Goal: Information Seeking & Learning: Learn about a topic

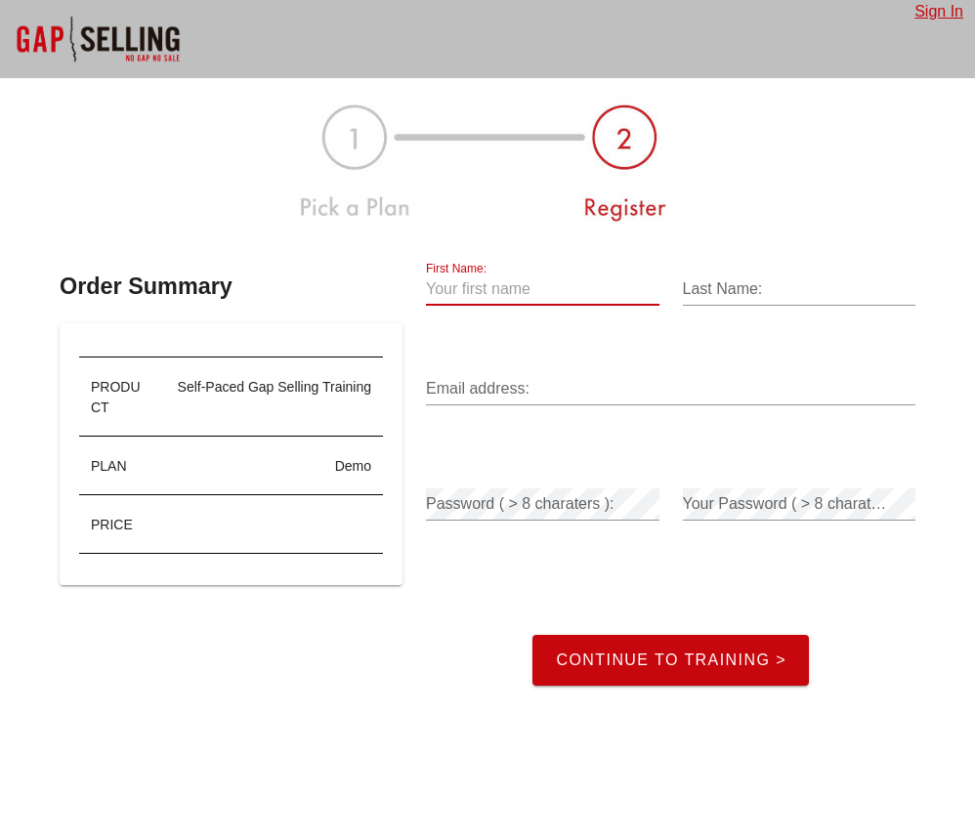
click at [466, 287] on input "First Name:" at bounding box center [542, 288] width 233 height 31
click at [469, 289] on input "First Name:" at bounding box center [542, 288] width 233 height 31
type input "Jasper"
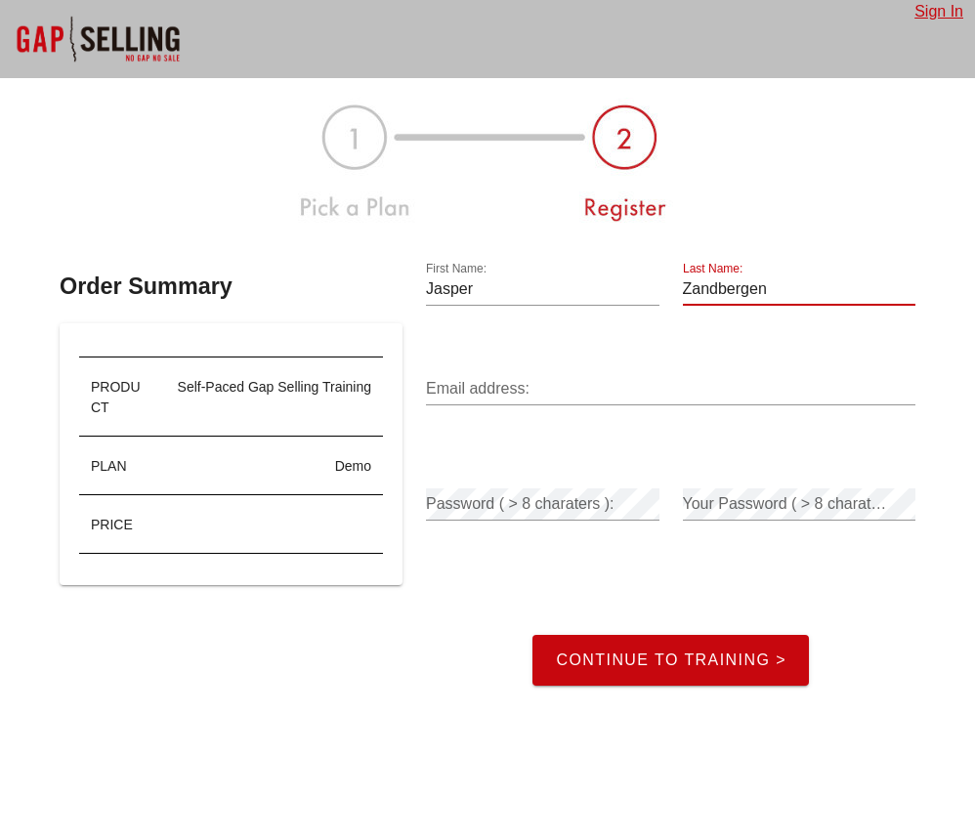
type input "Zandbergen"
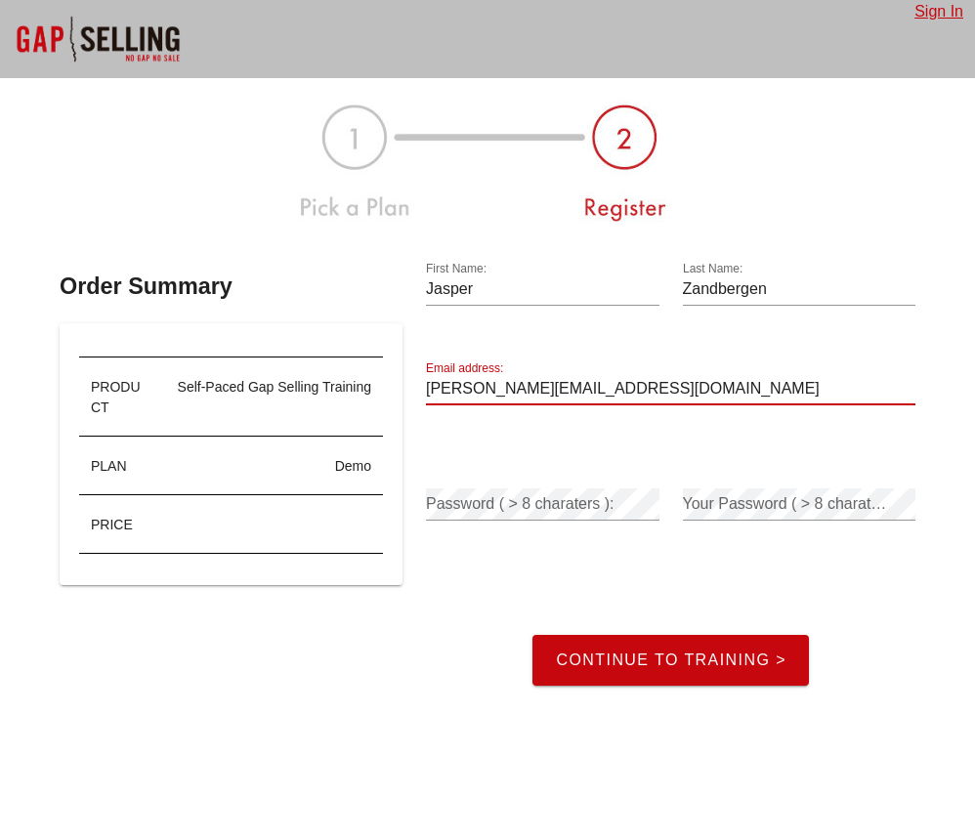
type input "[PERSON_NAME][EMAIL_ADDRESS][DOMAIN_NAME]"
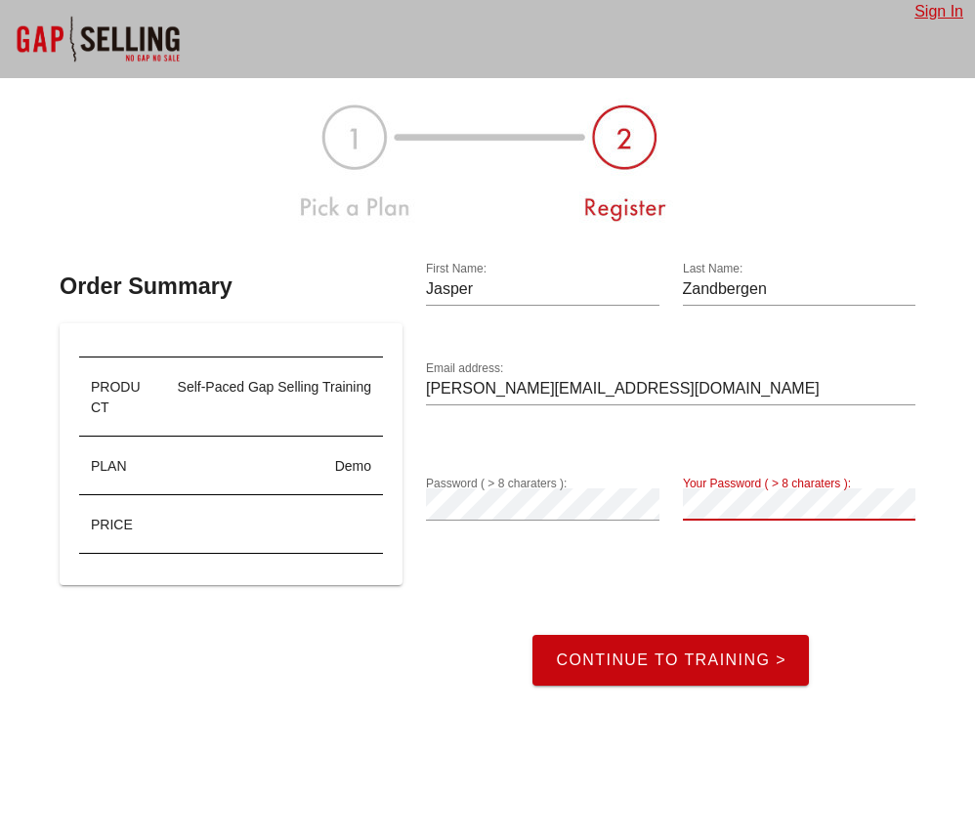
click at [670, 659] on button "Continue to Training >" at bounding box center [670, 660] width 276 height 51
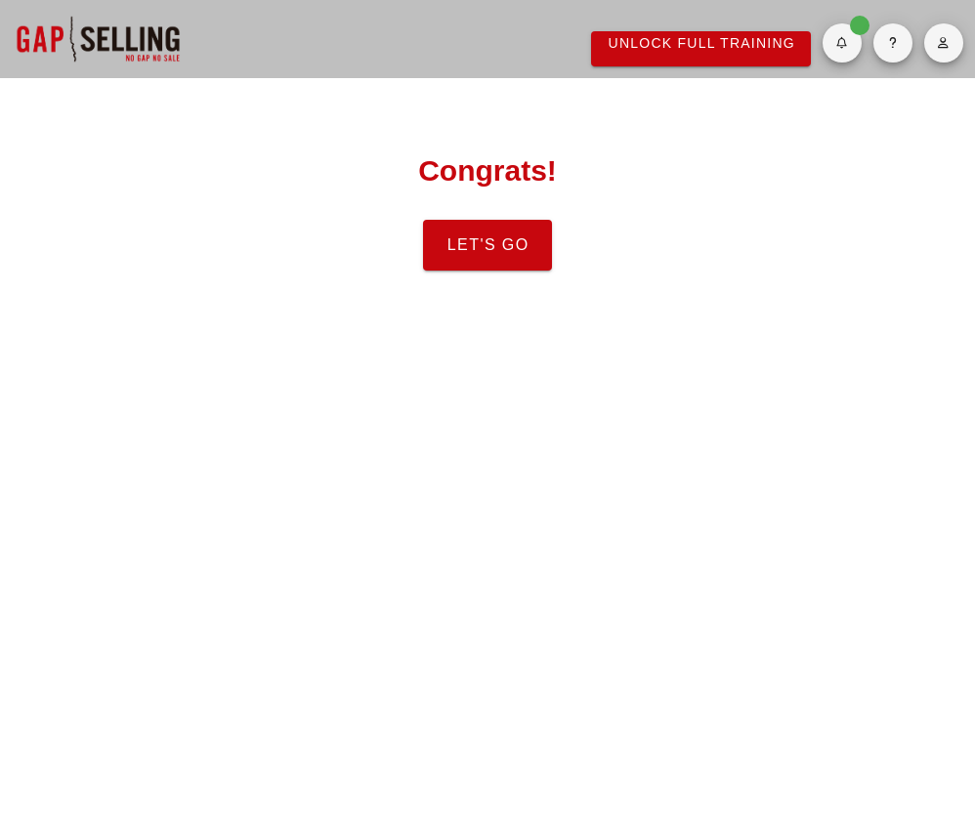
click at [483, 246] on span "Let's Go" at bounding box center [486, 245] width 83 height 18
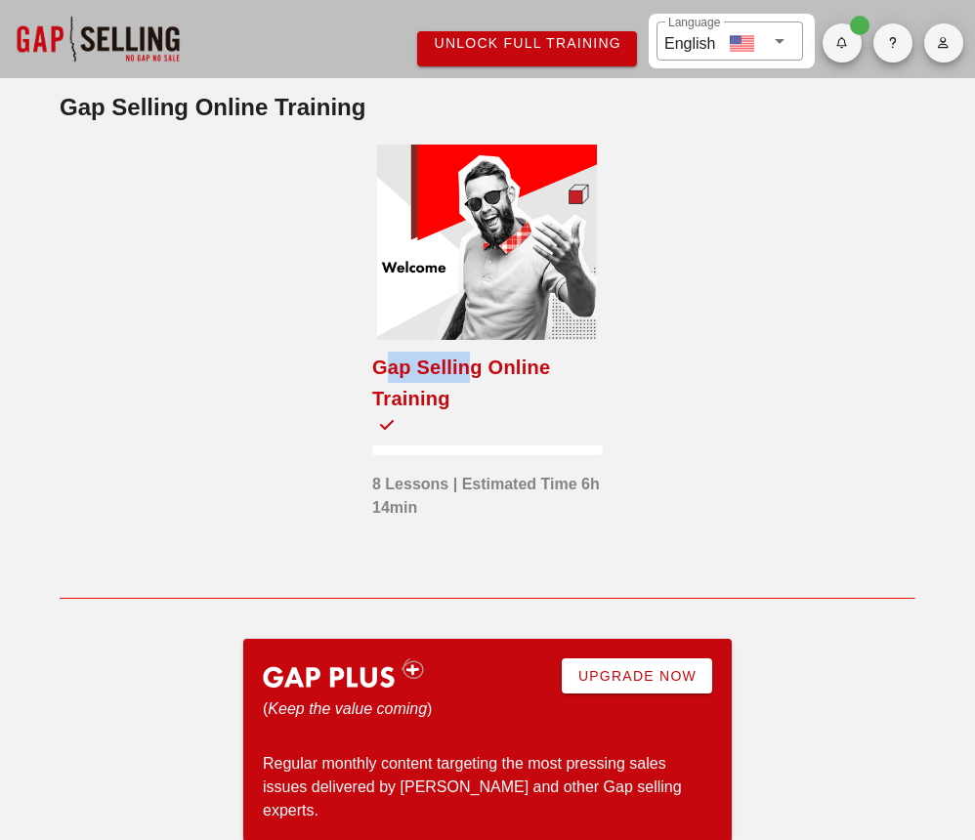
click at [468, 351] on div "Gap Selling Online Training 8 Lessons | Estimated Time 6h 14min" at bounding box center [487, 362] width 230 height 434
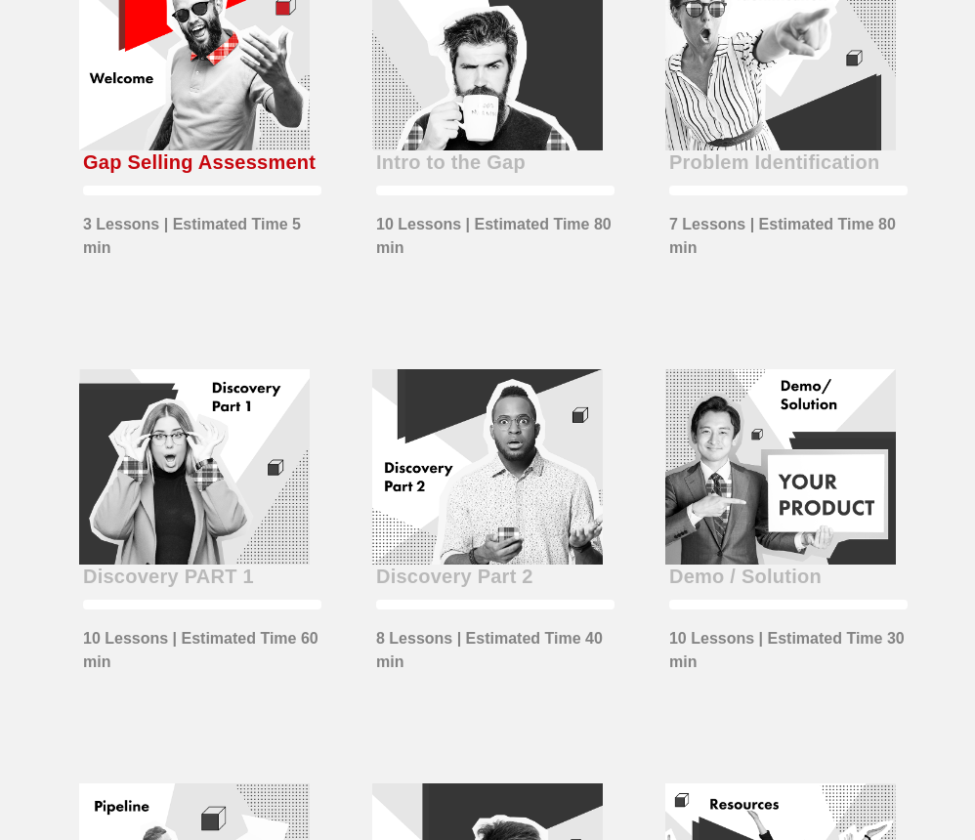
scroll to position [190, 0]
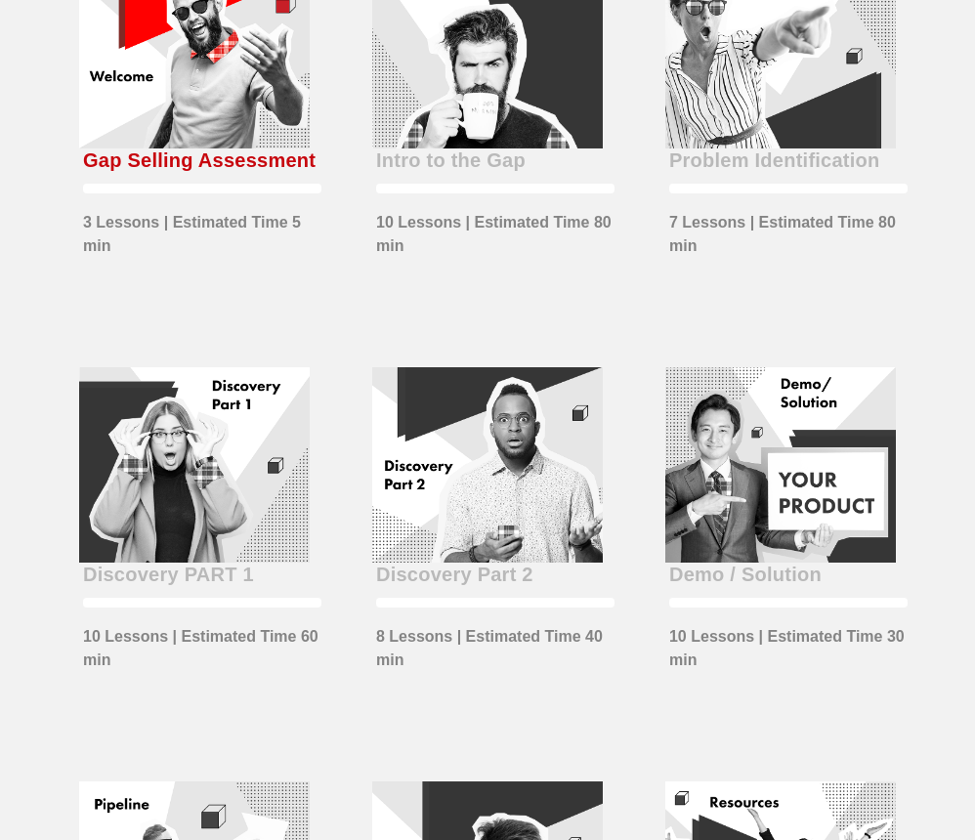
click at [168, 146] on div at bounding box center [194, 51] width 230 height 194
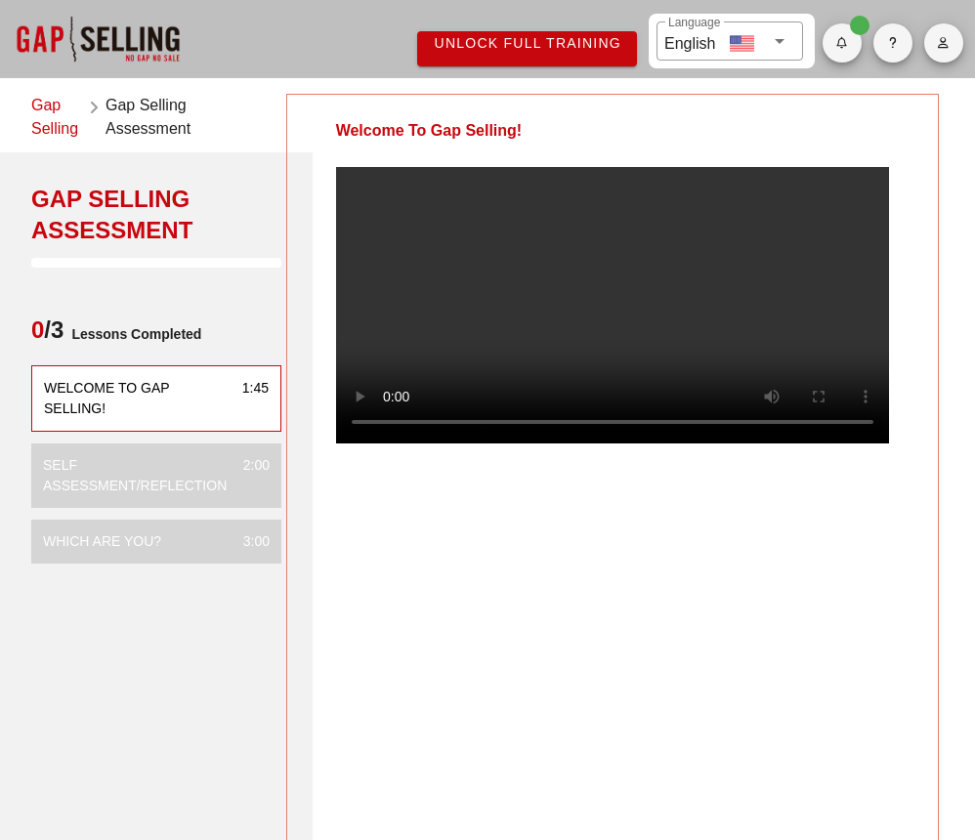
click at [389, 443] on video at bounding box center [612, 305] width 553 height 276
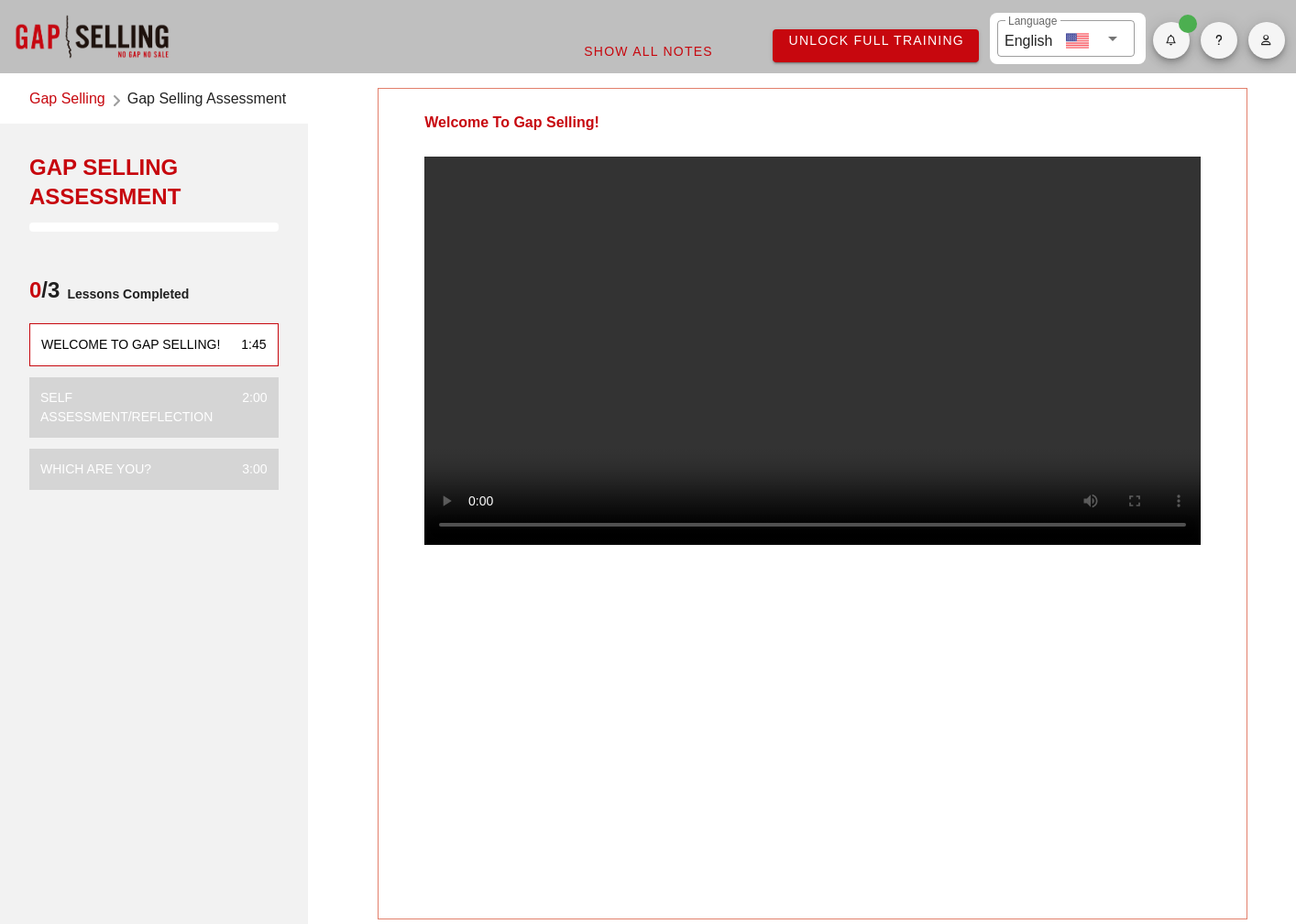
click at [477, 545] on video at bounding box center [812, 351] width 776 height 388
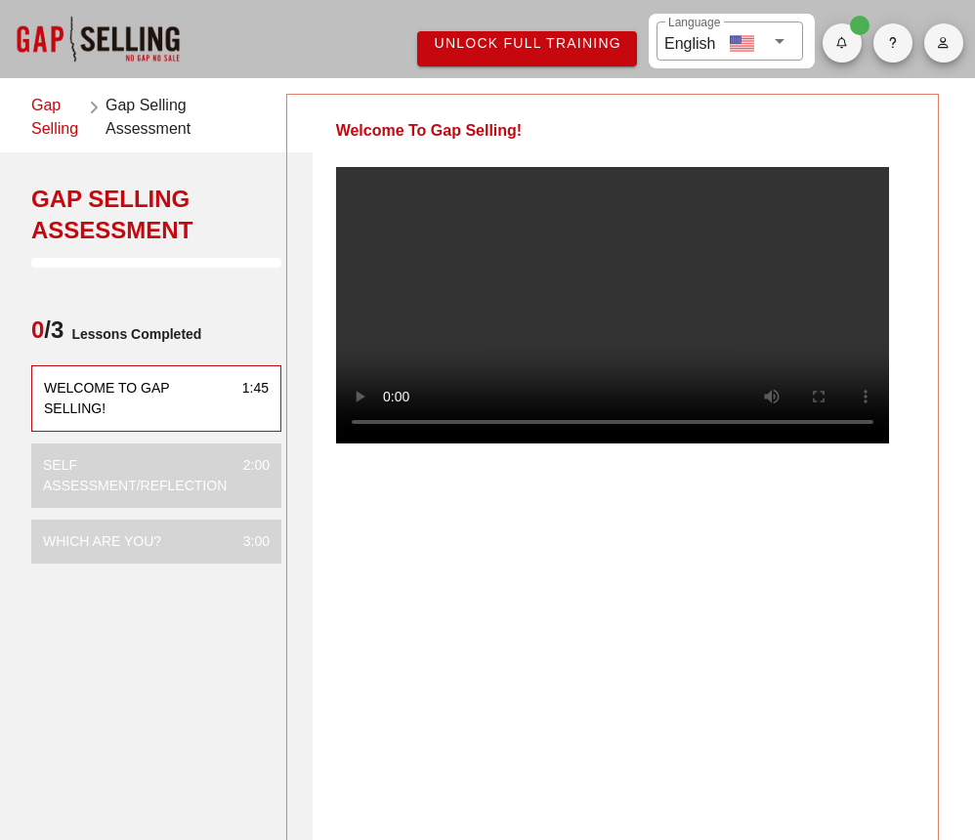
drag, startPoint x: 642, startPoint y: 34, endPoint x: 603, endPoint y: 560, distance: 526.8
click at [603, 560] on div "Welcome To Gap Selling!" at bounding box center [612, 472] width 652 height 756
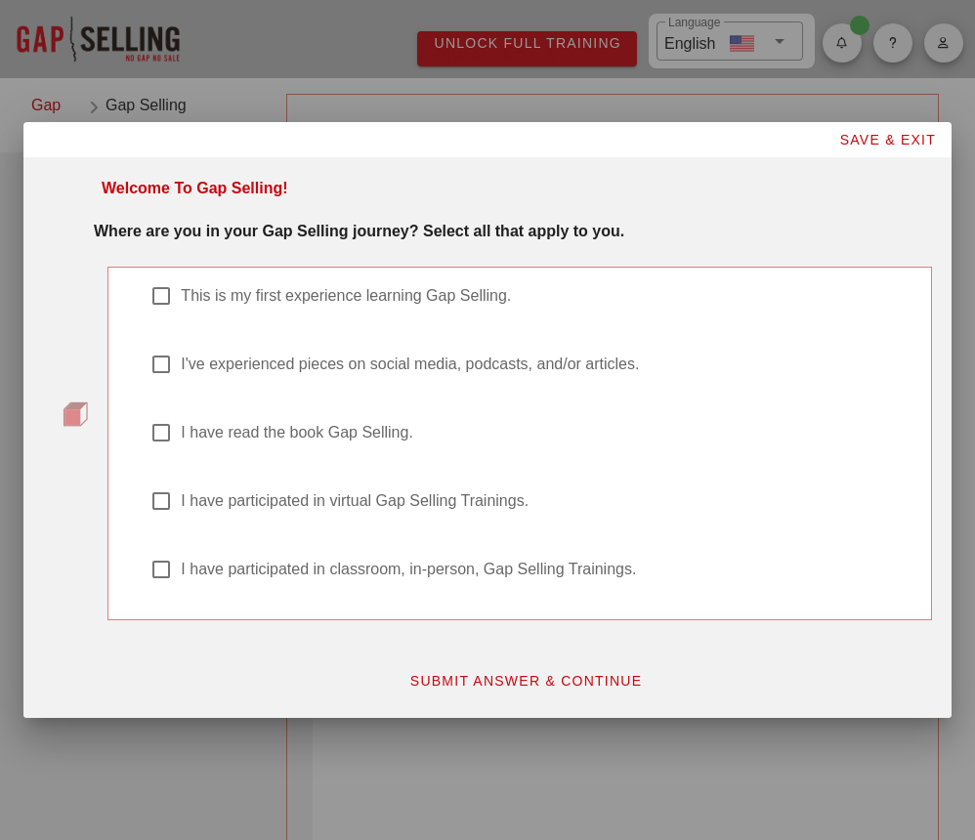
click at [349, 431] on label "I have read the book Gap Selling." at bounding box center [545, 433] width 728 height 20
checkbox input "true"
click at [288, 368] on label "I've experienced pieces on social media, podcasts, and/or articles." at bounding box center [545, 364] width 728 height 20
checkbox input "true"
click at [491, 683] on span "SUBMIT ANSWER & CONTINUE" at bounding box center [525, 681] width 233 height 16
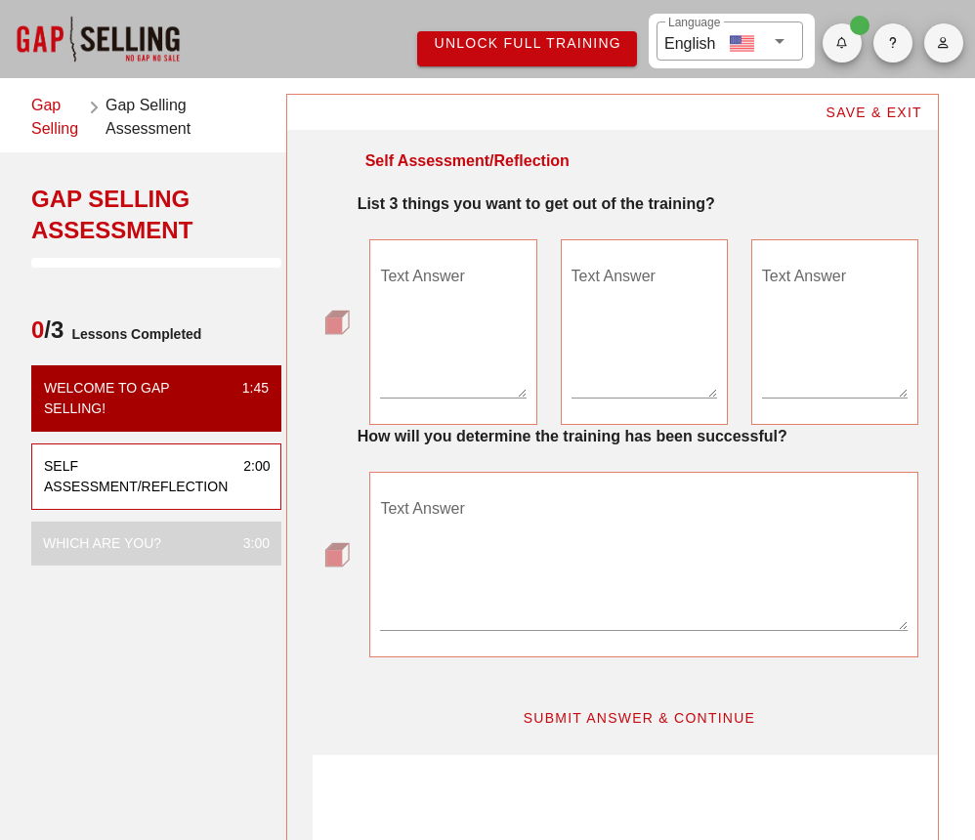
click at [442, 311] on textarea "Text Answer" at bounding box center [453, 329] width 146 height 137
type textarea "M"
type textarea "W"
type textarea "M"
type textarea "K"
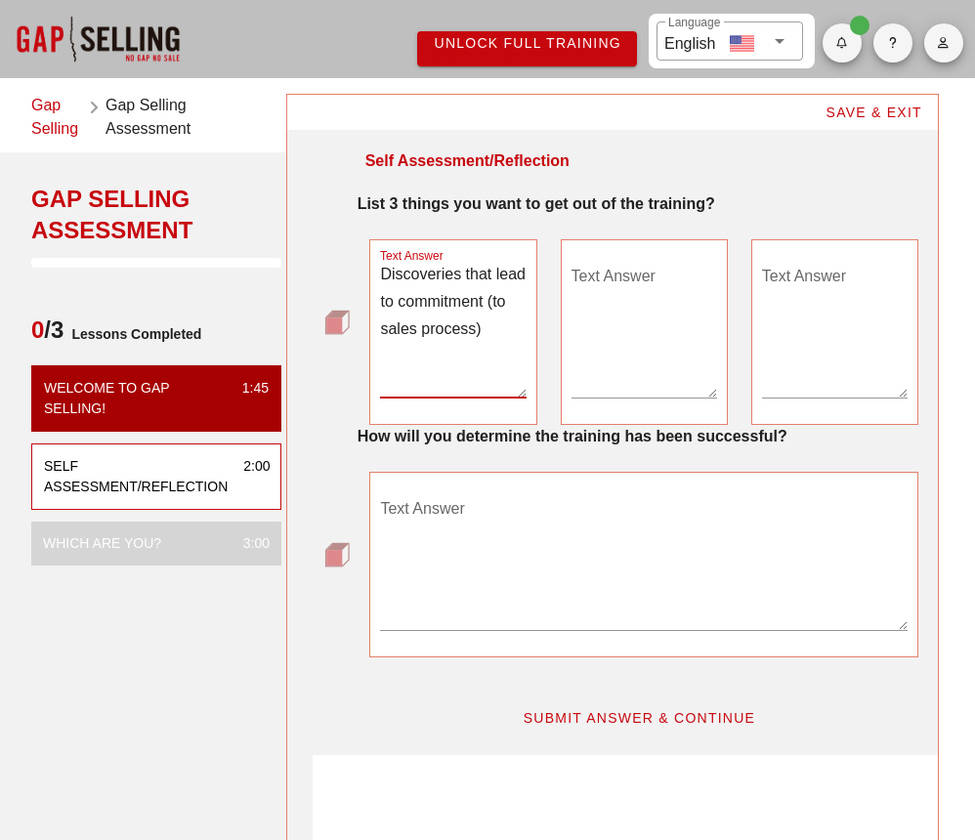
type textarea "Discoveries that lead to commitment (to sales process)"
click at [637, 264] on textarea "Text Answer" at bounding box center [644, 329] width 146 height 137
type textarea "H"
type textarea "M"
type textarea "H"
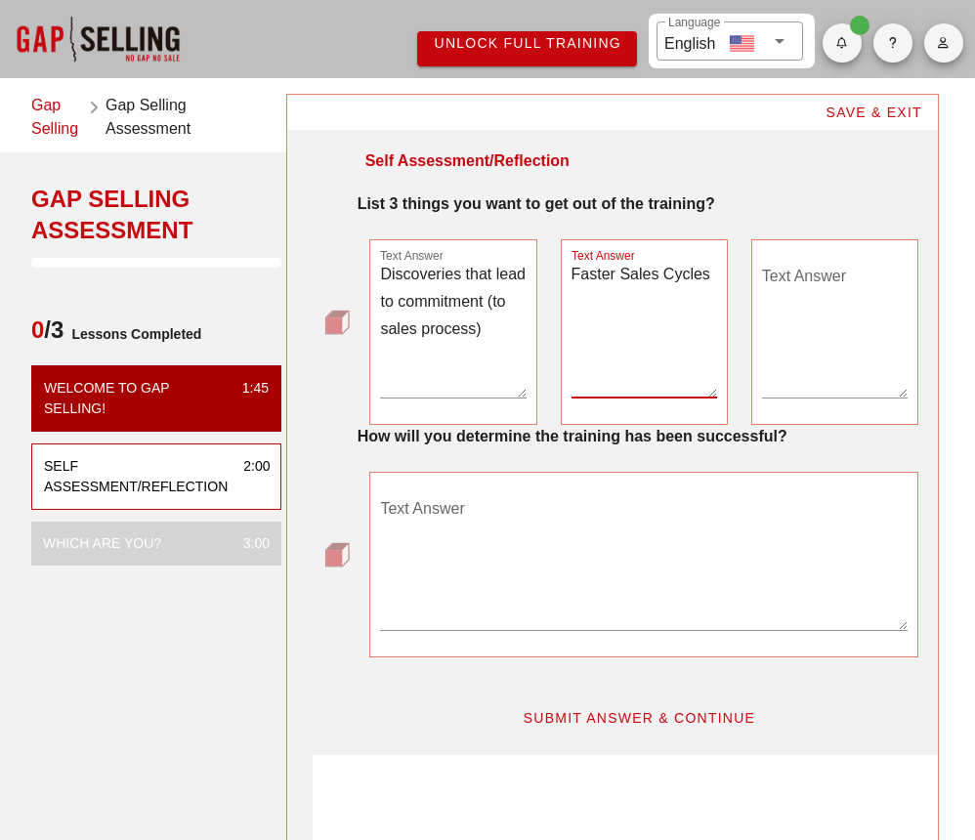
click at [629, 266] on textarea "Faster Sales Cycles" at bounding box center [644, 329] width 146 height 137
type textarea "M"
type textarea "C"
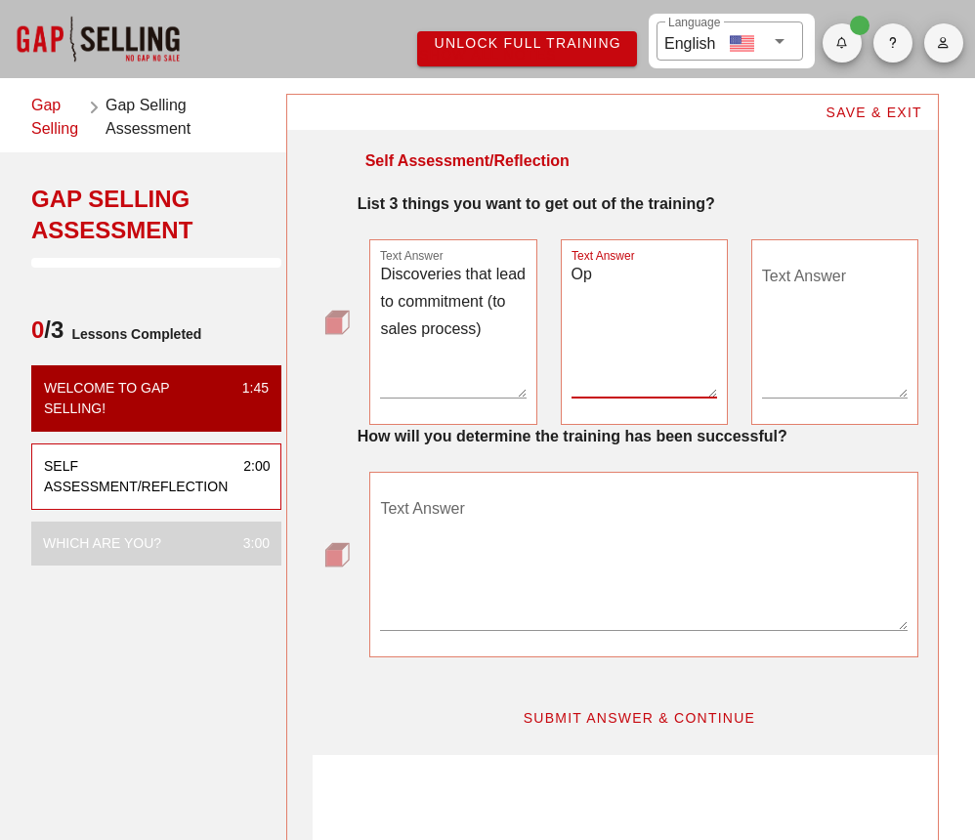
type textarea "O"
type textarea "G"
type textarea "O"
type textarea "Creating more trust and authority with the customer"
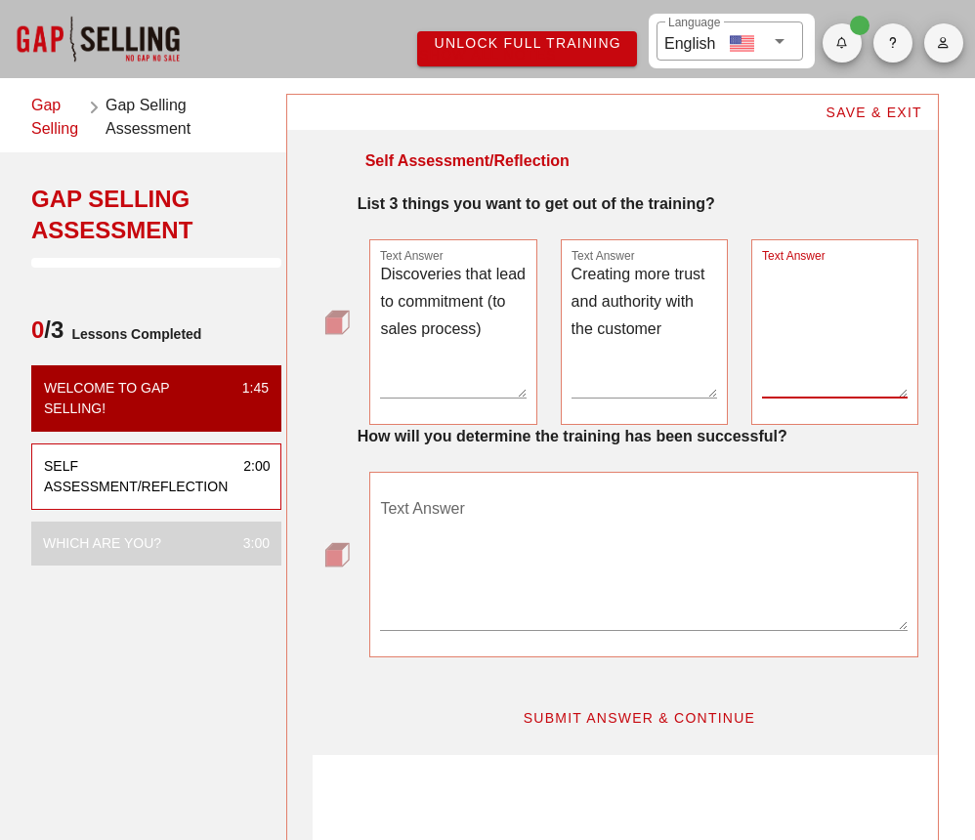
click at [786, 284] on textarea "Text Answer" at bounding box center [835, 329] width 146 height 137
type textarea "Ignite interest"
click at [514, 331] on textarea "Discoveries that lead to commitment (to sales process)" at bounding box center [453, 329] width 146 height 137
type textarea "Discoveries that lead to commitment (to sales process). Ignite the fire in the …"
click at [847, 279] on textarea "Ignite interest" at bounding box center [835, 329] width 146 height 137
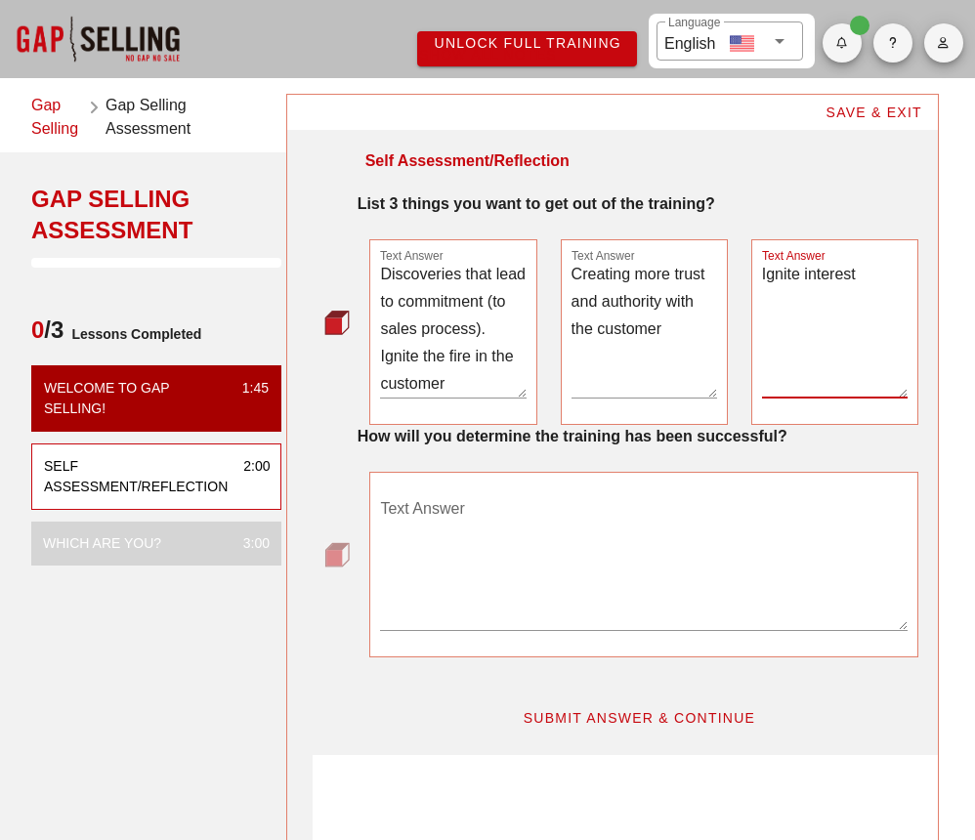
click at [865, 279] on textarea "Ignite interest" at bounding box center [835, 329] width 146 height 137
type textarea "Ignite interest"
drag, startPoint x: 876, startPoint y: 275, endPoint x: 657, endPoint y: 267, distance: 218.9
click at [657, 267] on div "Text Answer Discoveries that lead to commitment (to sales process). Ignite the …" at bounding box center [642, 332] width 571 height 209
type textarea "S"
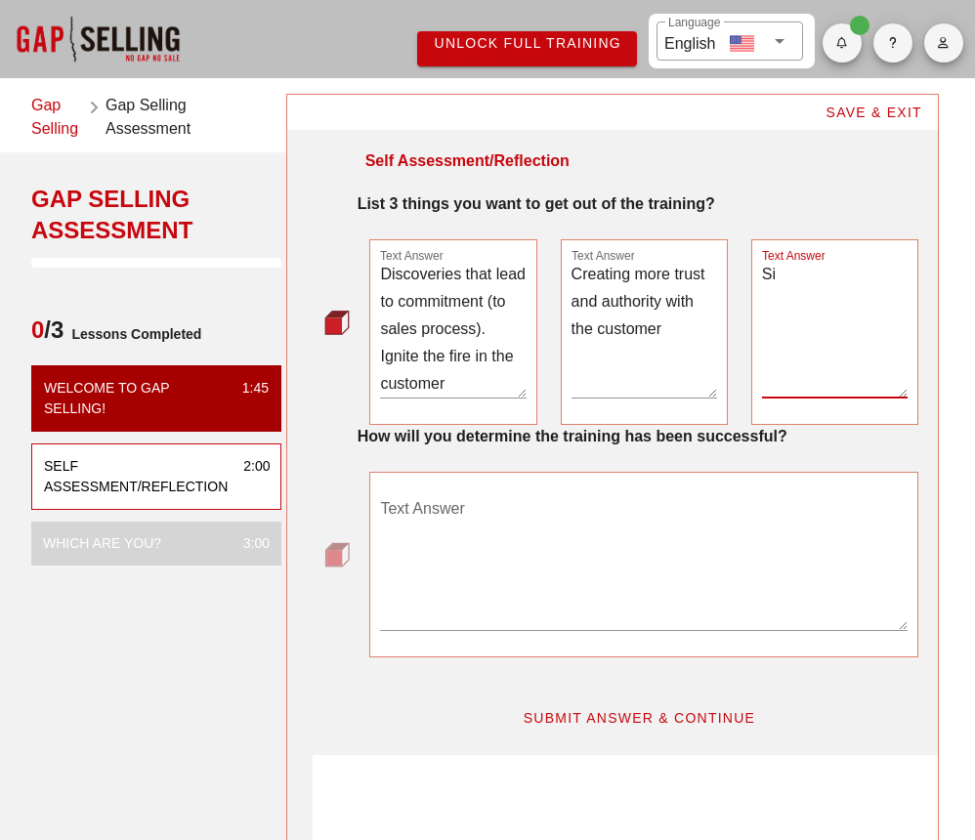
type textarea "S"
type textarea "M"
click at [653, 496] on textarea "Text Answer" at bounding box center [643, 561] width 526 height 137
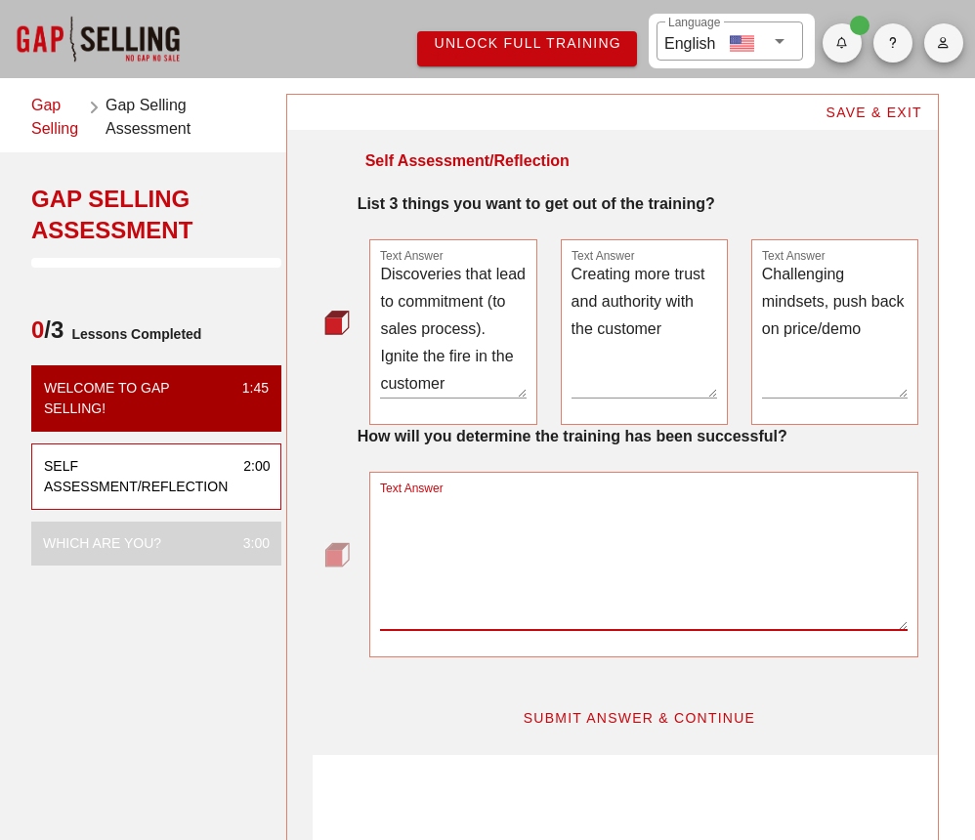
click at [883, 339] on textarea "Challenging mindsets, push back on price/demo" at bounding box center [835, 329] width 146 height 137
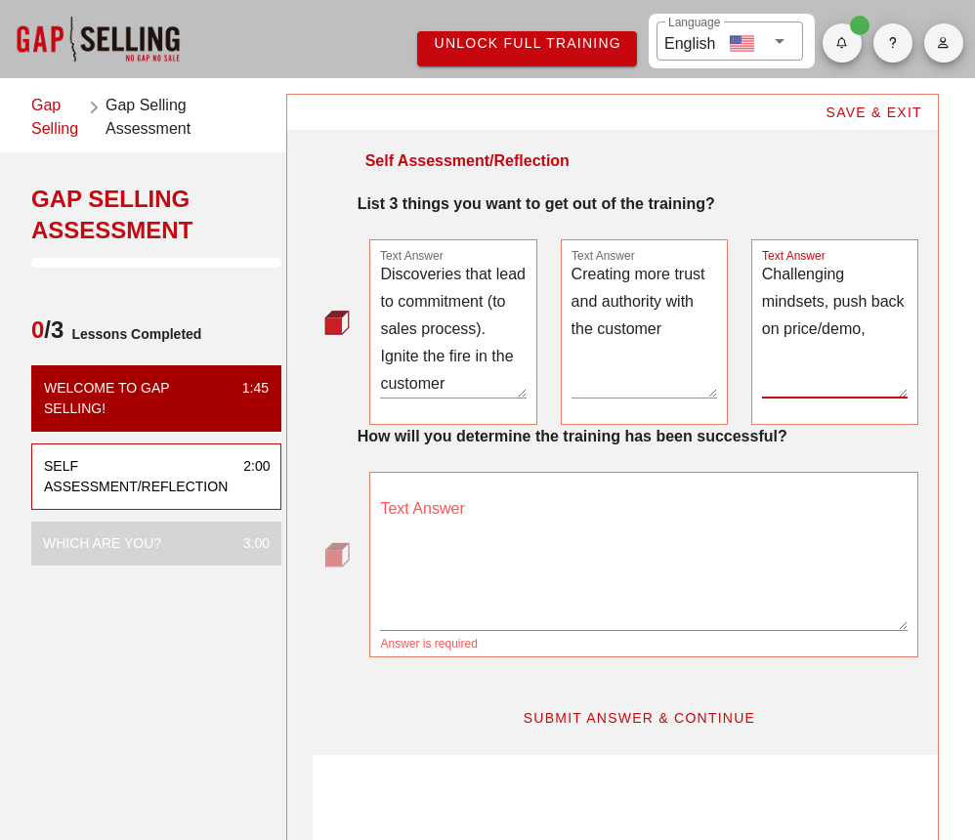
type textarea "Challenging mindsets, push back on price/demo"
click at [464, 535] on textarea "Text Answer" at bounding box center [643, 561] width 526 height 137
type textarea "M"
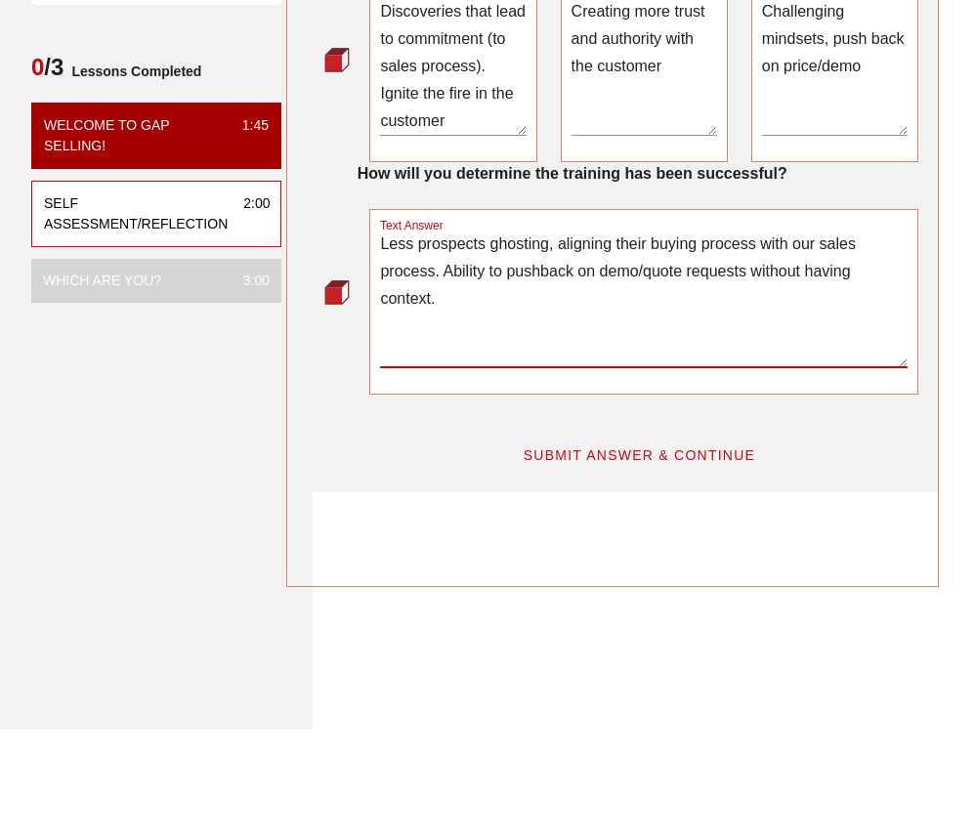
scroll to position [219, 0]
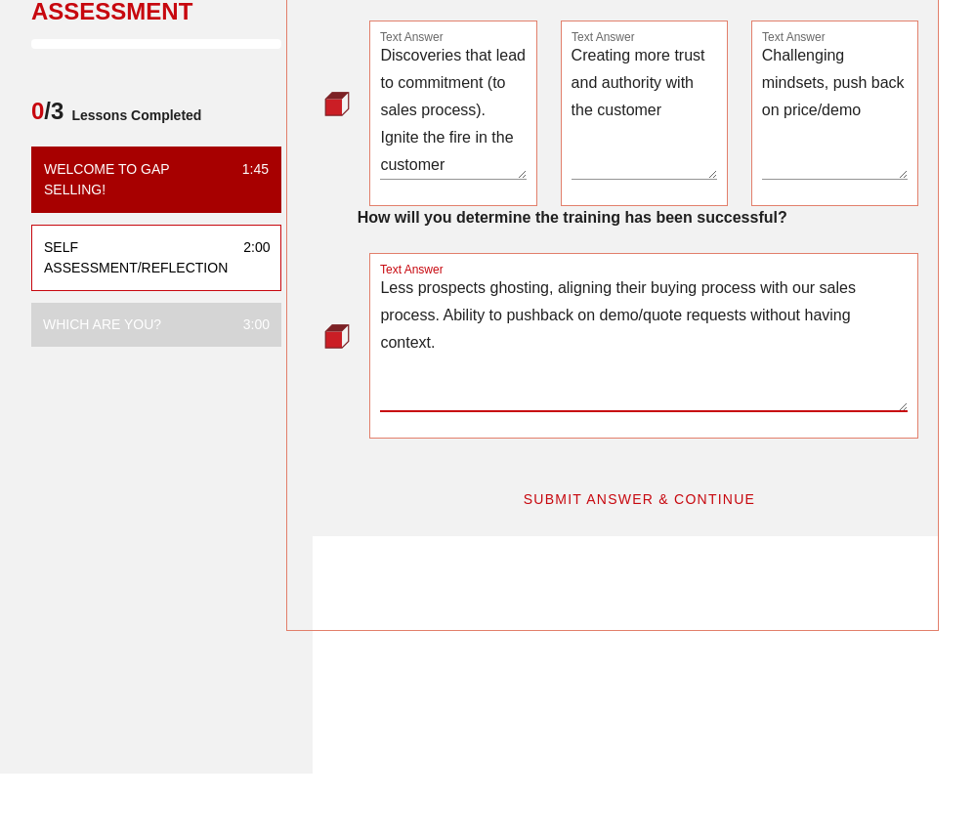
type textarea "Less prospects ghosting, aligning their buying process with our sales process. …"
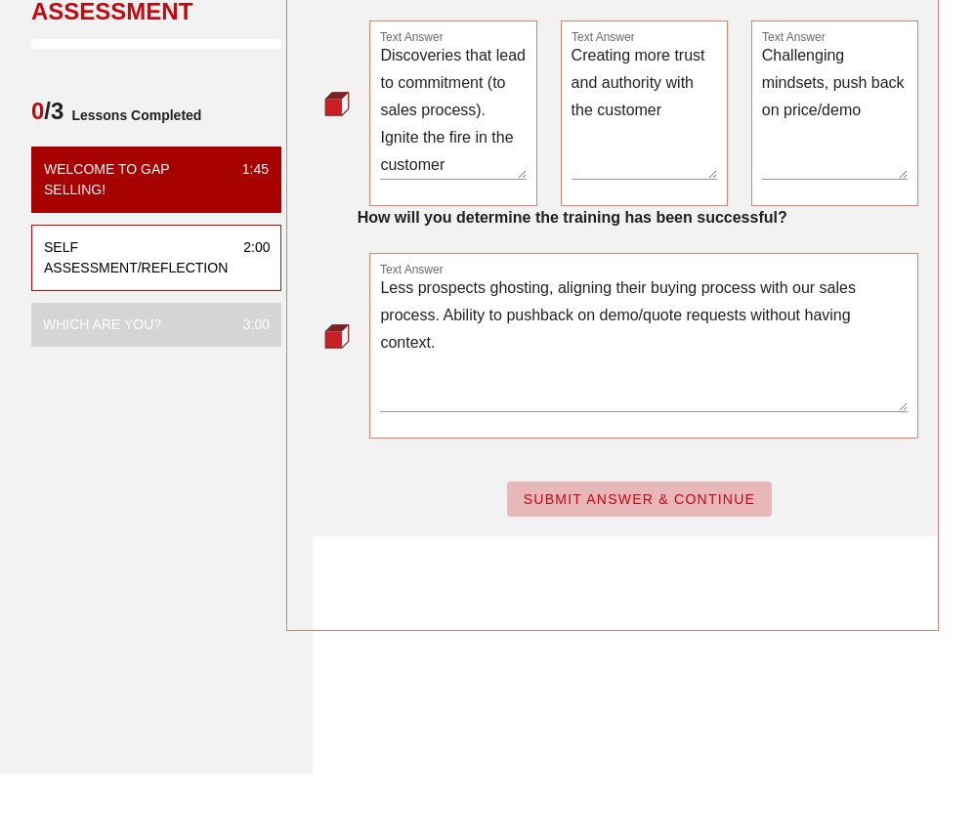
click at [583, 500] on span "SUBMIT ANSWER & CONTINUE" at bounding box center [638, 499] width 233 height 16
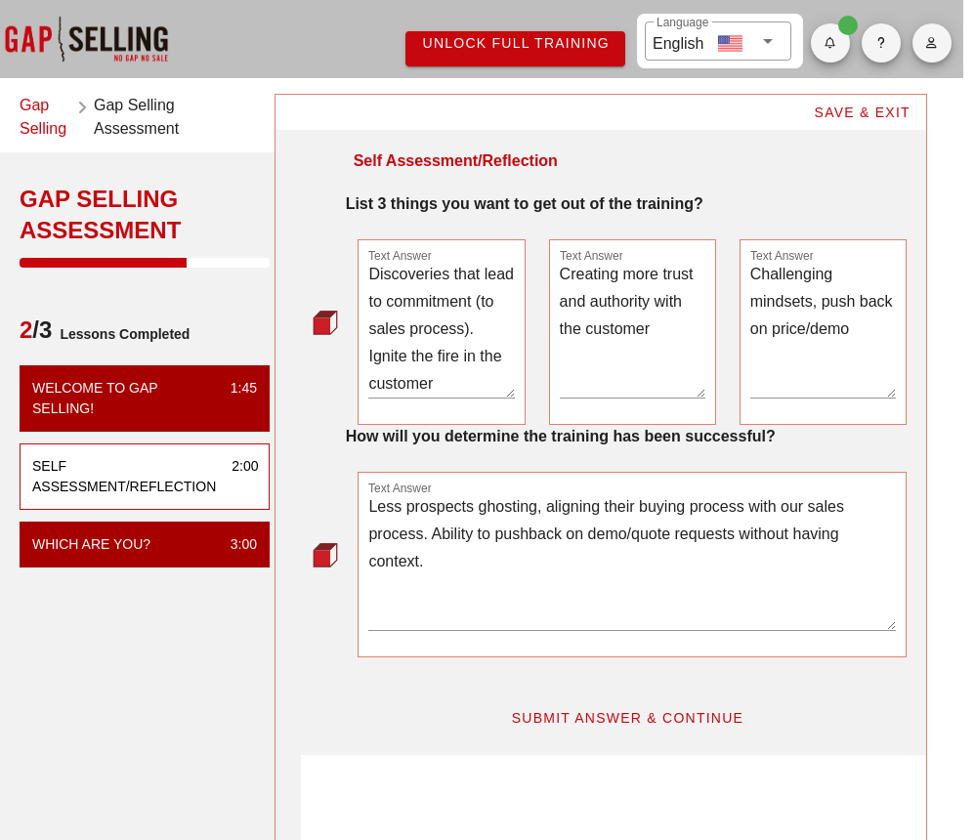
scroll to position [0, 0]
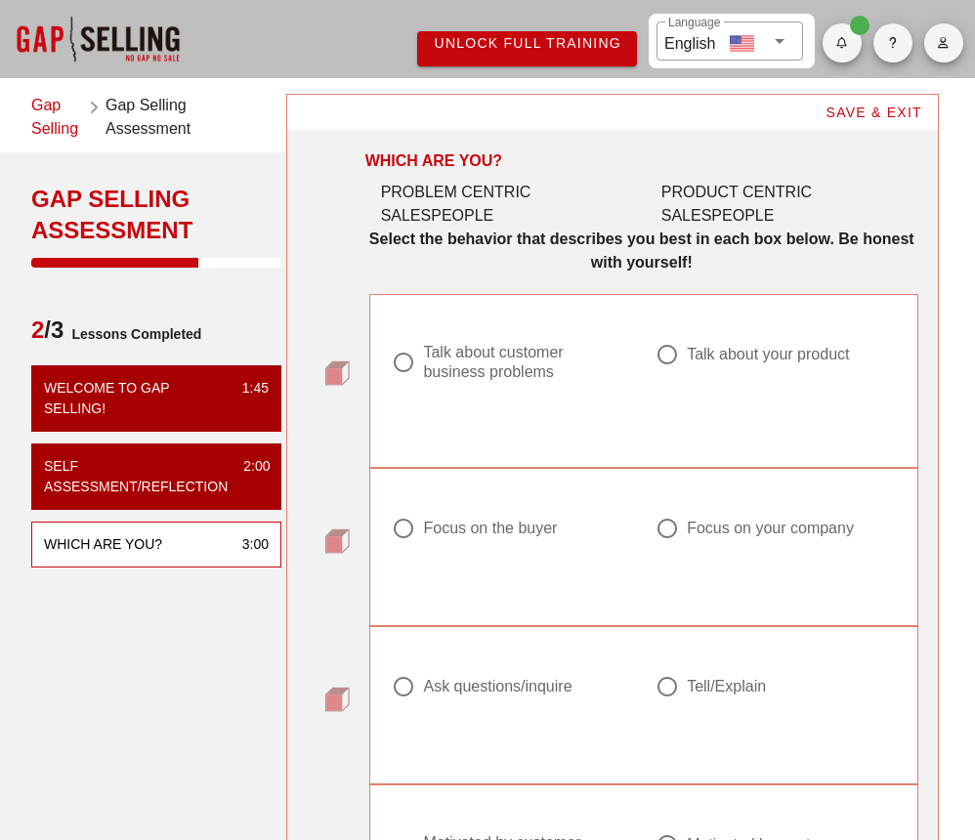
click at [444, 230] on strong "Select the behavior that describes you best in each box below. Be honest with y…" at bounding box center [641, 250] width 545 height 40
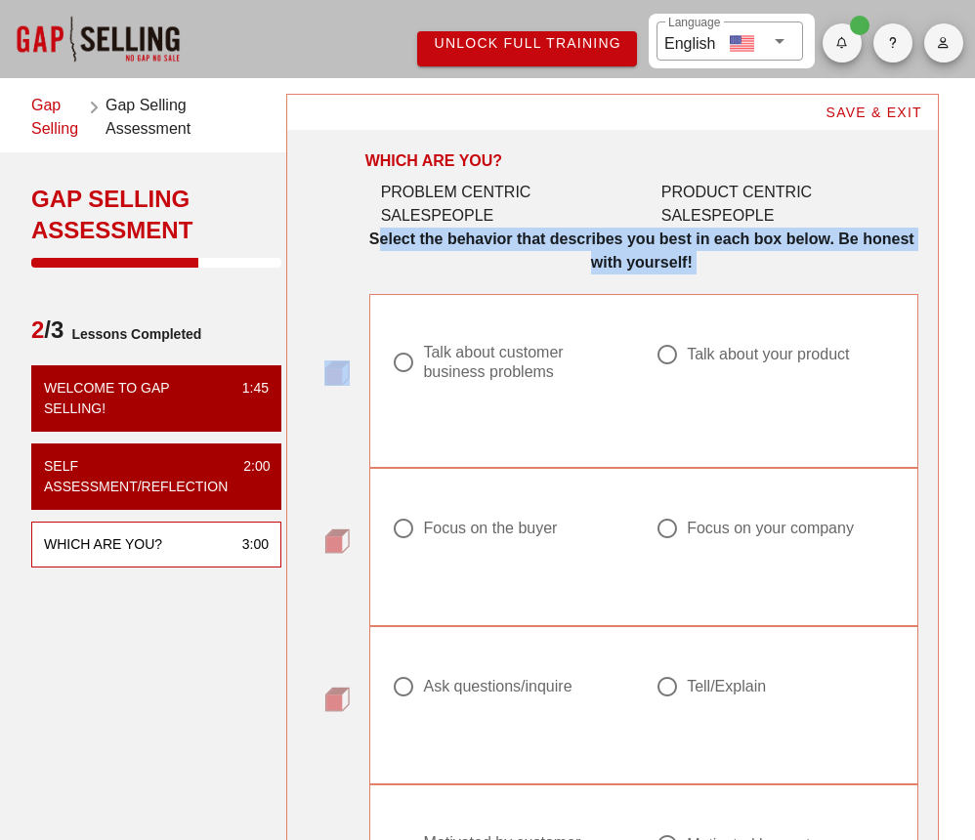
click at [444, 230] on strong "Select the behavior that describes you best in each box below. Be honest with y…" at bounding box center [641, 250] width 545 height 40
click at [456, 246] on div "Select the behavior that describes you best in each box below. Be honest with y…" at bounding box center [641, 251] width 553 height 47
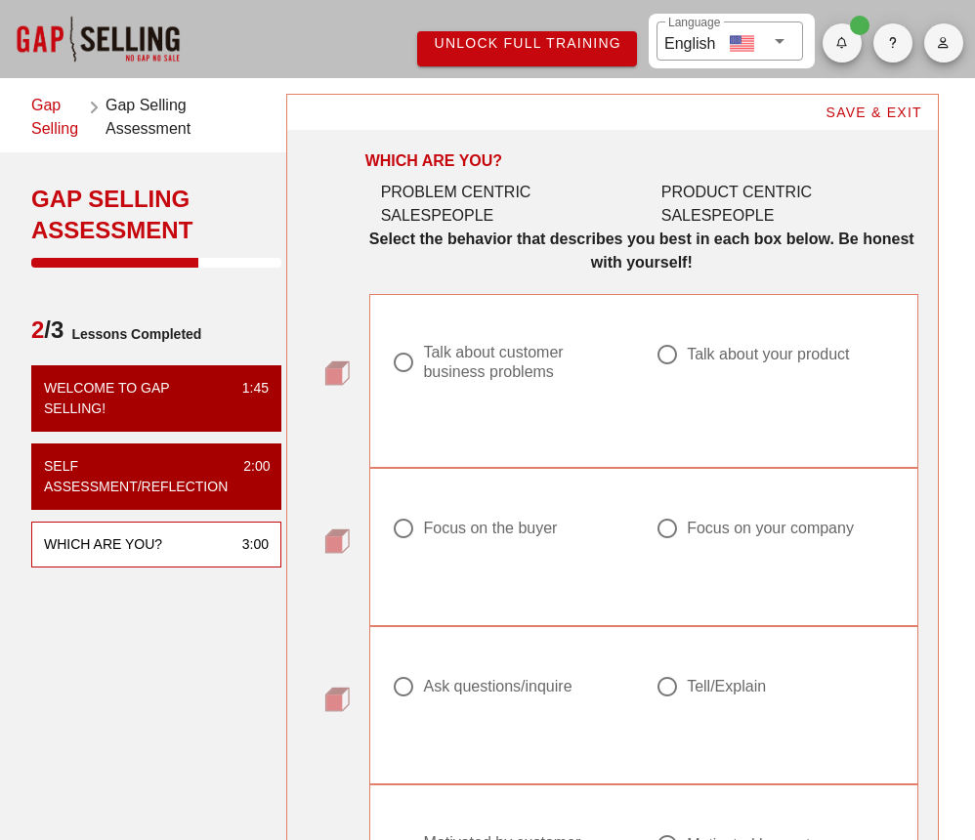
click at [480, 343] on div "Talk about customer business problems" at bounding box center [519, 362] width 193 height 39
radio input "true"
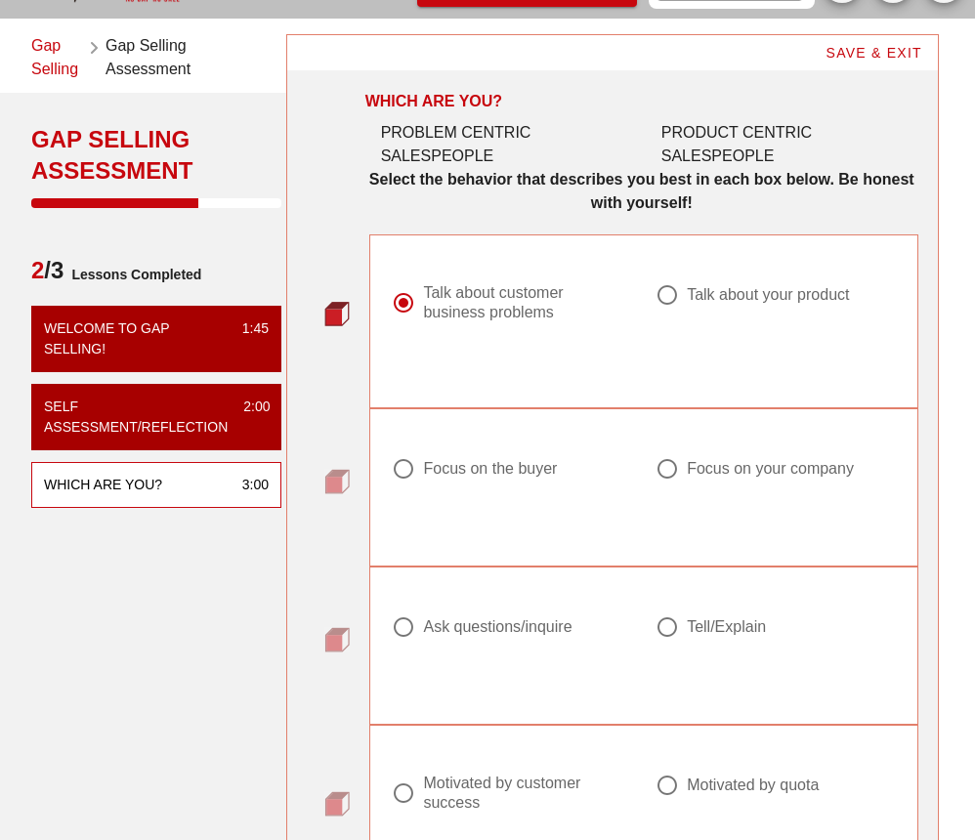
scroll to position [78, 0]
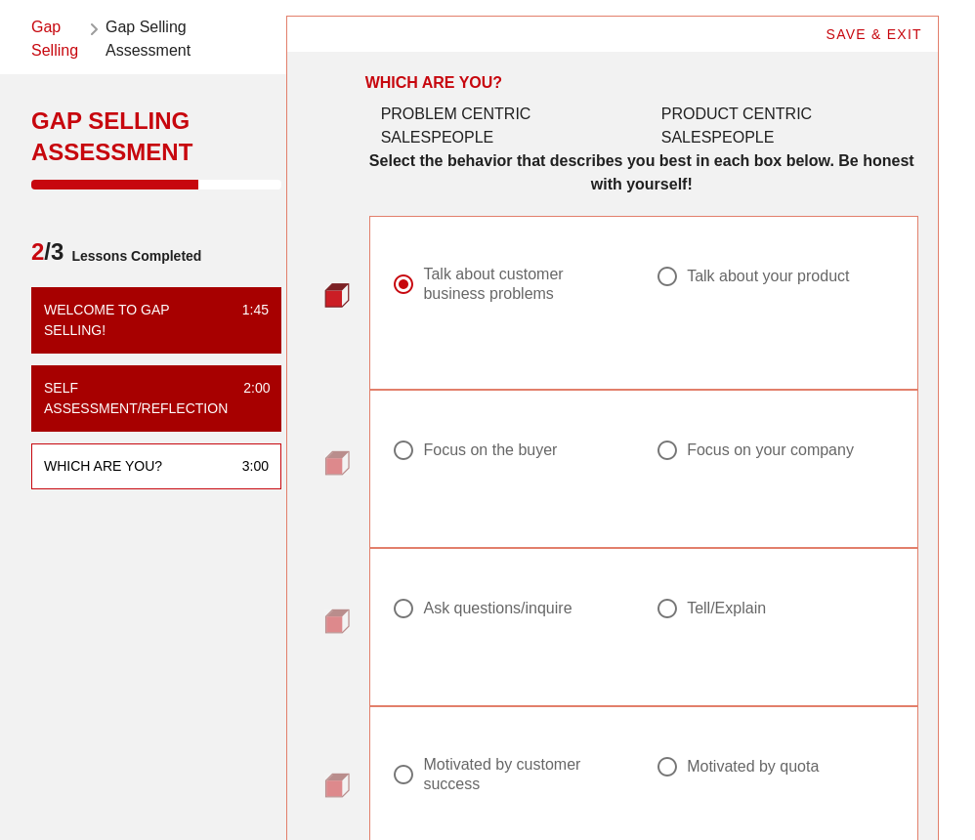
click at [470, 438] on div "Focus on the buyer" at bounding box center [504, 449] width 225 height 23
radio input "true"
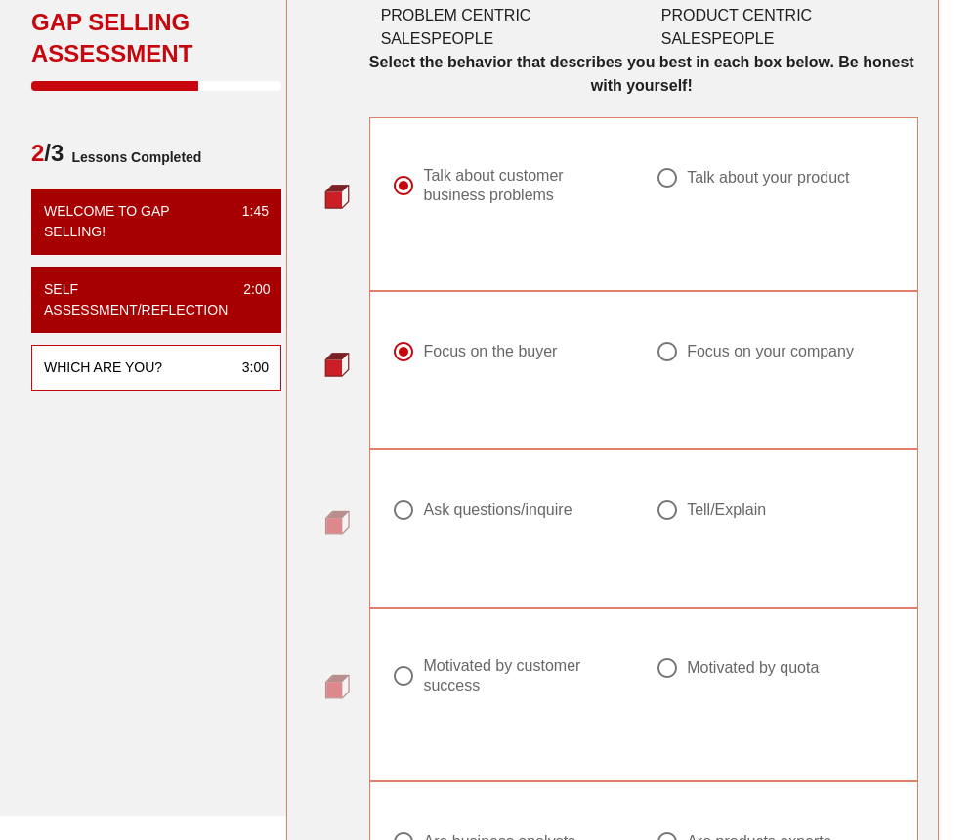
click at [475, 500] on div "Ask questions/inquire" at bounding box center [497, 510] width 148 height 20
radio input "true"
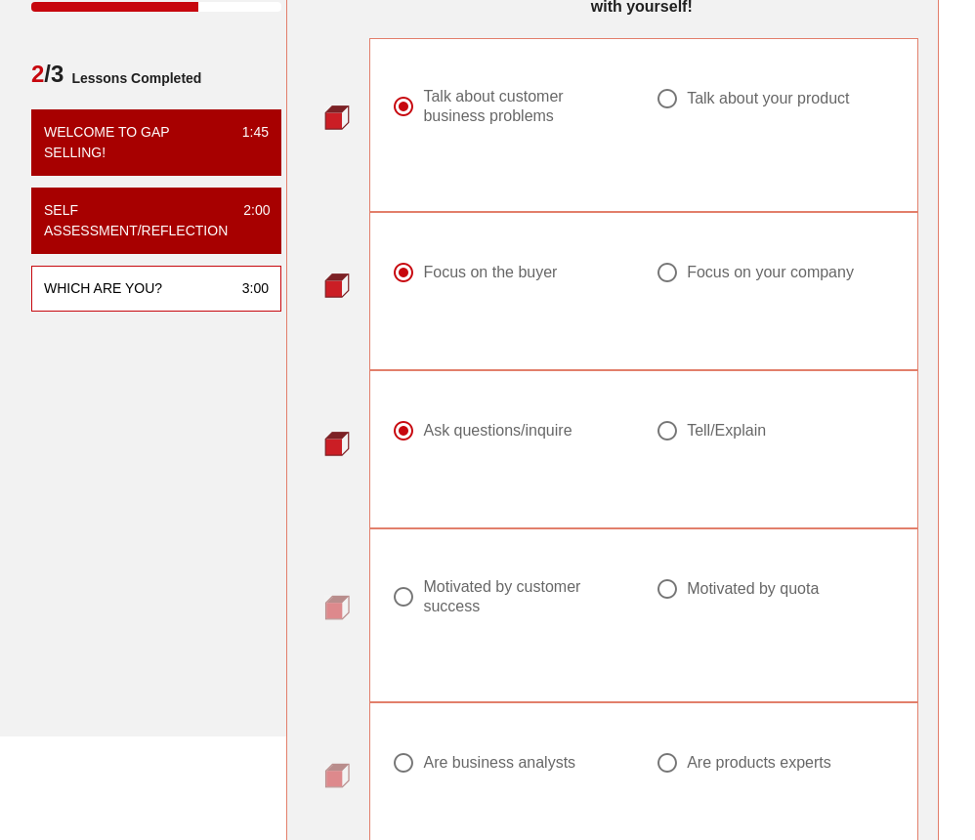
scroll to position [276, 0]
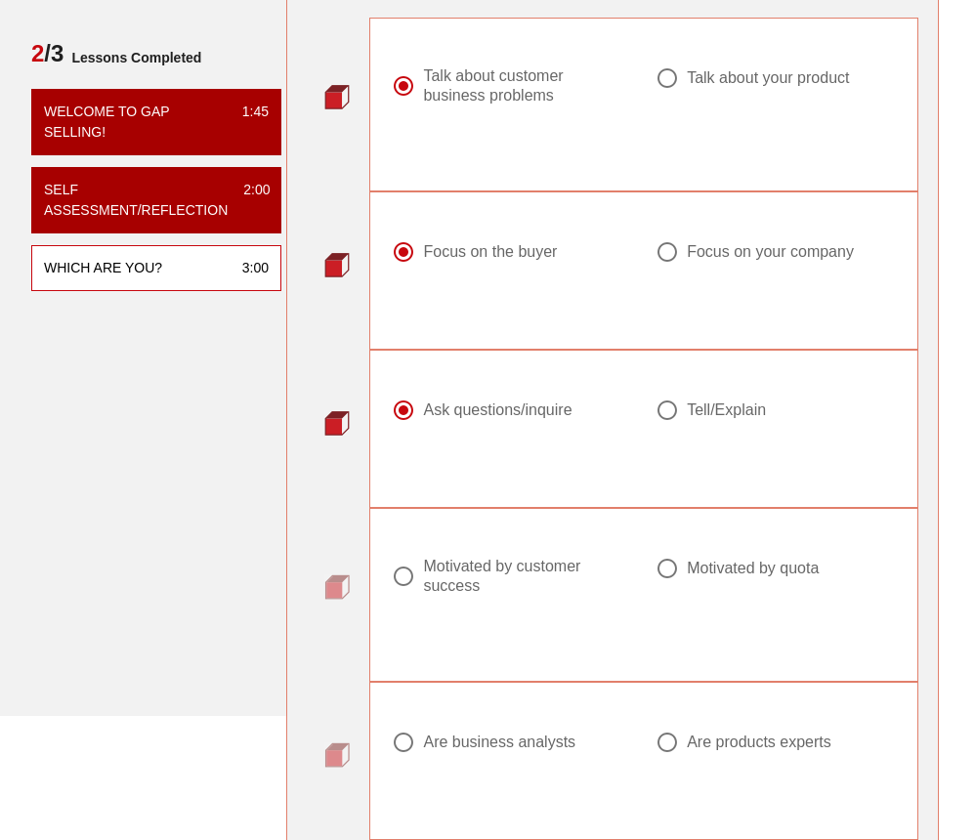
click at [698, 559] on div "Motivated by quota" at bounding box center [753, 569] width 132 height 20
radio input "true"
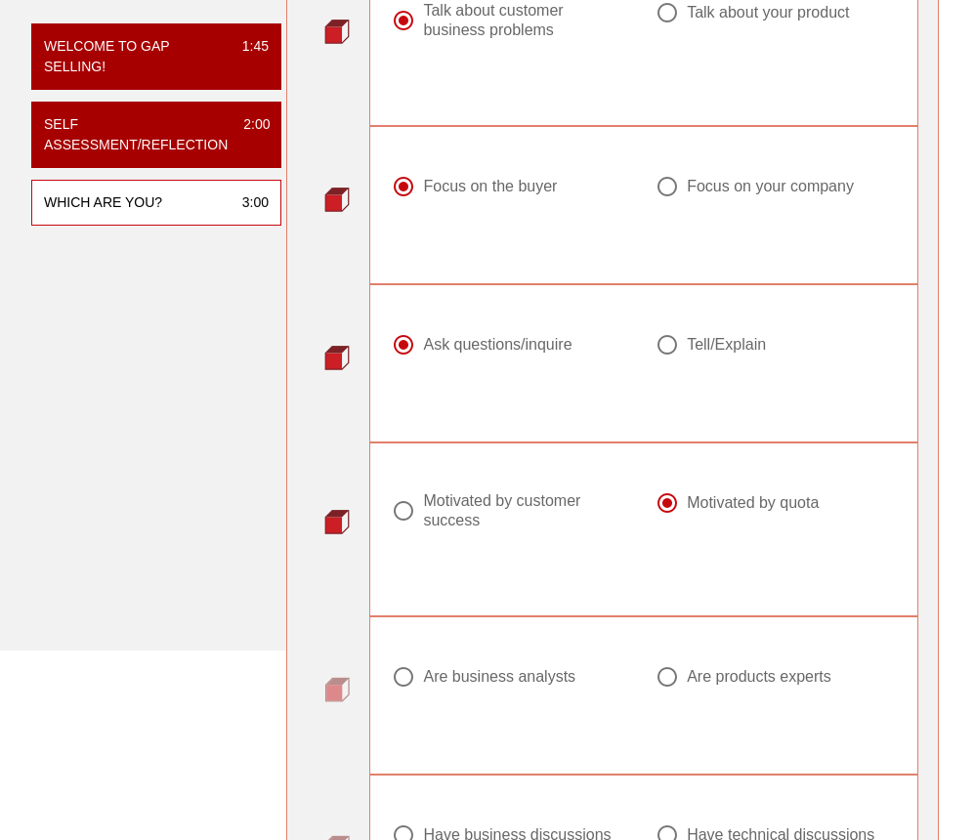
scroll to position [354, 0]
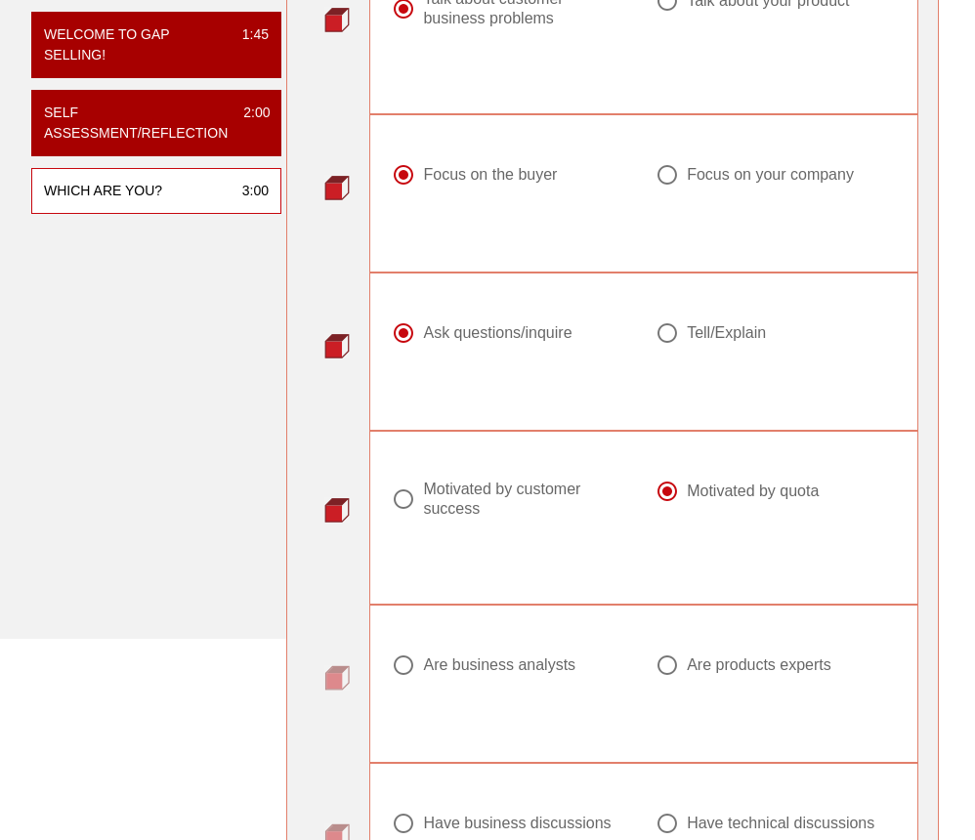
click at [515, 642] on div "Are business analysts" at bounding box center [512, 677] width 264 height 70
click at [520, 655] on div "Are business analysts" at bounding box center [499, 665] width 152 height 20
radio input "true"
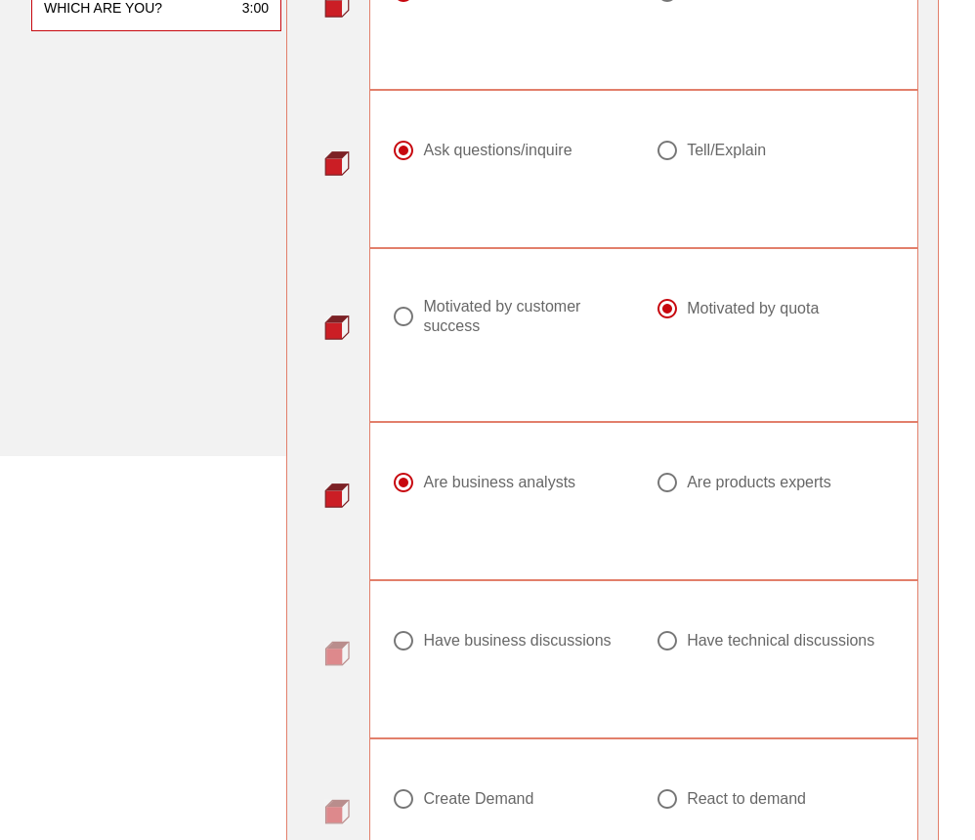
scroll to position [544, 0]
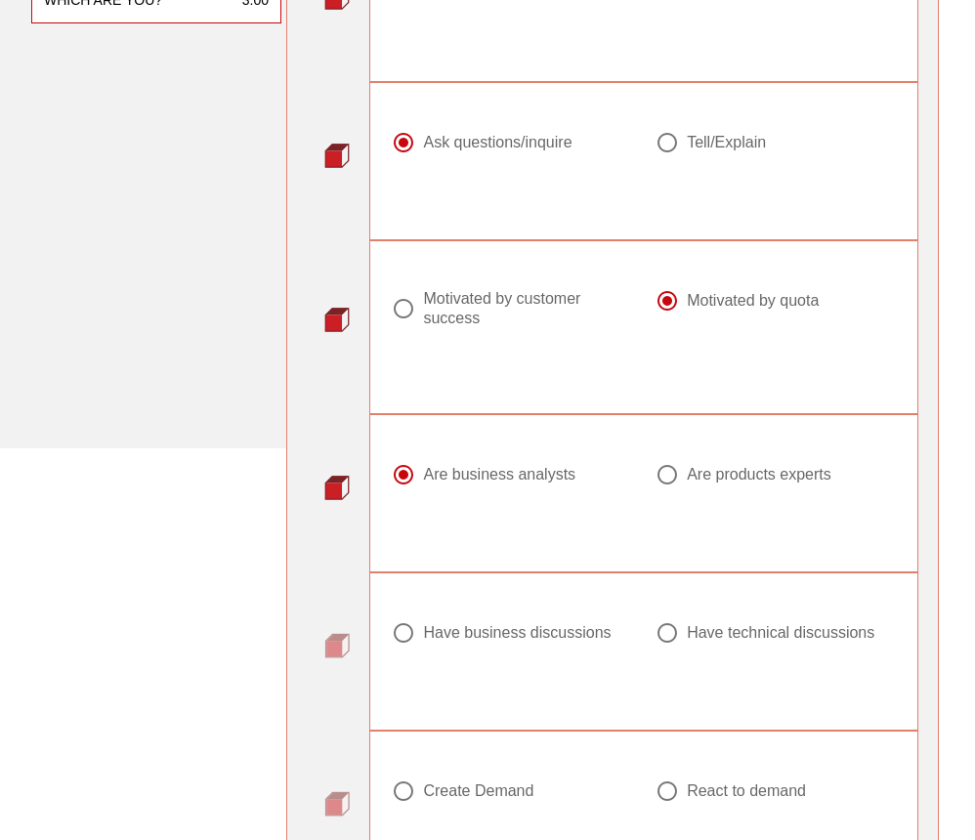
click at [708, 621] on div "Have technical discussions" at bounding box center [767, 632] width 225 height 23
radio input "true"
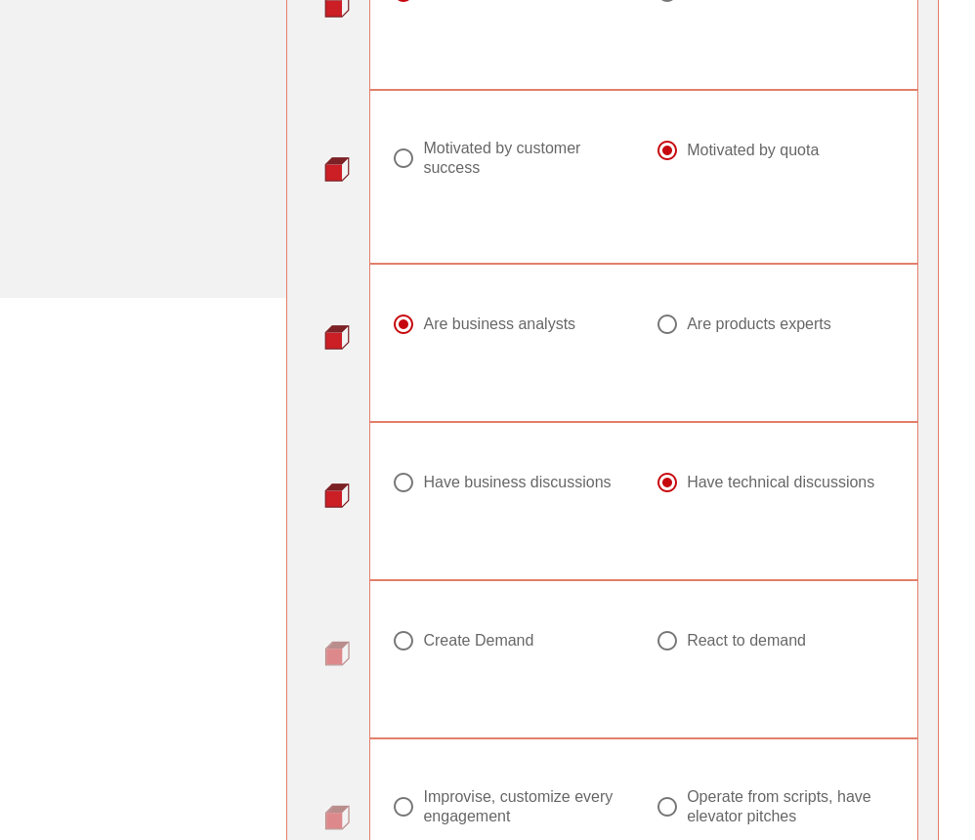
scroll to position [715, 0]
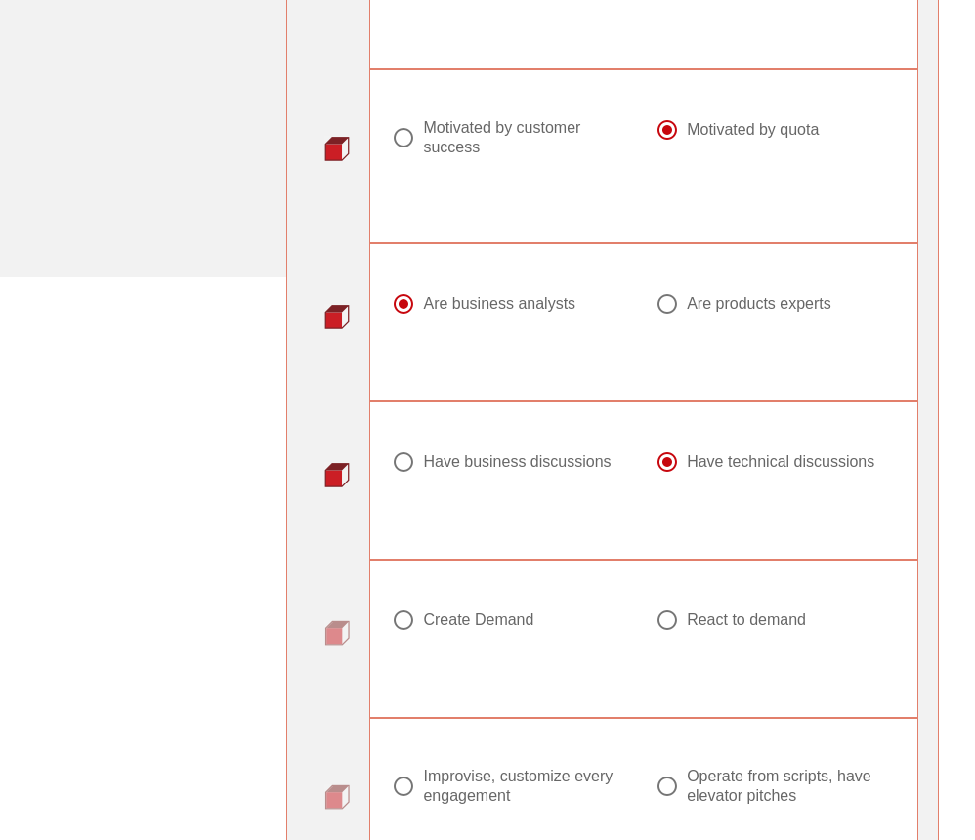
click at [710, 610] on div "React to demand" at bounding box center [746, 620] width 119 height 20
radio input "true"
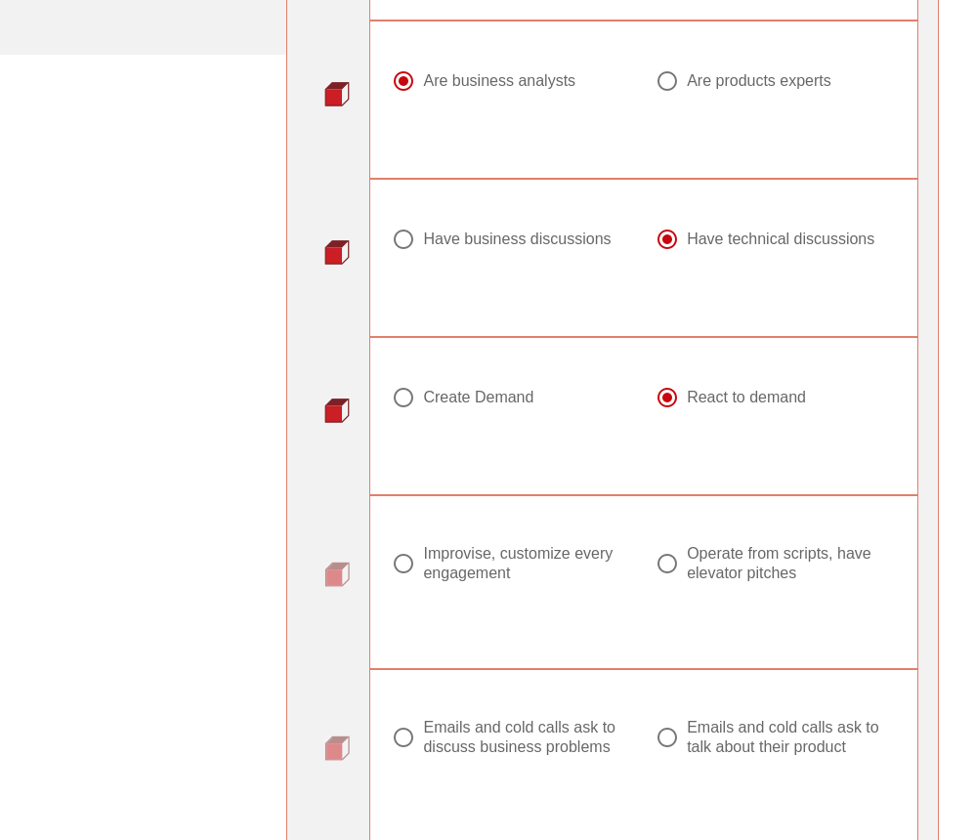
scroll to position [952, 0]
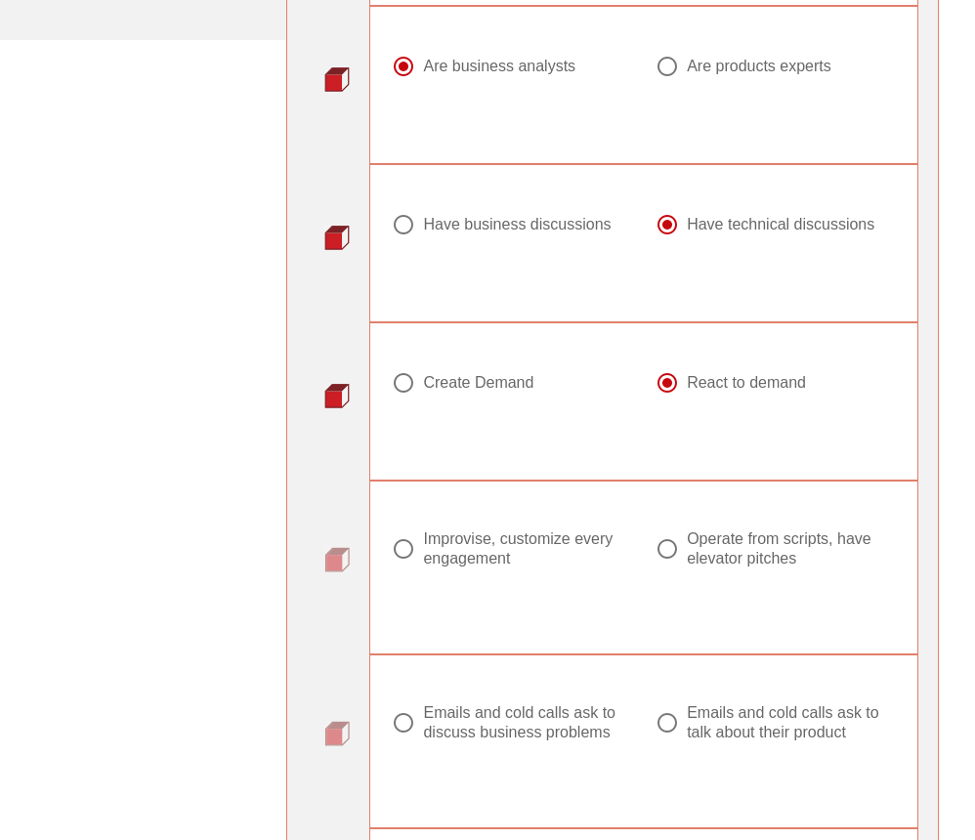
click at [526, 529] on div "Improvise, customize every engagement" at bounding box center [519, 548] width 193 height 39
radio input "true"
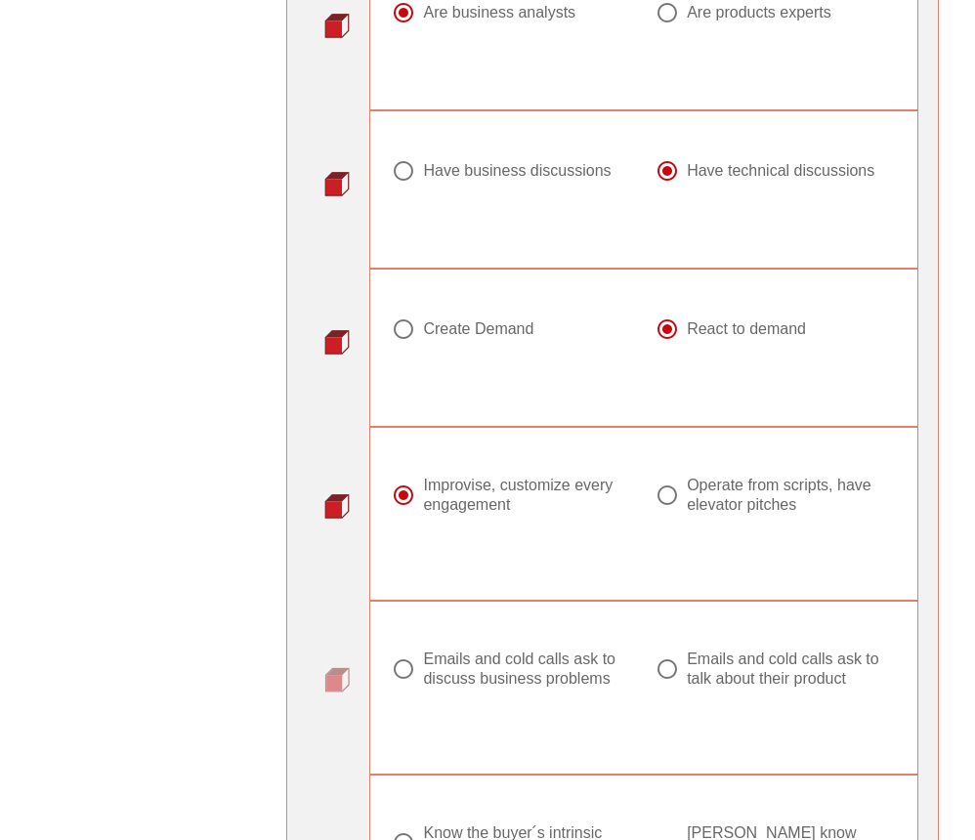
scroll to position [1029, 0]
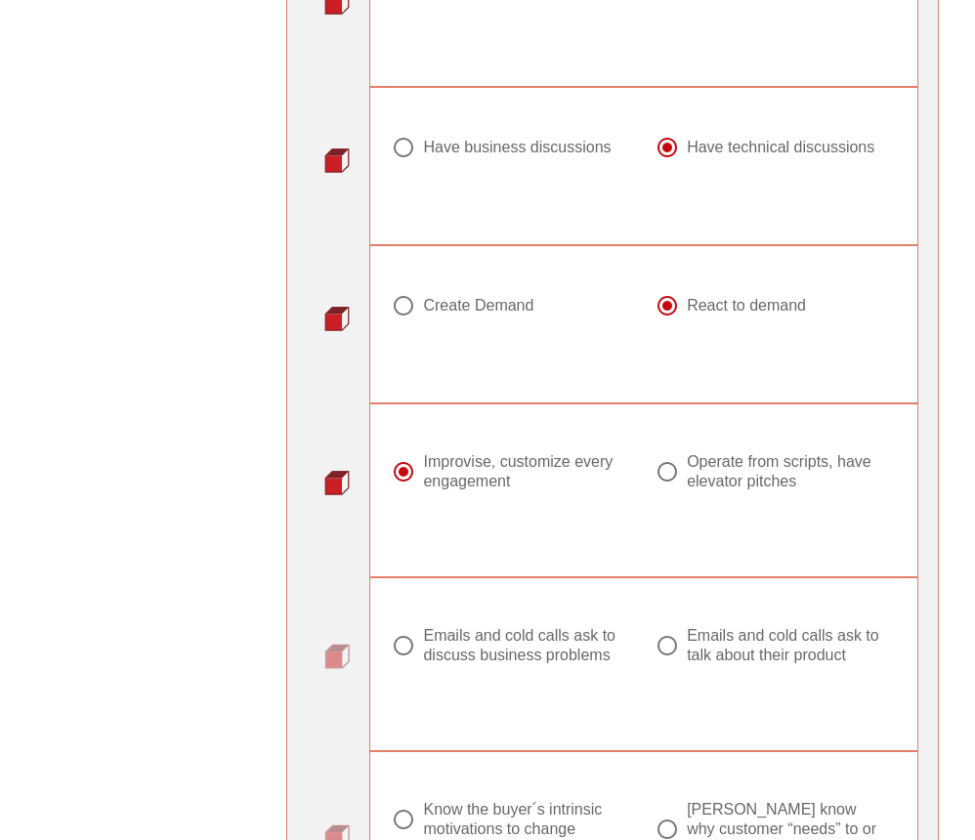
click at [478, 626] on div "Emails and cold calls ask to discuss business problems" at bounding box center [519, 645] width 193 height 39
radio input "true"
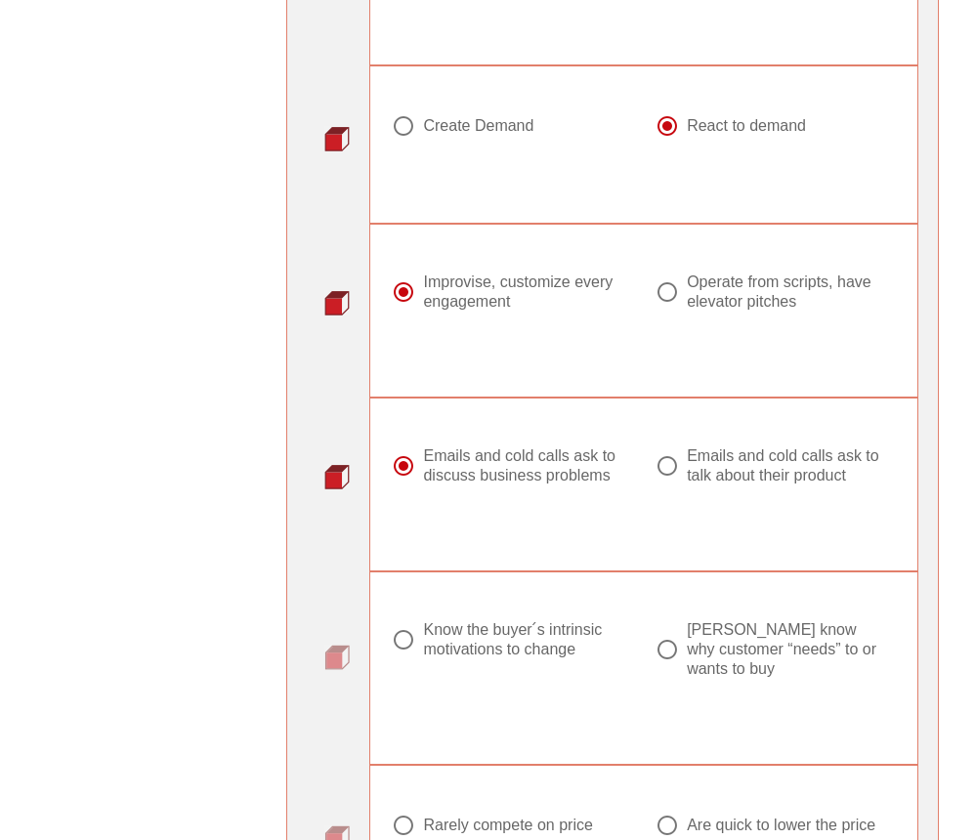
scroll to position [1211, 0]
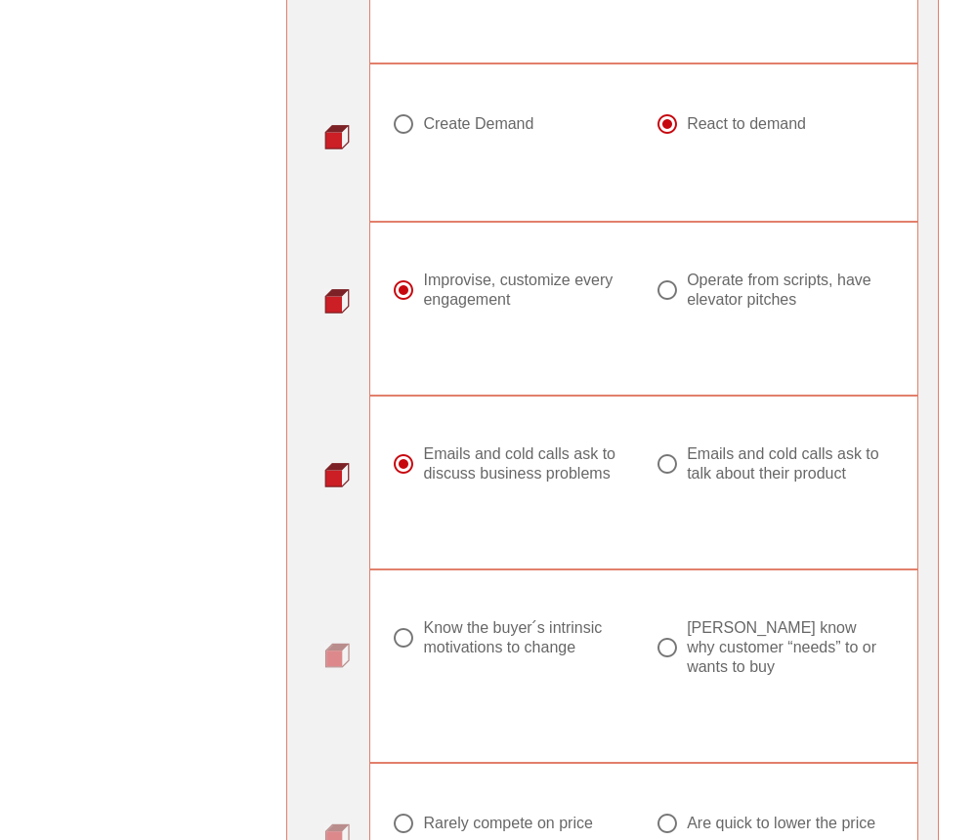
click at [509, 632] on div "Know the buyer ́s intrinsic motivations to change" at bounding box center [519, 637] width 193 height 39
radio input "true"
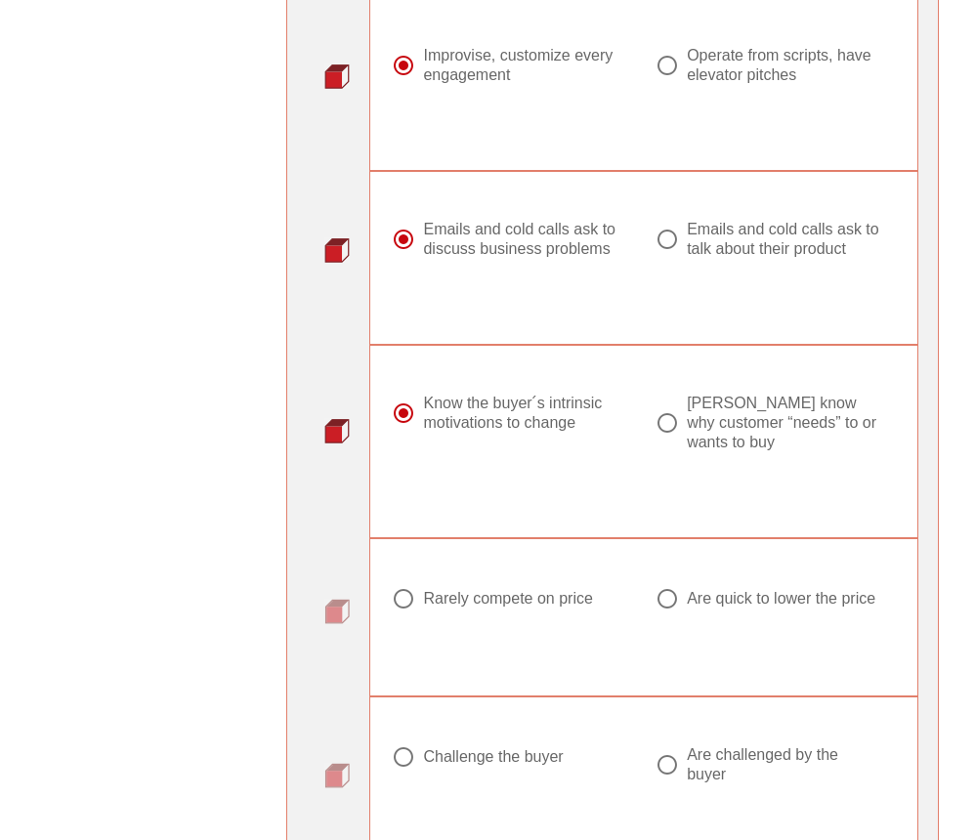
scroll to position [1443, 0]
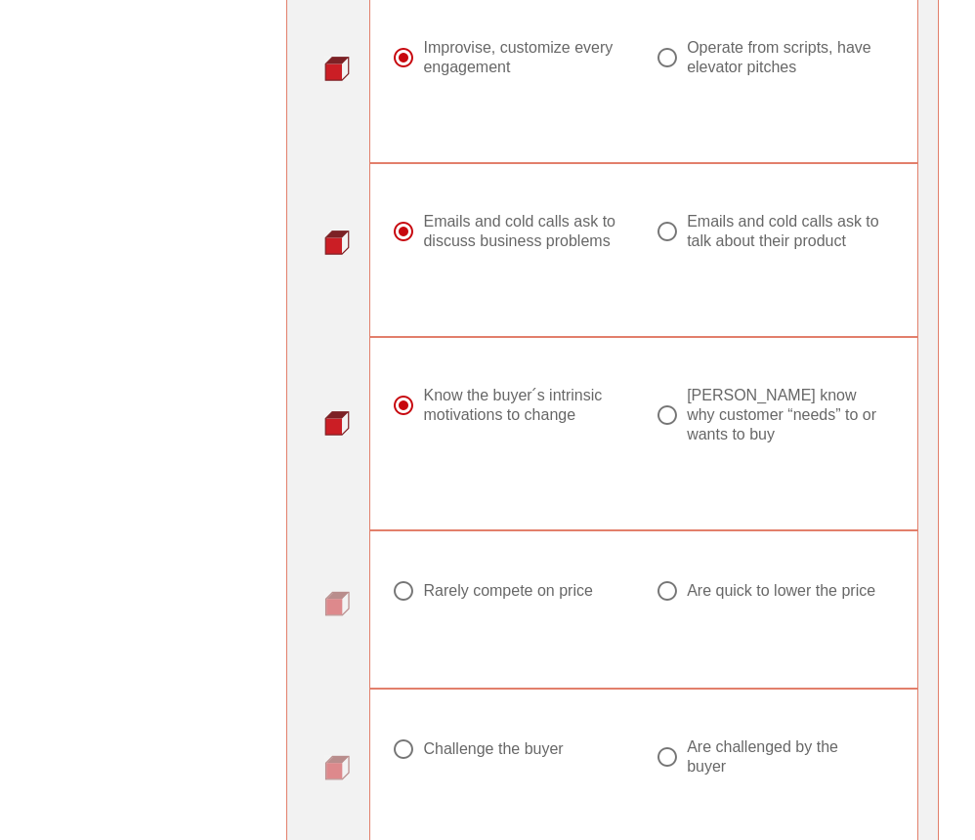
click at [524, 581] on div "Rarely compete on price" at bounding box center [507, 591] width 169 height 20
radio input "true"
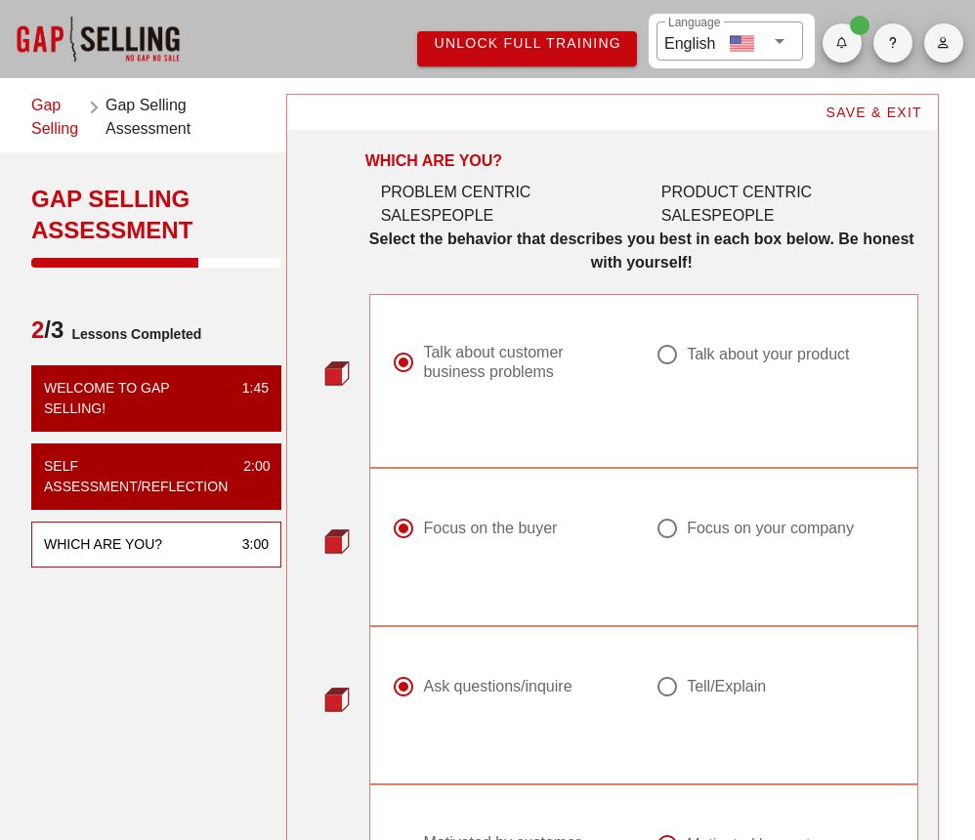
scroll to position [0, 0]
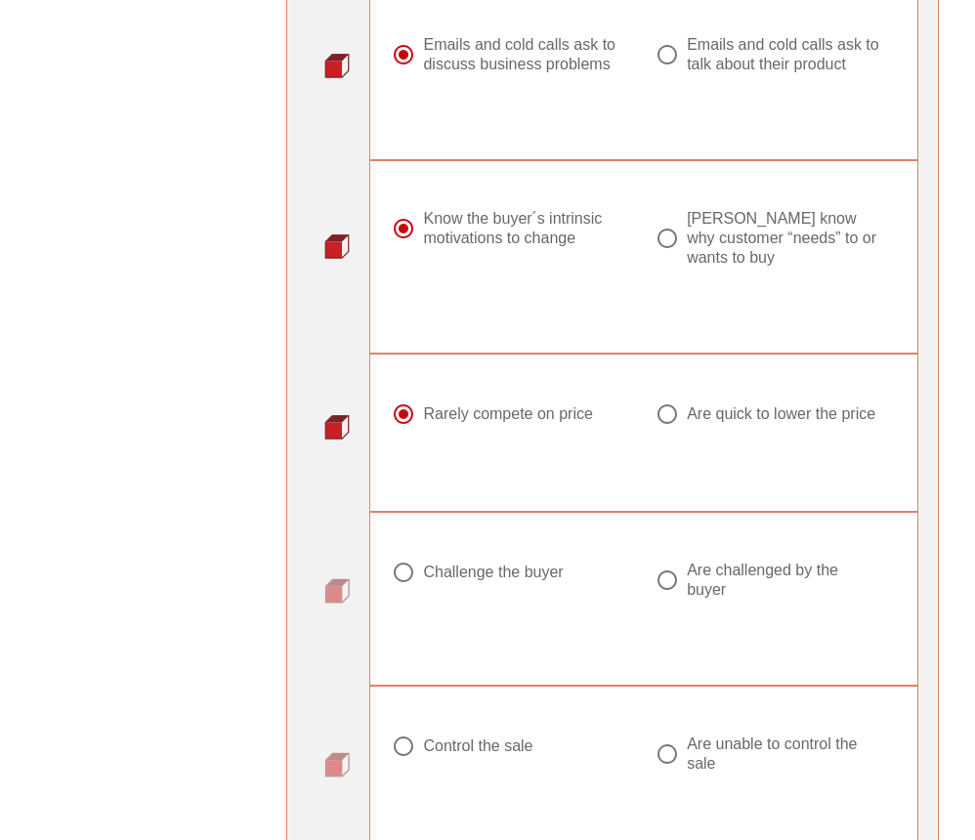
click at [513, 562] on div "Challenge the buyer" at bounding box center [493, 572] width 140 height 20
radio input "true"
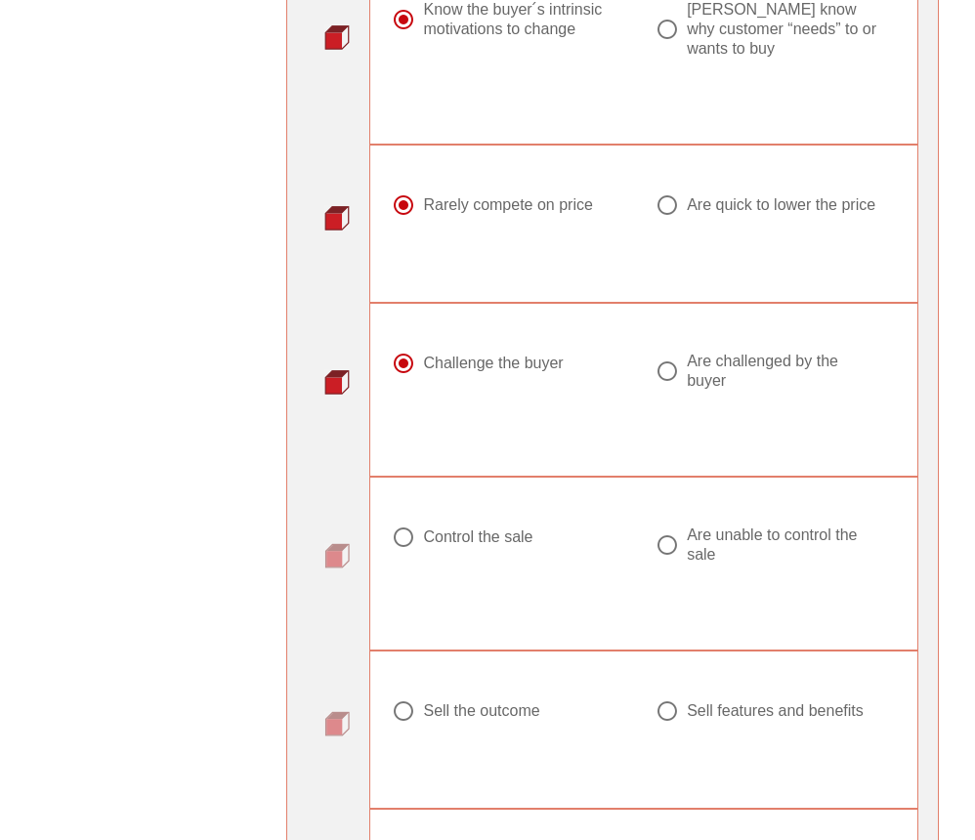
scroll to position [1842, 0]
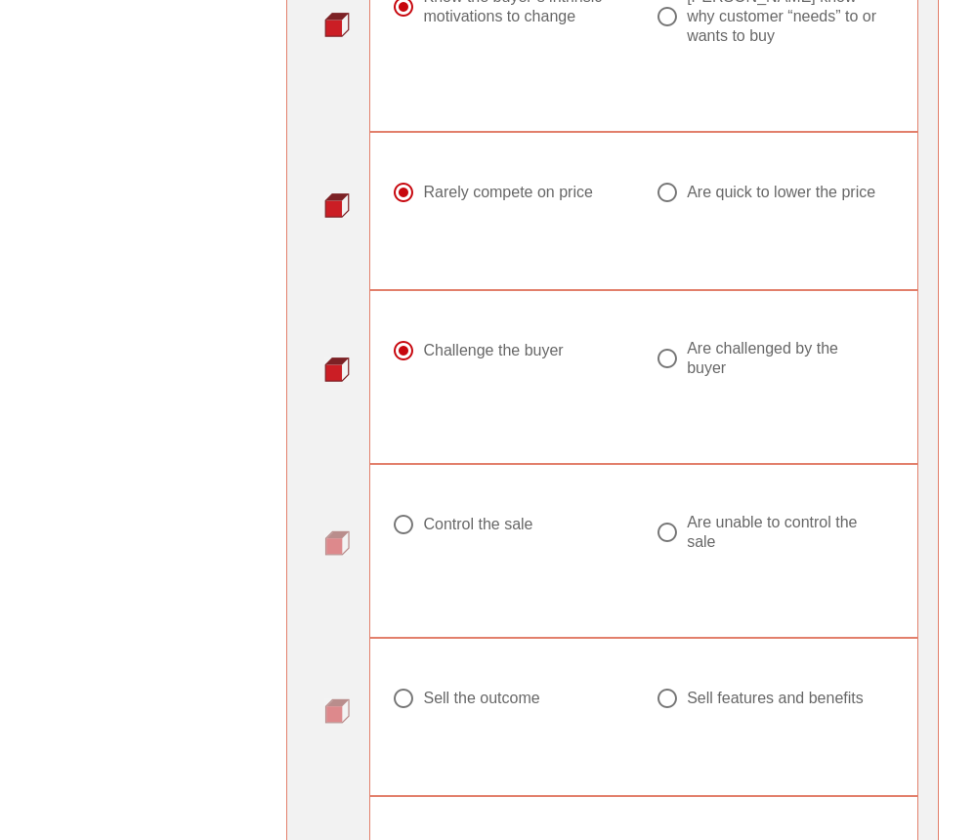
click at [459, 524] on div "Control the sale" at bounding box center [477, 525] width 109 height 20
radio input "true"
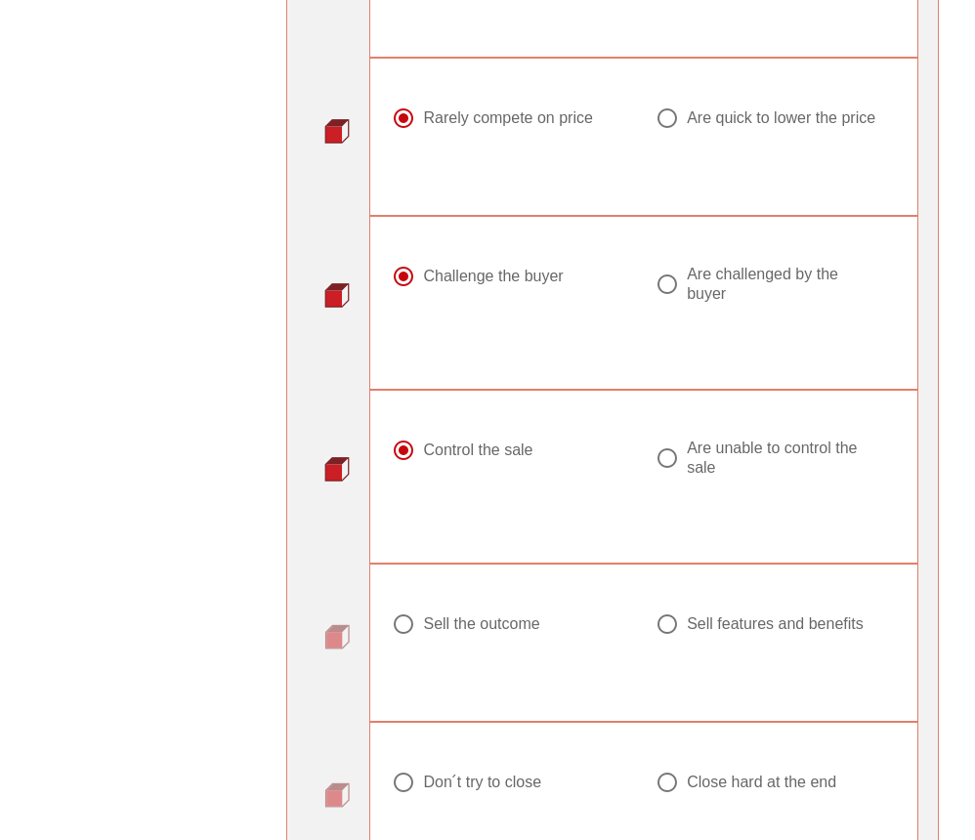
scroll to position [1927, 0]
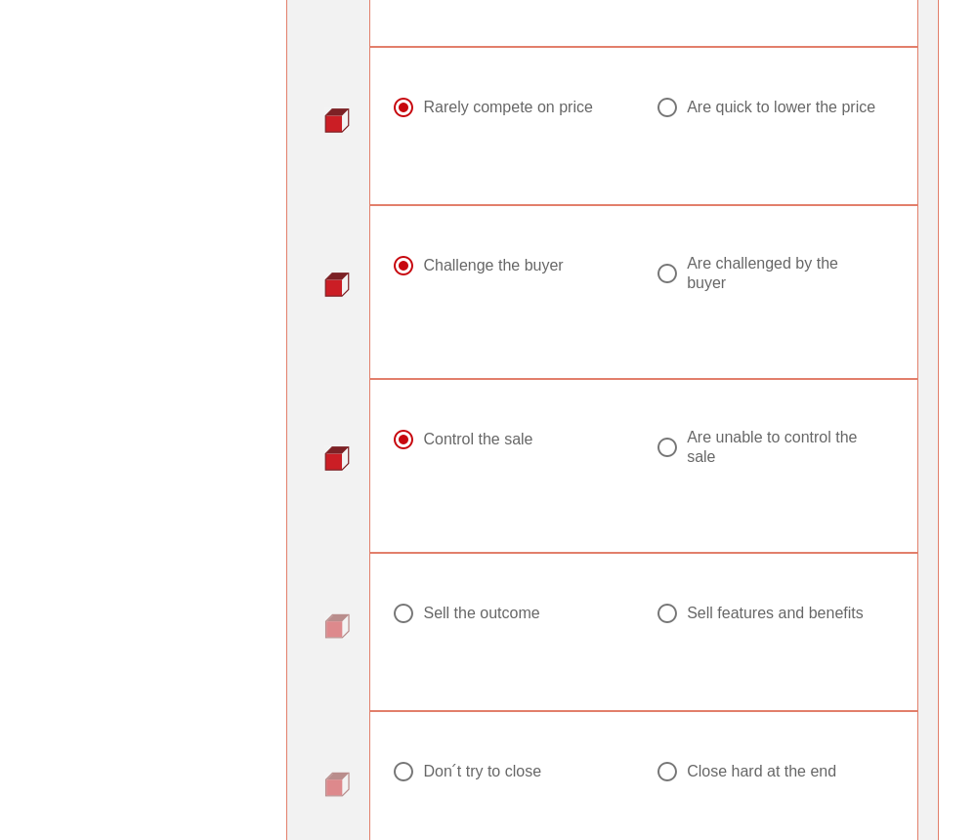
click at [482, 604] on div "Sell the outcome" at bounding box center [481, 614] width 116 height 20
radio input "true"
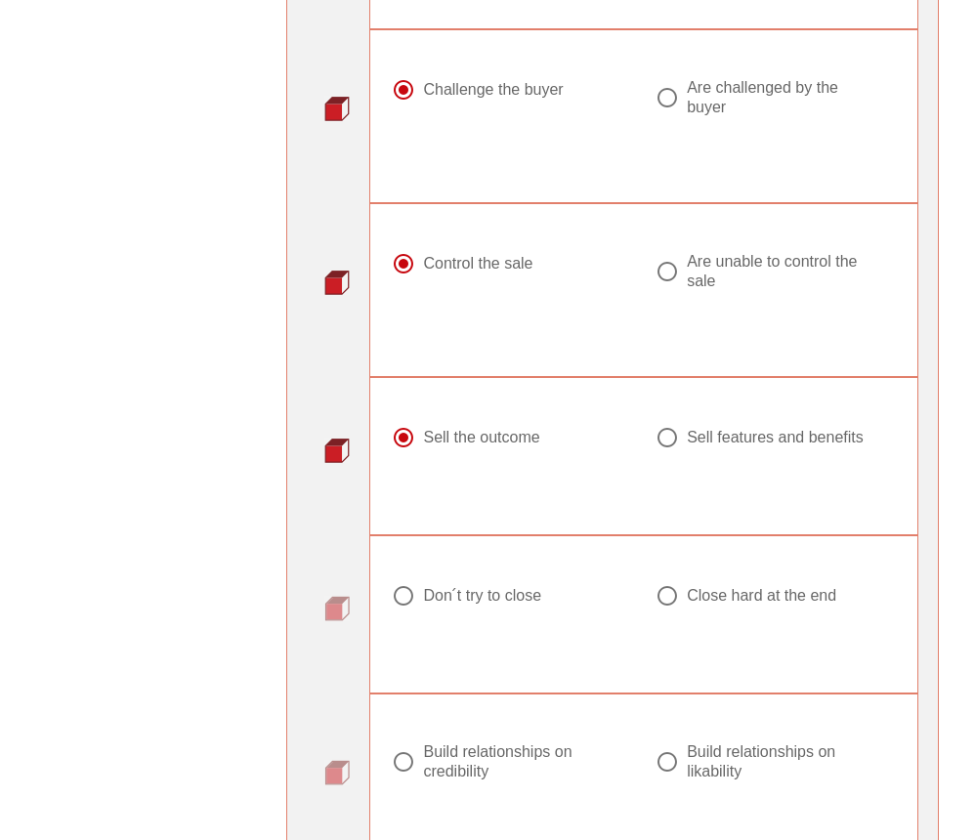
scroll to position [2093, 0]
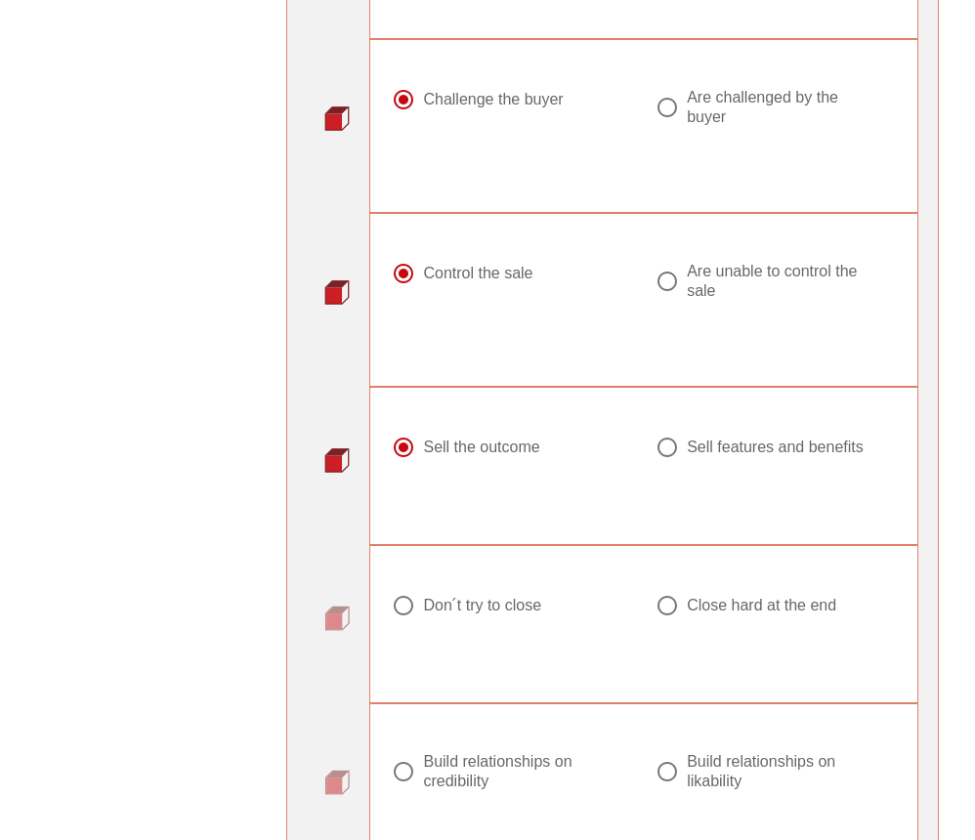
click at [489, 597] on div "Don ́t try to close" at bounding box center [482, 606] width 118 height 20
radio input "true"
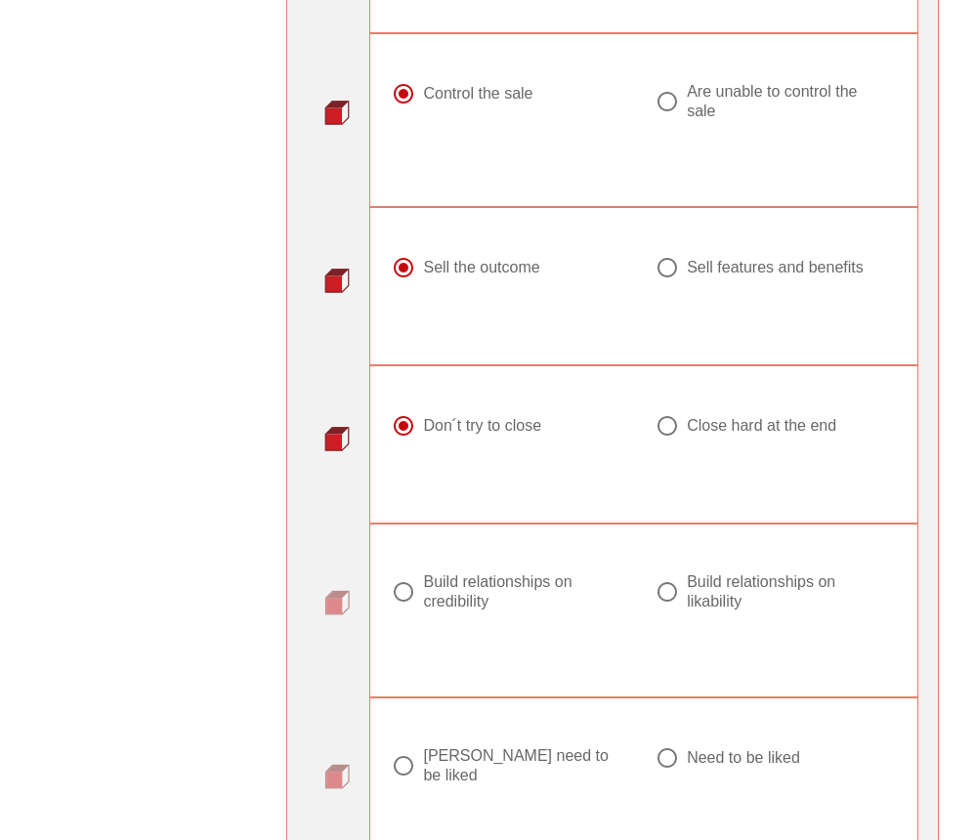
scroll to position [2280, 0]
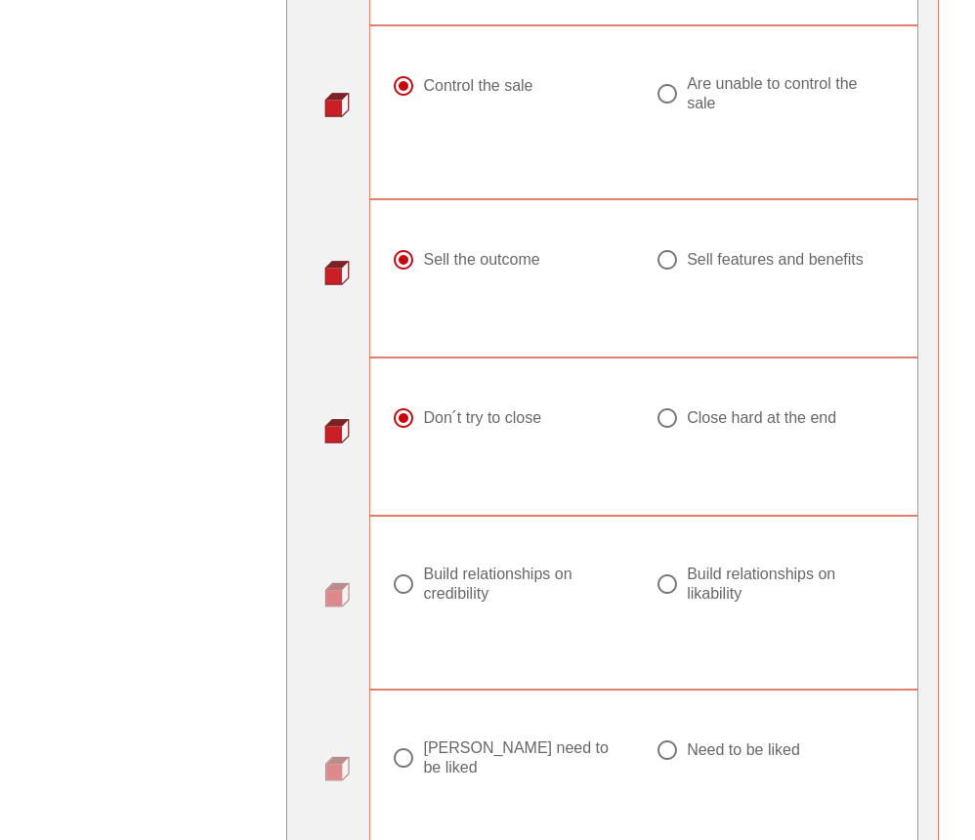
click at [505, 586] on div "Build relationships on credibility" at bounding box center [519, 583] width 193 height 39
radio input "true"
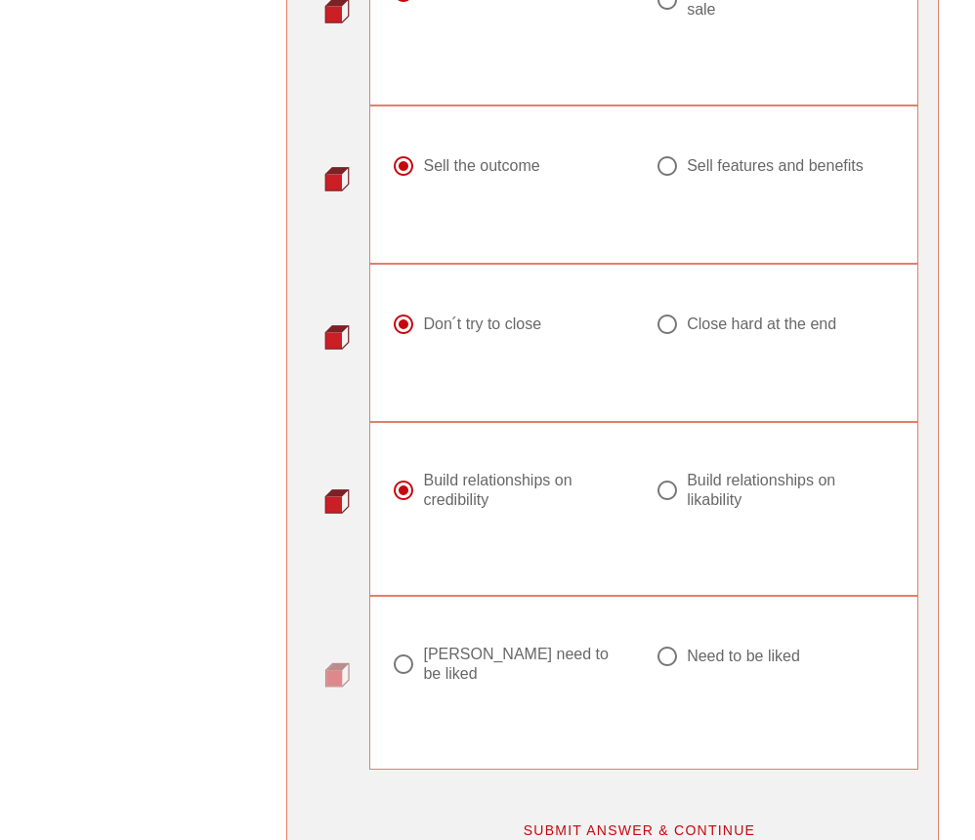
scroll to position [2391, 0]
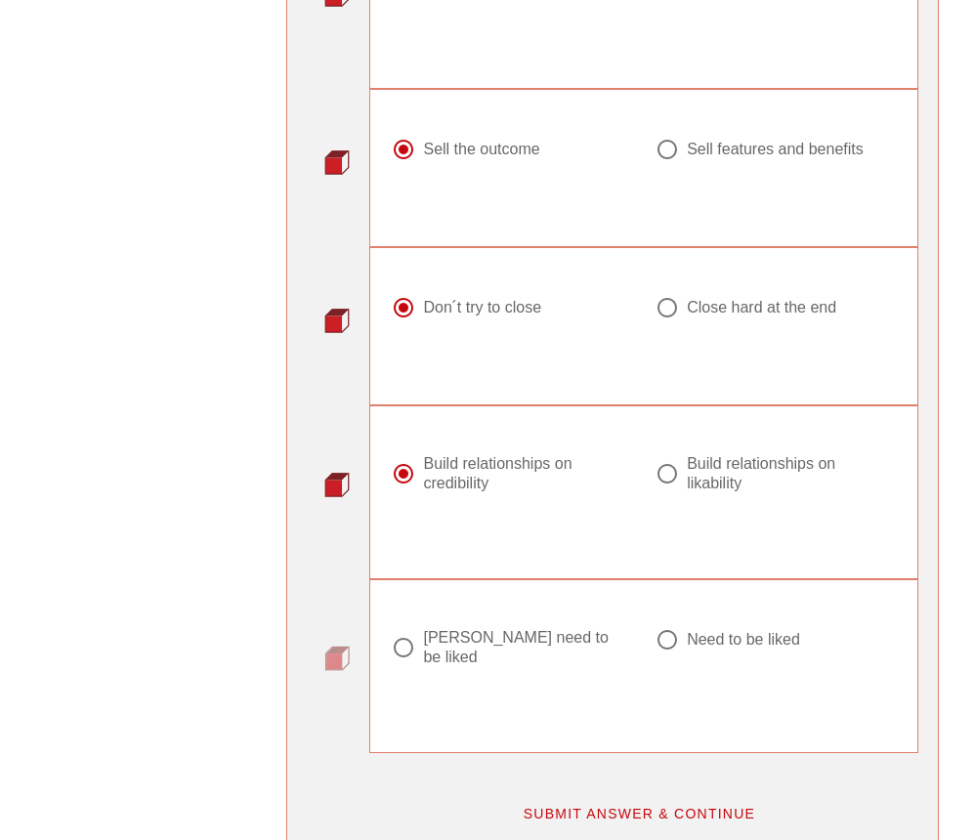
click at [692, 638] on div "Need to be liked" at bounding box center [743, 640] width 113 height 20
radio input "true"
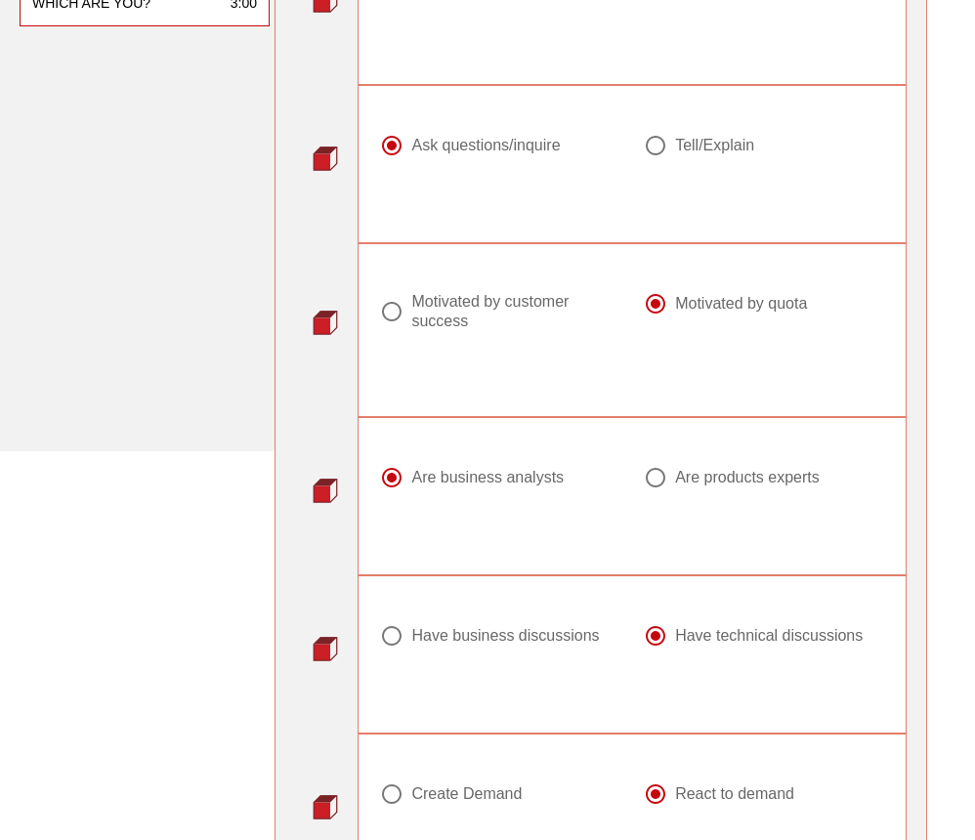
scroll to position [538, 12]
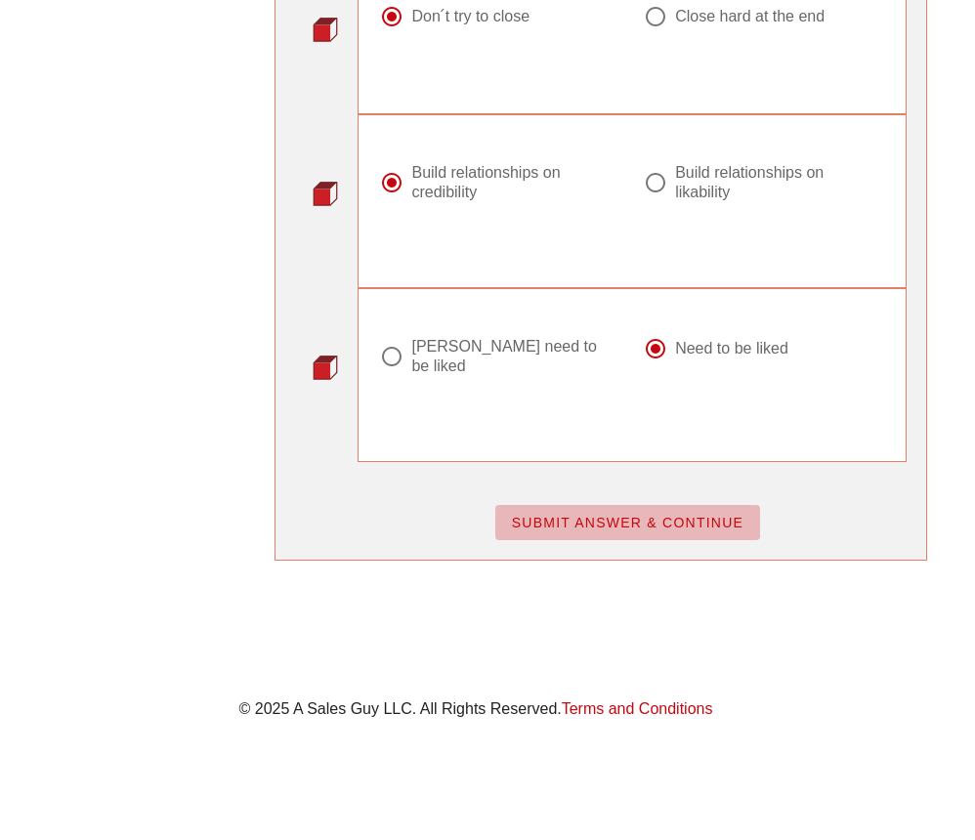
click at [600, 515] on span "SUBMIT ANSWER & CONTINUE" at bounding box center [627, 523] width 233 height 16
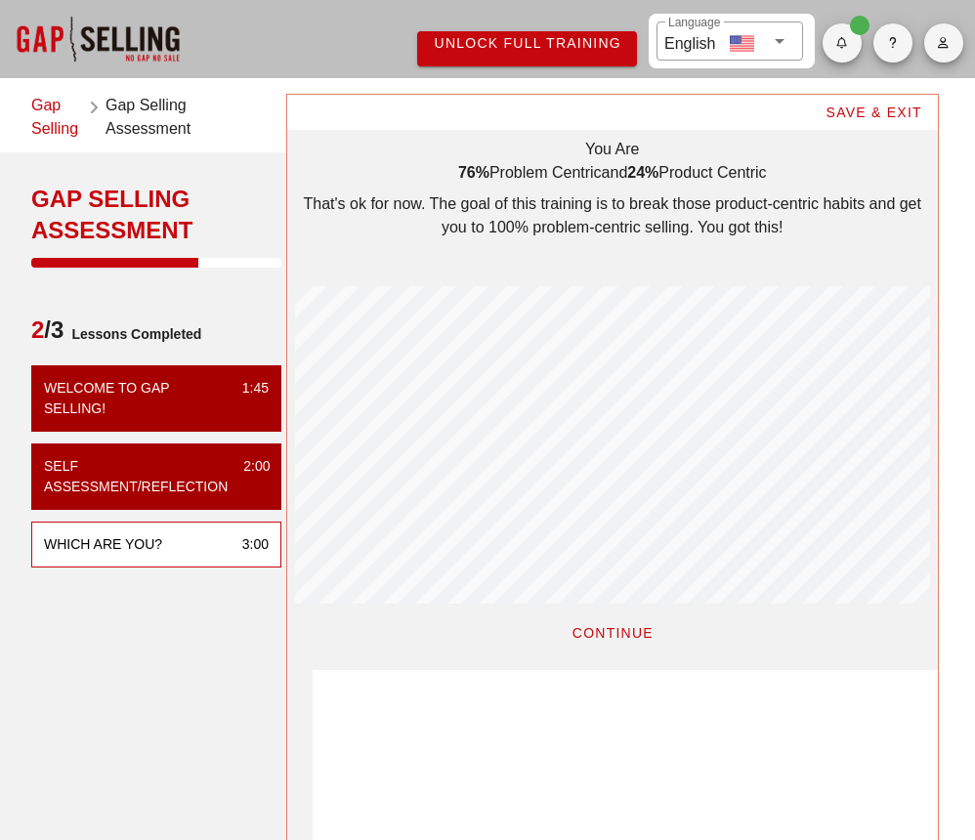
scroll to position [575, 651]
click at [596, 638] on span "CONTINUE" at bounding box center [612, 633] width 82 height 16
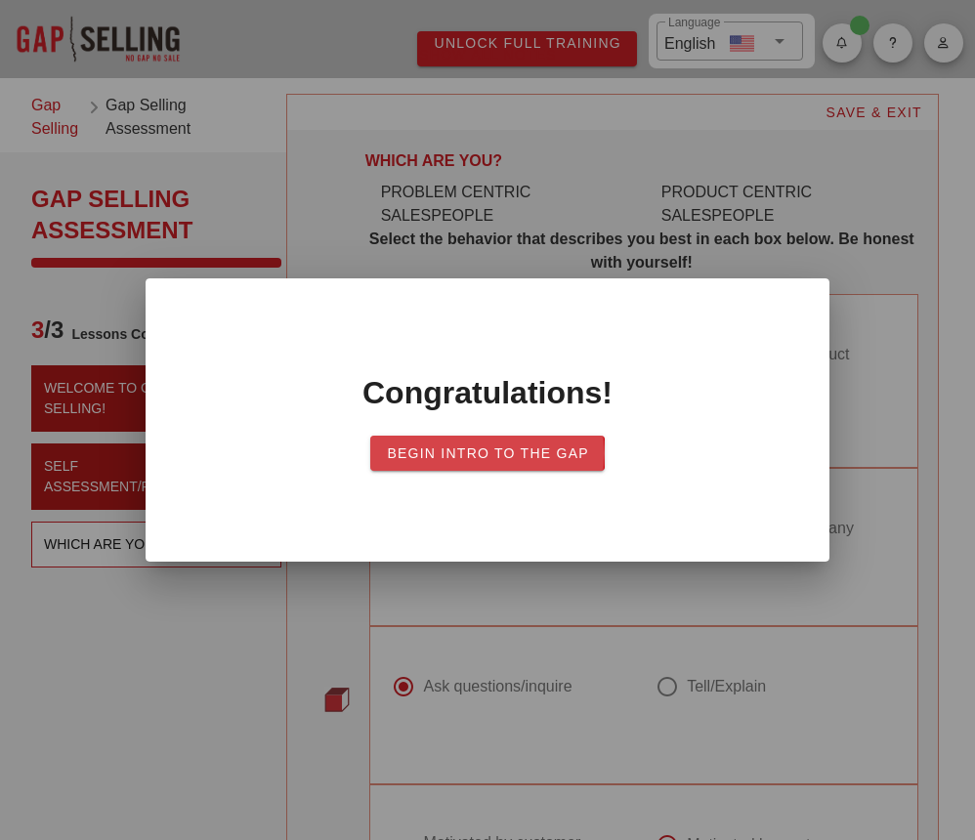
click at [484, 455] on span "Begin Intro to the Gap" at bounding box center [487, 453] width 203 height 16
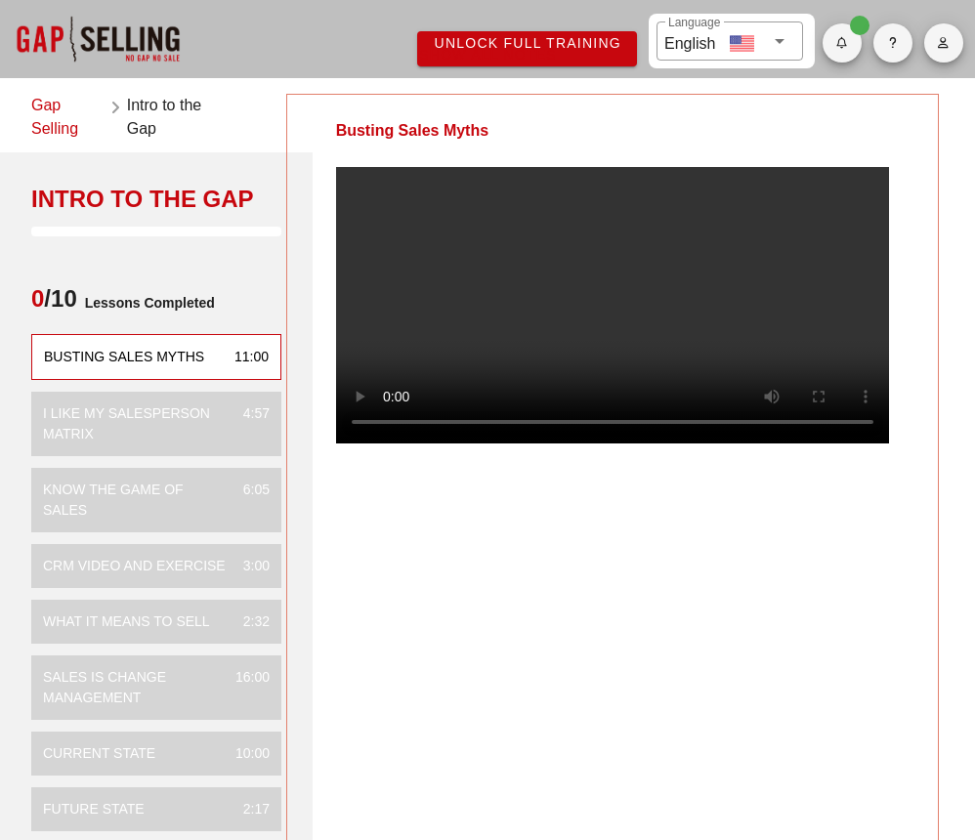
click at [395, 443] on video at bounding box center [612, 305] width 553 height 276
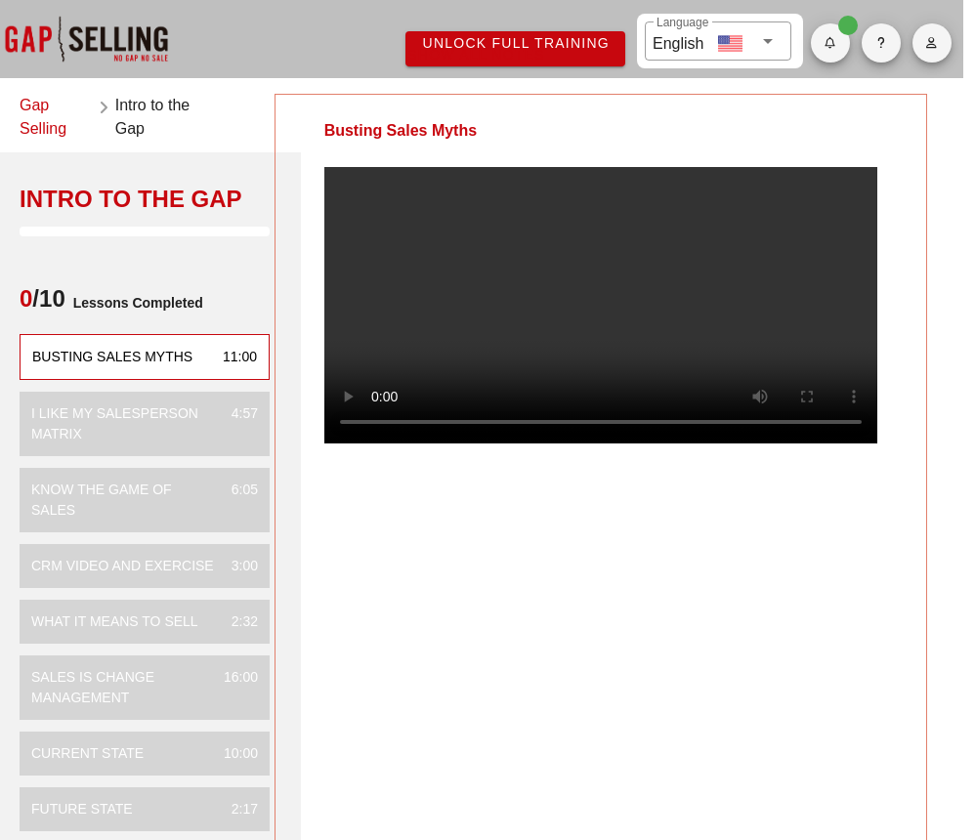
scroll to position [0, 12]
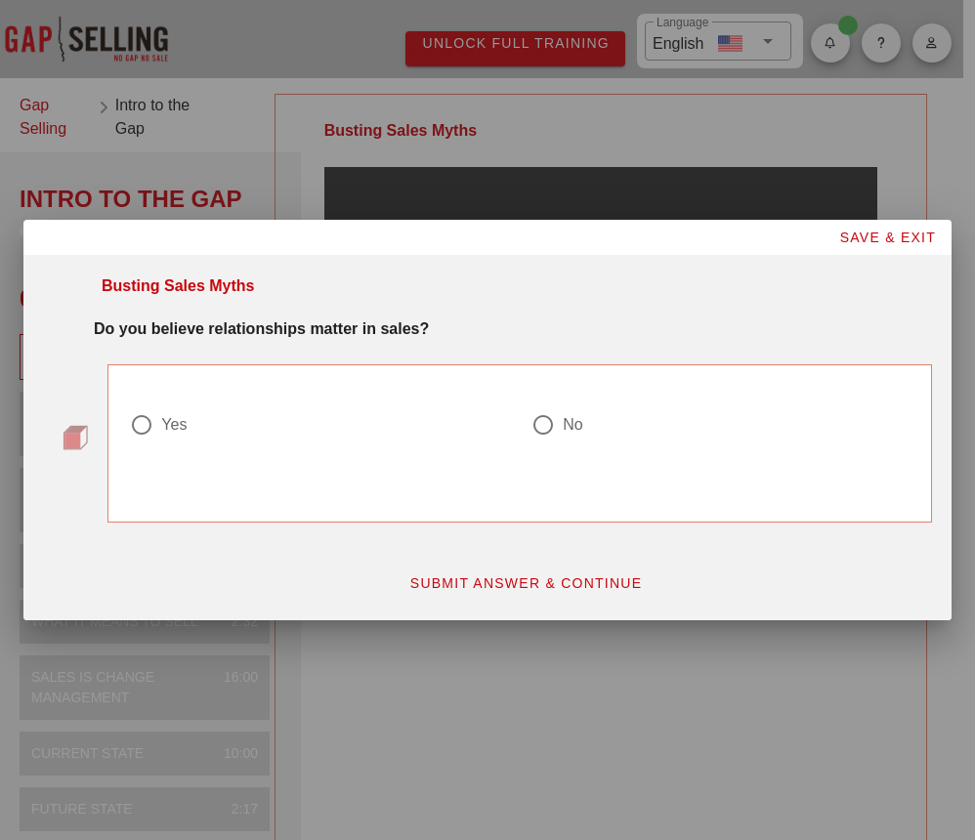
click at [164, 419] on div "Yes" at bounding box center [173, 425] width 25 height 20
radio input "true"
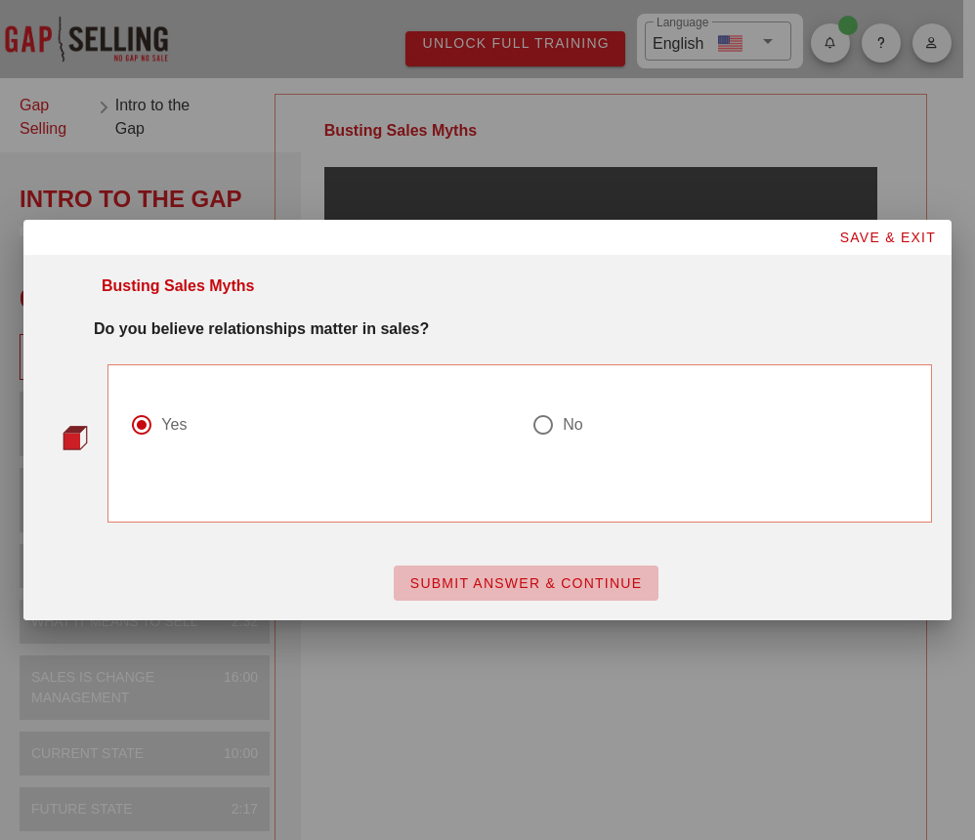
click at [561, 583] on span "SUBMIT ANSWER & CONTINUE" at bounding box center [525, 583] width 233 height 16
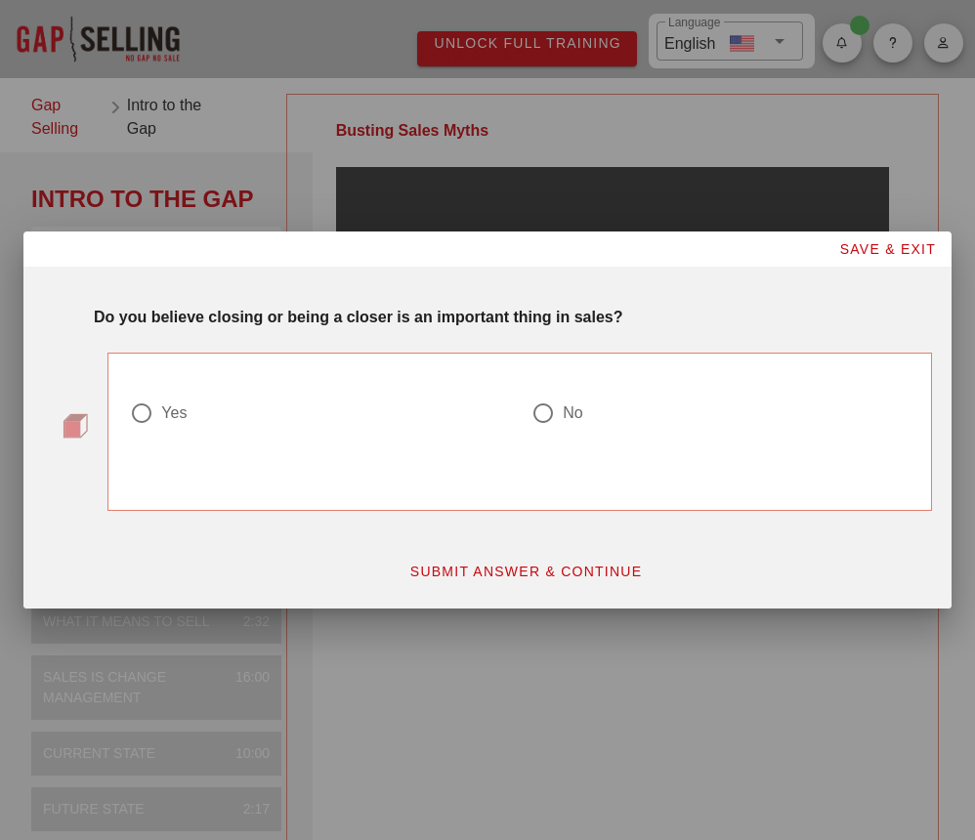
click at [556, 414] on div at bounding box center [542, 412] width 33 height 33
radio input "true"
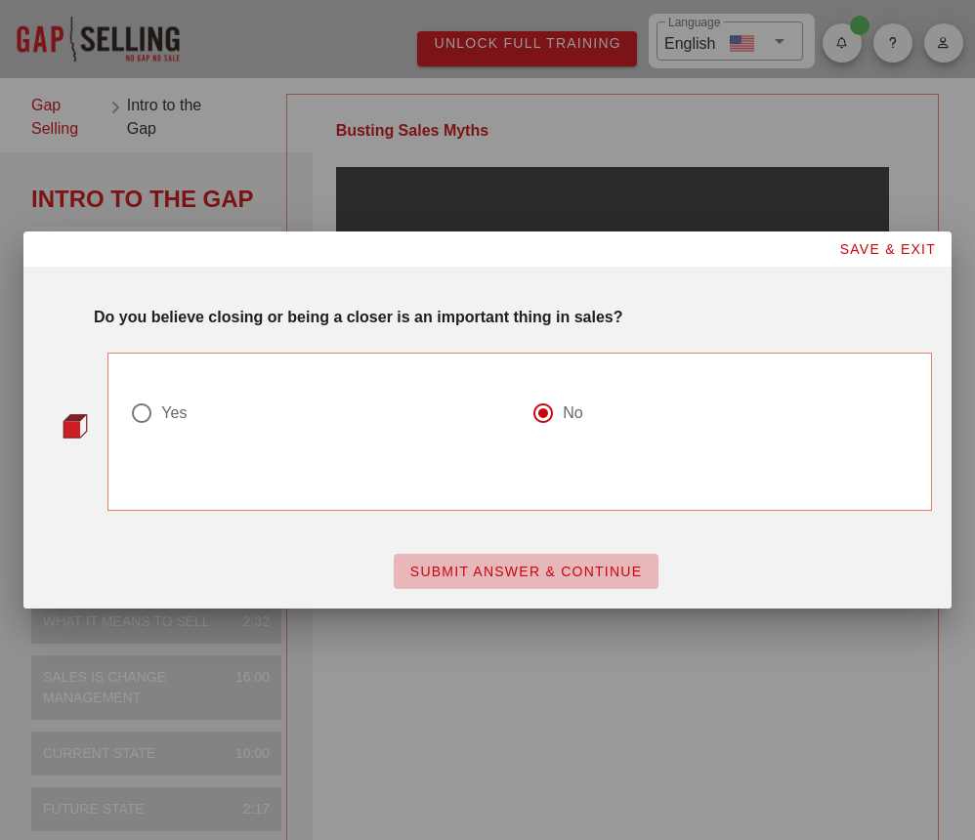
click at [478, 567] on span "SUBMIT ANSWER & CONTINUE" at bounding box center [525, 571] width 233 height 16
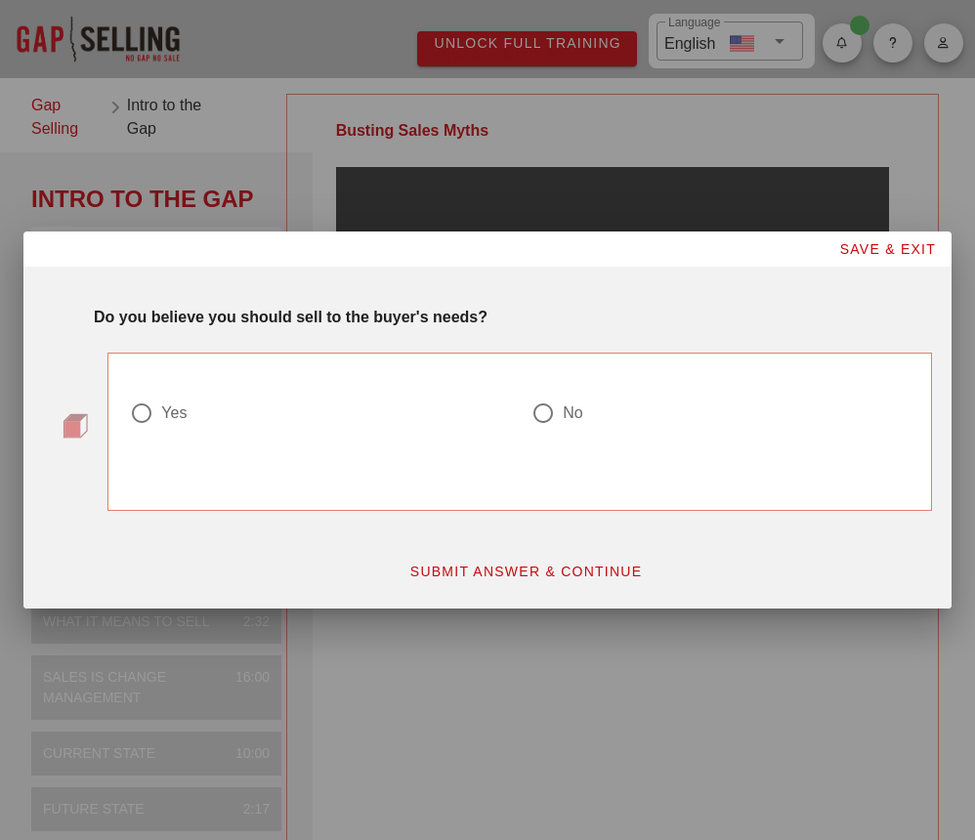
click at [551, 415] on div at bounding box center [542, 412] width 33 height 33
radio input "true"
click at [467, 581] on button "SUBMIT ANSWER & CONTINUE" at bounding box center [526, 571] width 265 height 35
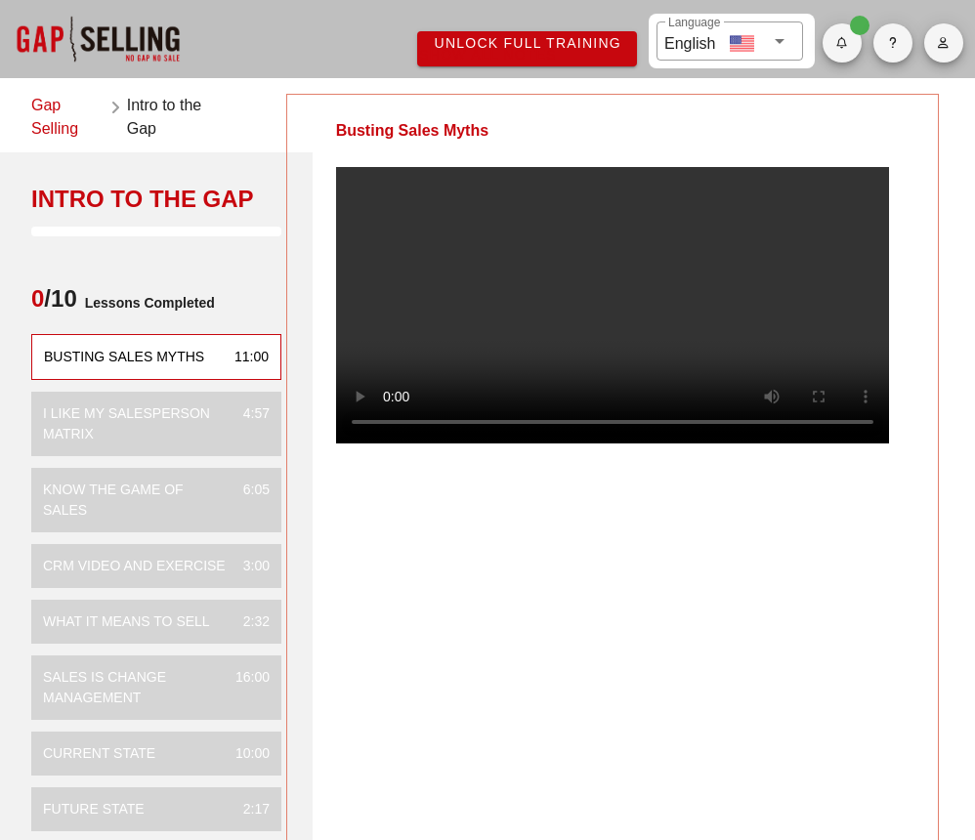
click at [571, 443] on video at bounding box center [612, 305] width 553 height 276
click at [548, 443] on video at bounding box center [612, 305] width 553 height 276
click at [576, 366] on video at bounding box center [612, 305] width 553 height 276
click at [516, 443] on video at bounding box center [612, 305] width 553 height 276
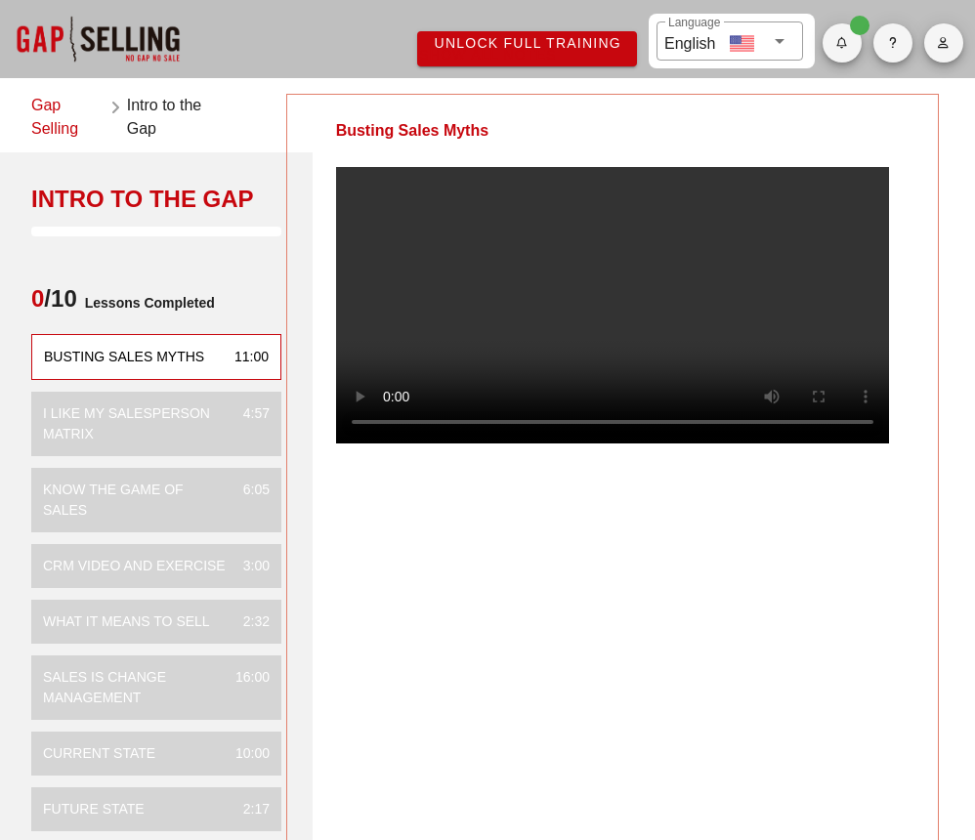
click at [392, 443] on video at bounding box center [612, 305] width 553 height 276
click at [390, 443] on video at bounding box center [612, 305] width 553 height 276
click at [391, 443] on video at bounding box center [612, 305] width 553 height 276
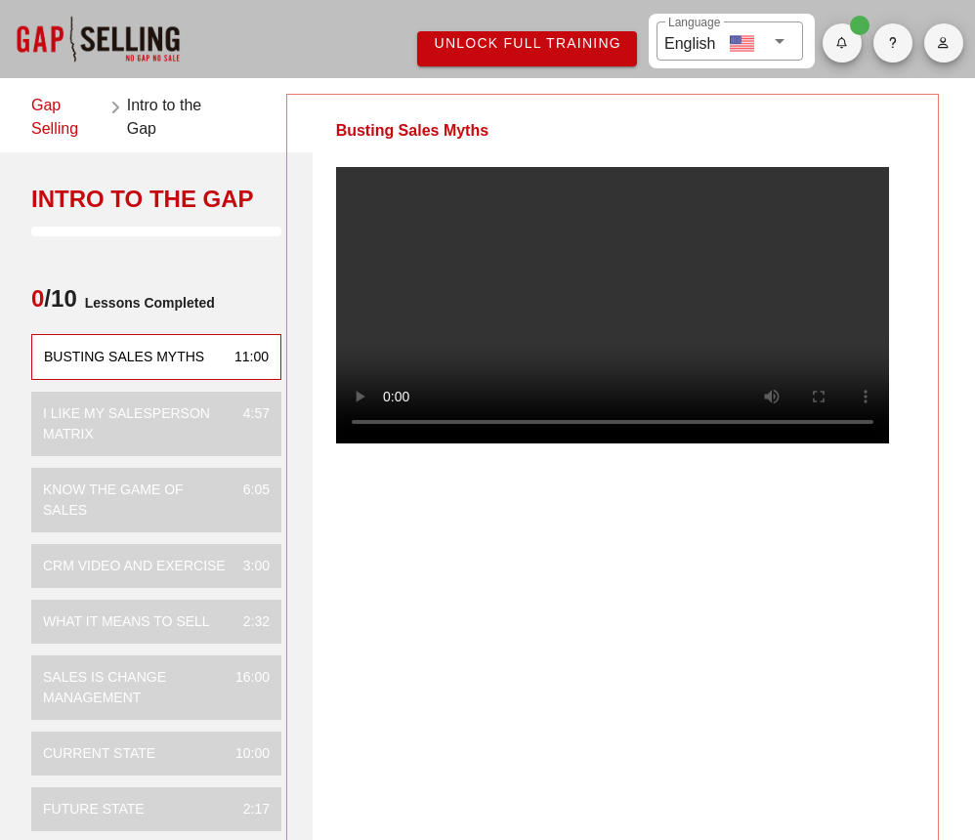
click at [391, 443] on video at bounding box center [612, 305] width 553 height 276
click at [393, 443] on video at bounding box center [612, 305] width 553 height 276
click at [392, 443] on video at bounding box center [612, 305] width 553 height 276
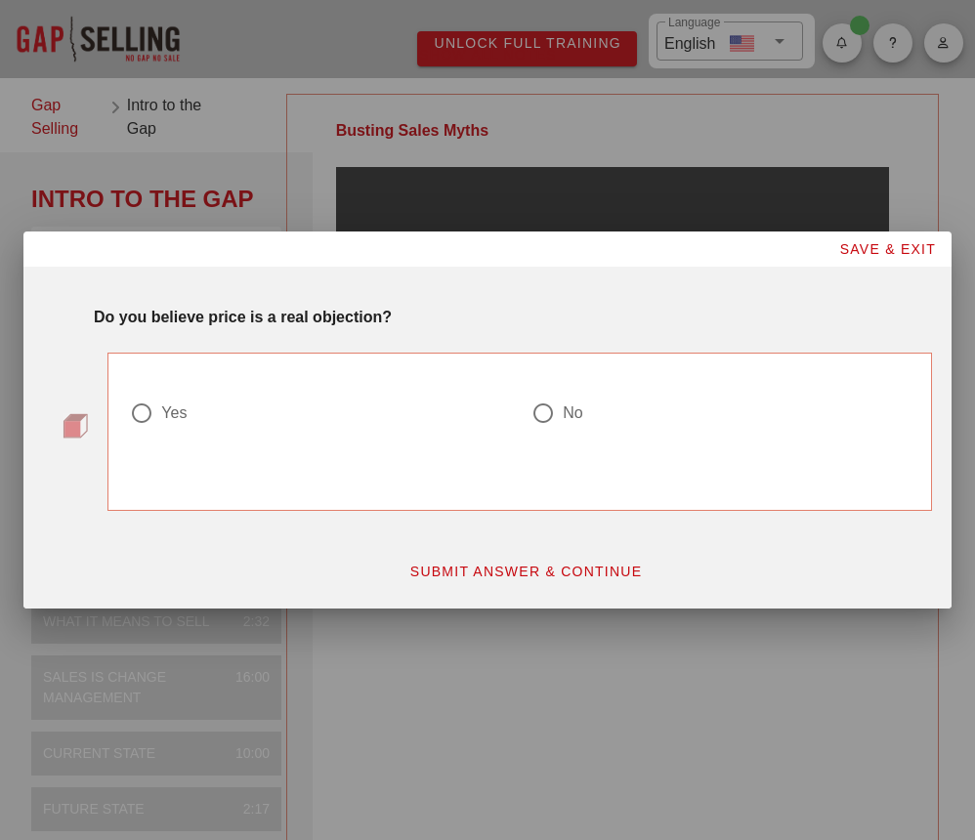
click at [538, 407] on div at bounding box center [542, 412] width 33 height 33
radio input "true"
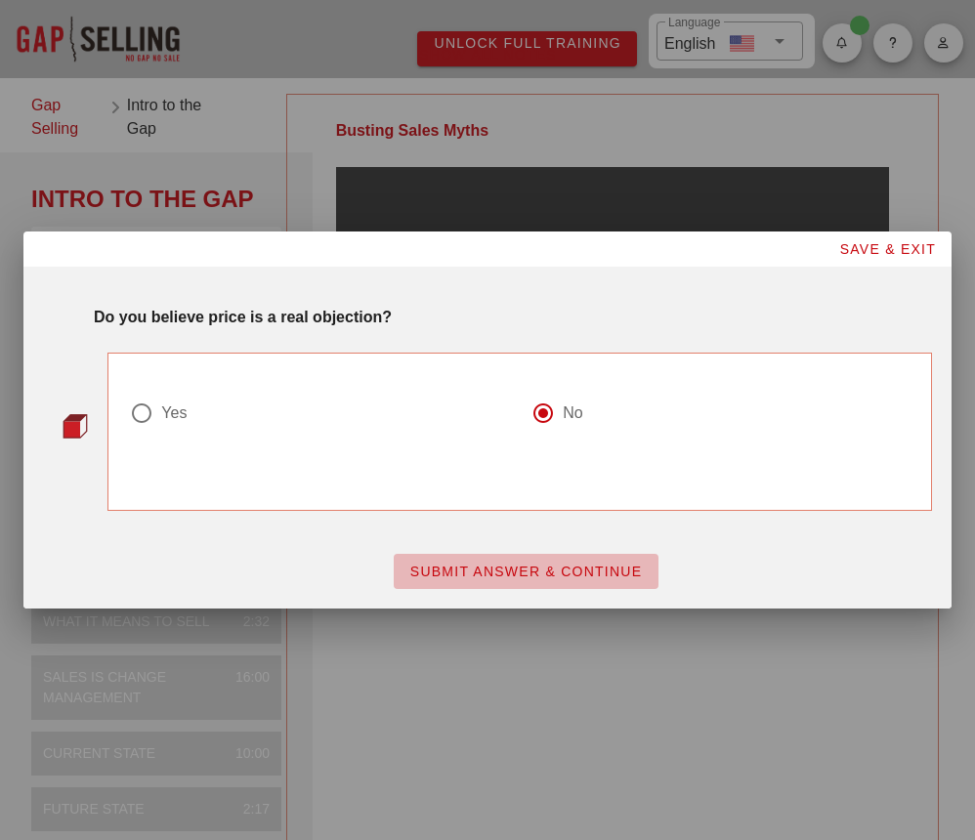
click at [522, 575] on span "SUBMIT ANSWER & CONTINUE" at bounding box center [525, 571] width 233 height 16
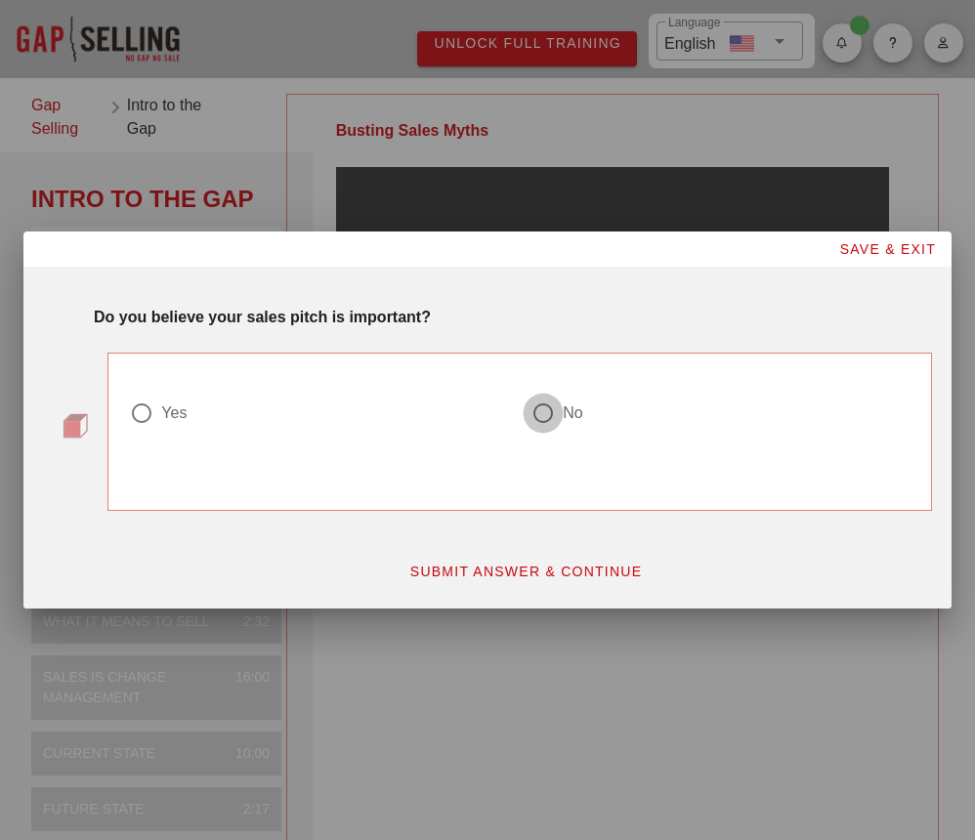
click at [541, 420] on div at bounding box center [542, 412] width 33 height 33
radio input "true"
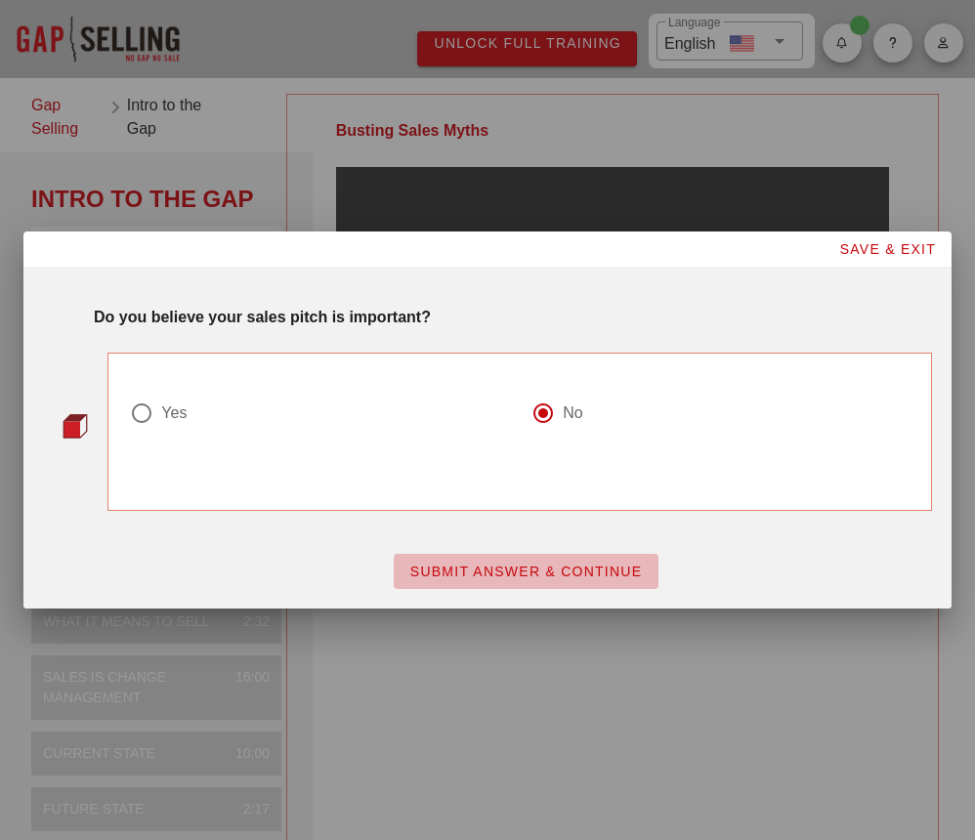
click at [531, 563] on span "SUBMIT ANSWER & CONTINUE" at bounding box center [525, 571] width 233 height 16
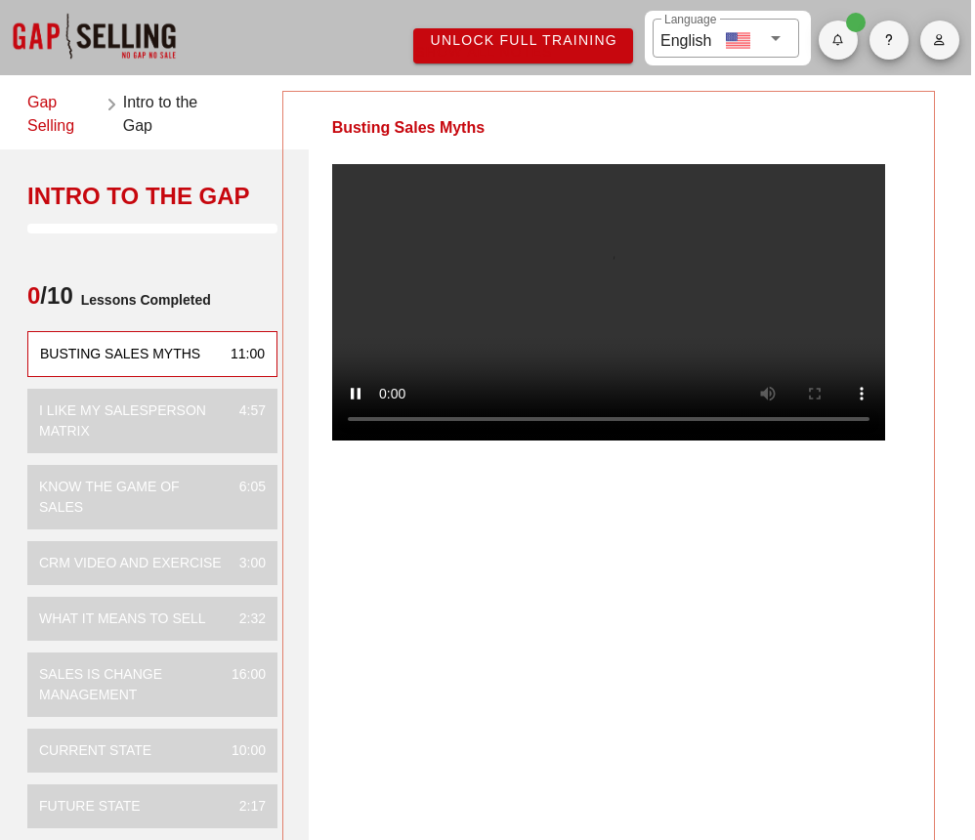
scroll to position [3, 11]
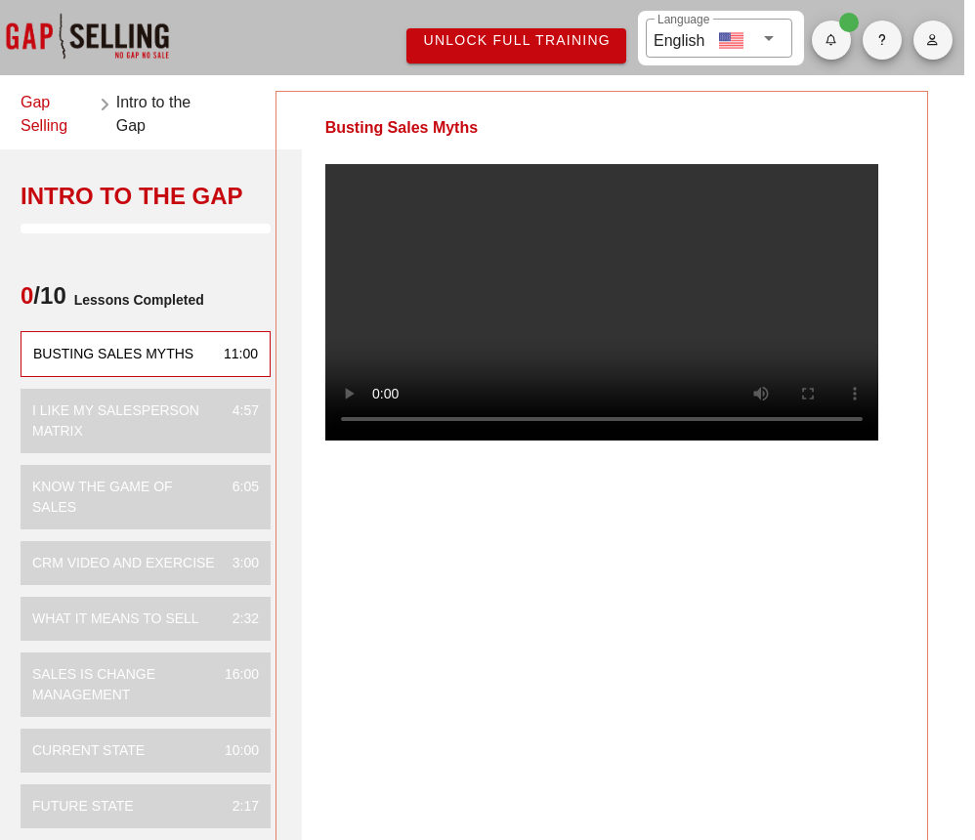
click at [586, 615] on div "Busting Sales Myths" at bounding box center [601, 469] width 652 height 756
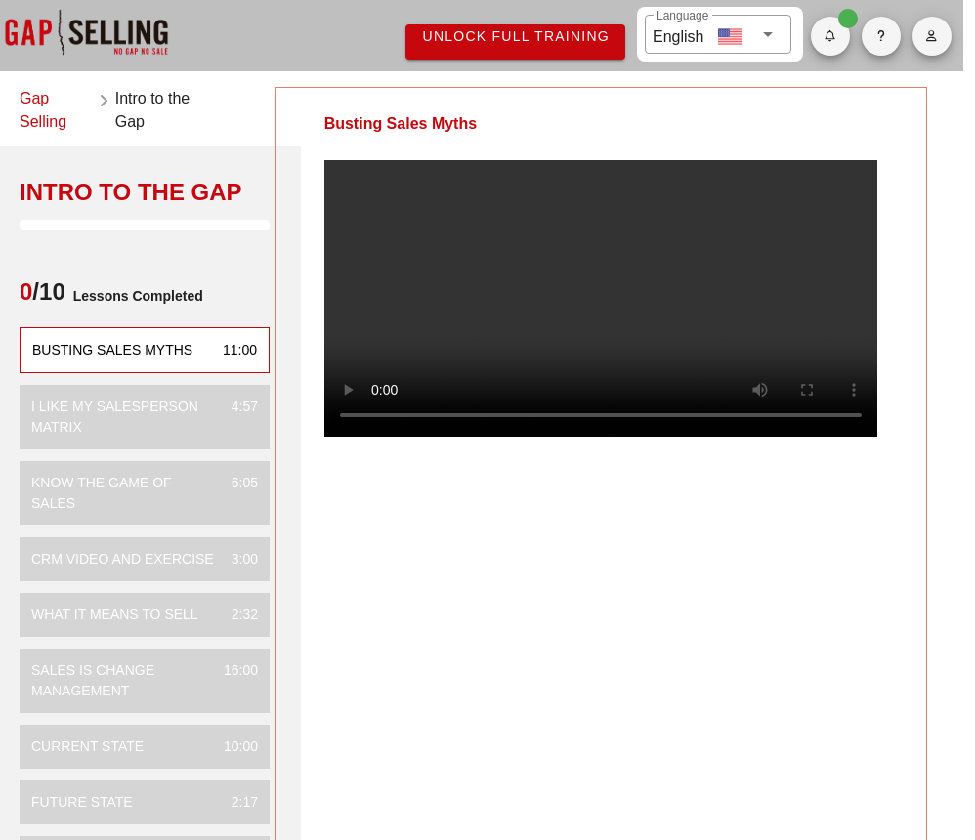
click at [594, 556] on div "Busting Sales Myths" at bounding box center [600, 465] width 652 height 756
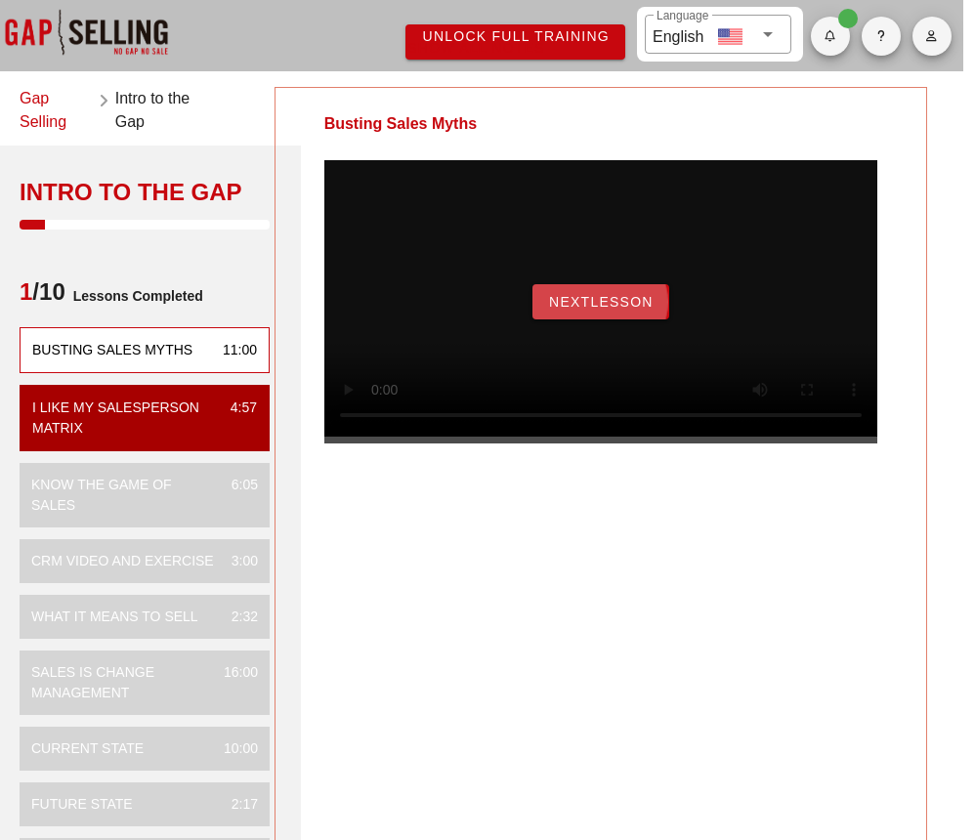
click at [592, 310] on span "NextLesson" at bounding box center [600, 302] width 105 height 16
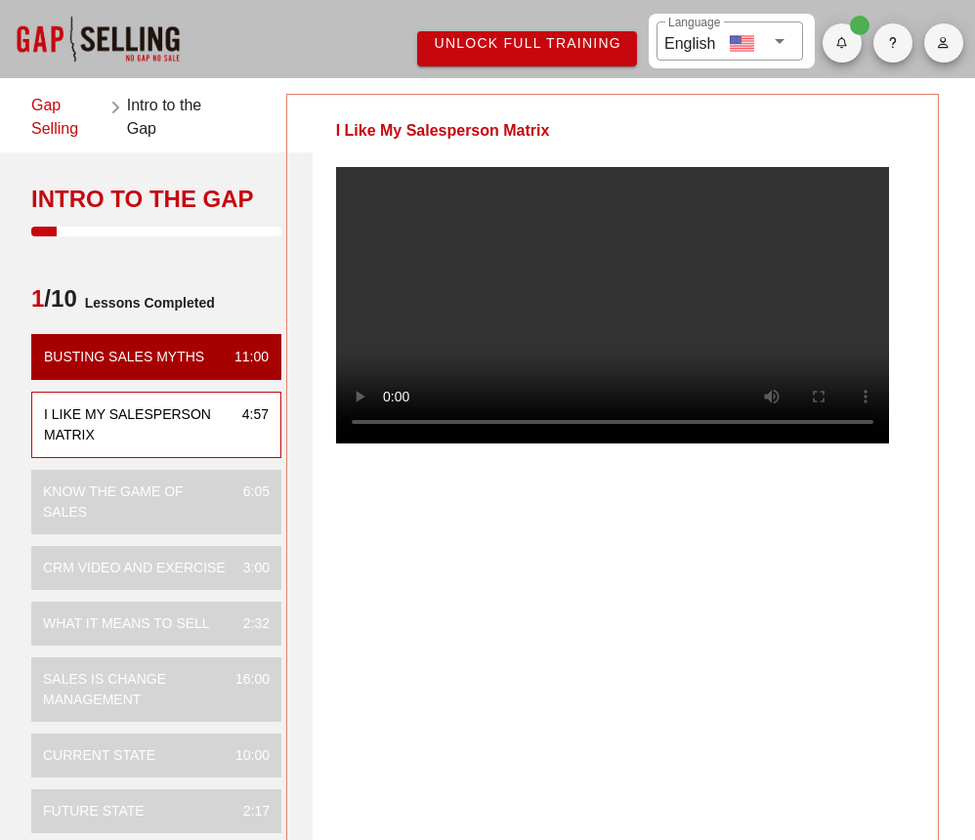
click at [390, 443] on video at bounding box center [612, 305] width 553 height 276
click at [836, 43] on icon "button" at bounding box center [841, 43] width 13 height 12
drag, startPoint x: 748, startPoint y: 113, endPoint x: 64, endPoint y: 332, distance: 717.7
click at [747, 113] on div "I Like My Salesperson Matrix" at bounding box center [612, 131] width 650 height 72
click at [40, 127] on link "Gap Selling" at bounding box center [67, 117] width 72 height 47
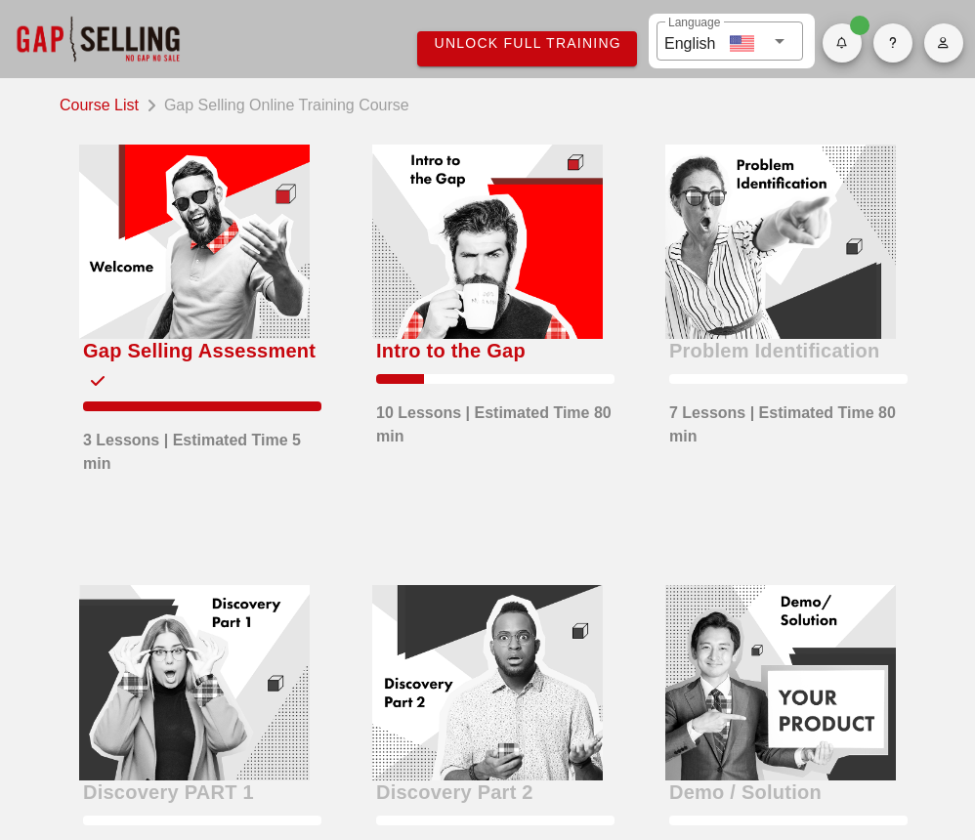
click at [94, 106] on link "Course List" at bounding box center [103, 103] width 87 height 27
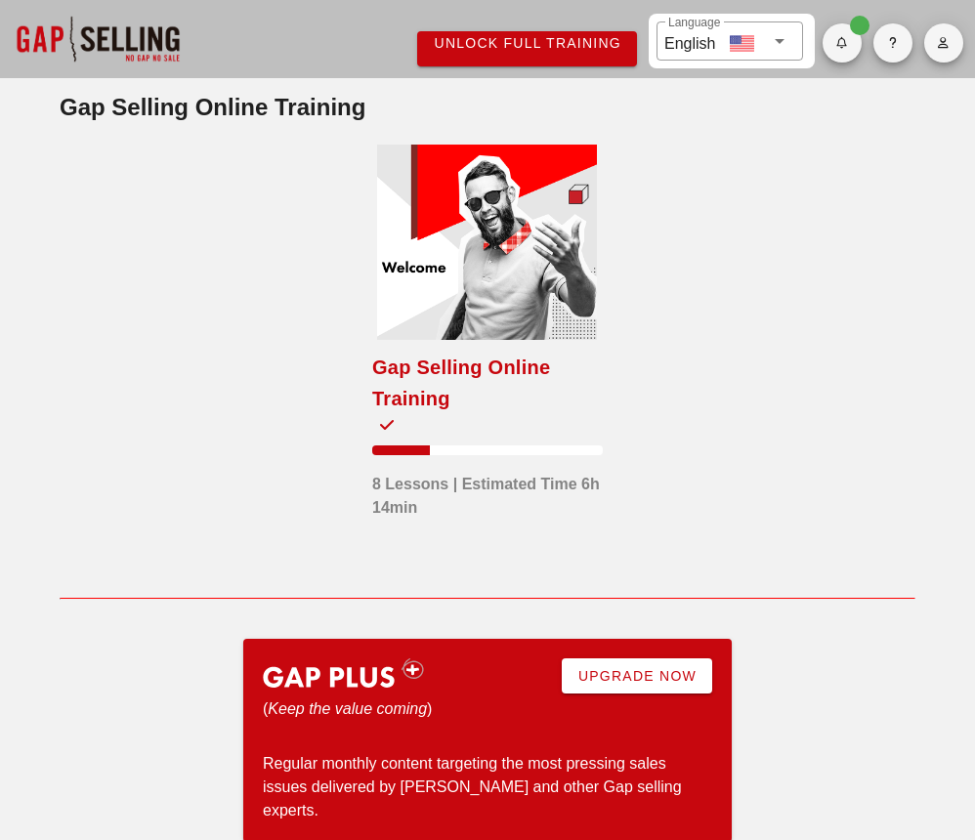
click at [454, 282] on div at bounding box center [487, 242] width 220 height 195
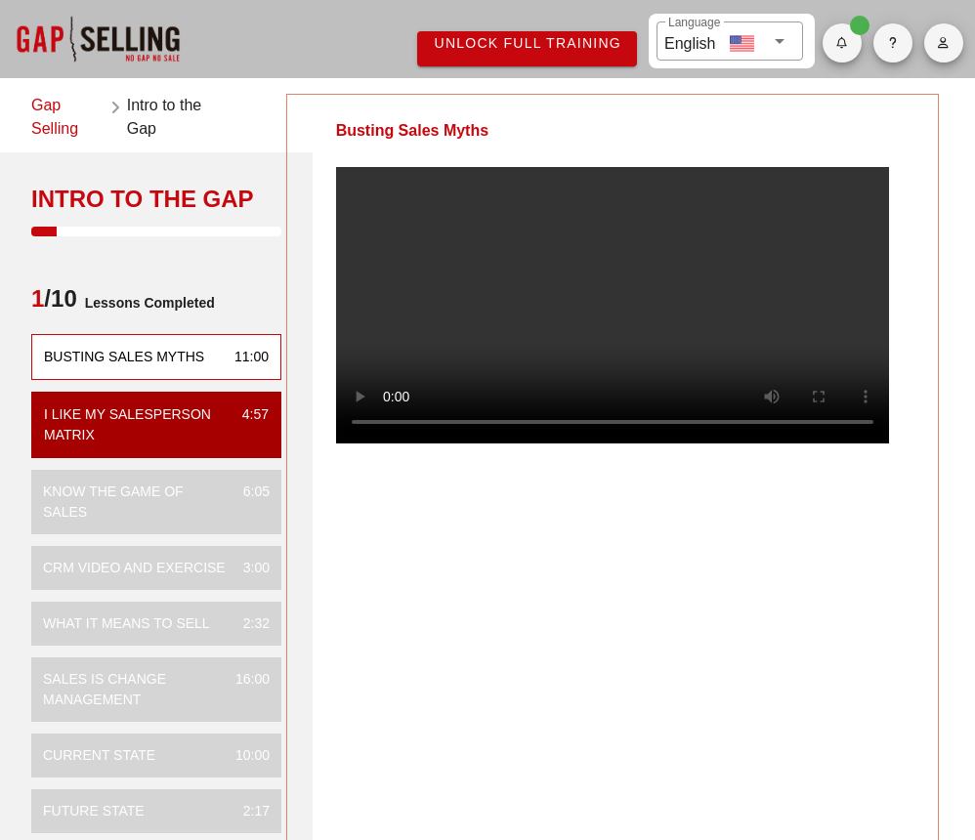
click at [392, 443] on video at bounding box center [612, 305] width 553 height 276
click at [387, 443] on video at bounding box center [612, 305] width 553 height 276
click at [600, 641] on div "Busting Sales Myths" at bounding box center [612, 472] width 652 height 756
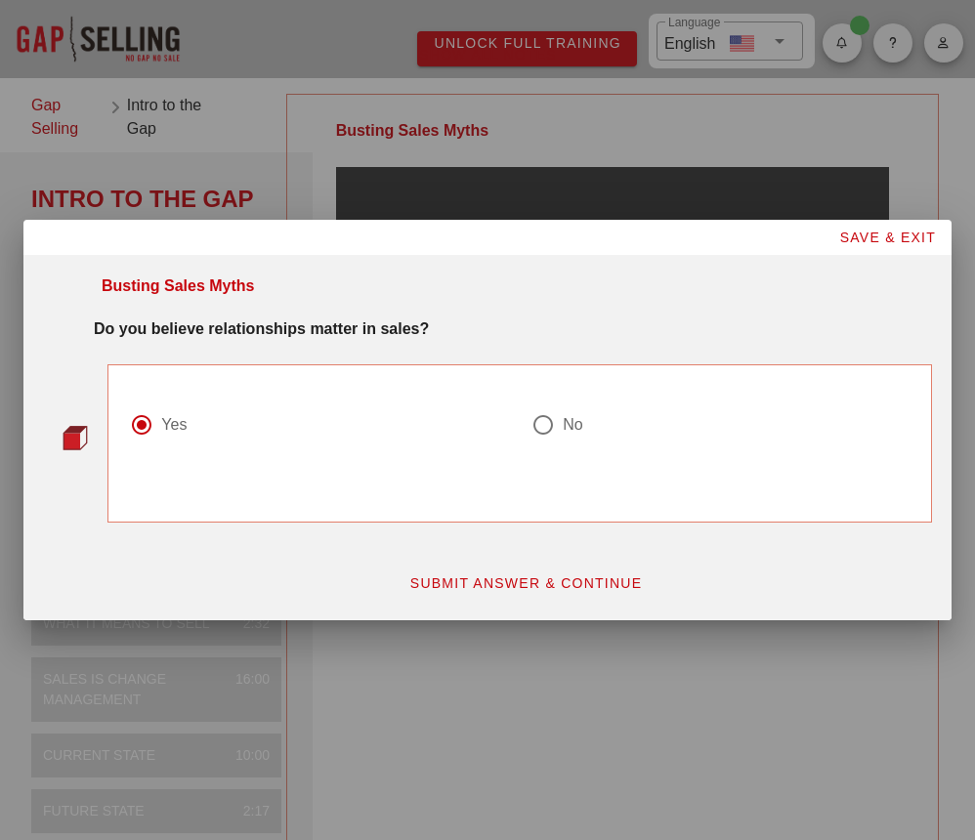
click at [559, 428] on div at bounding box center [542, 424] width 33 height 33
radio input "false"
radio input "true"
click at [488, 581] on span "SUBMIT ANSWER & CONTINUE" at bounding box center [525, 583] width 233 height 16
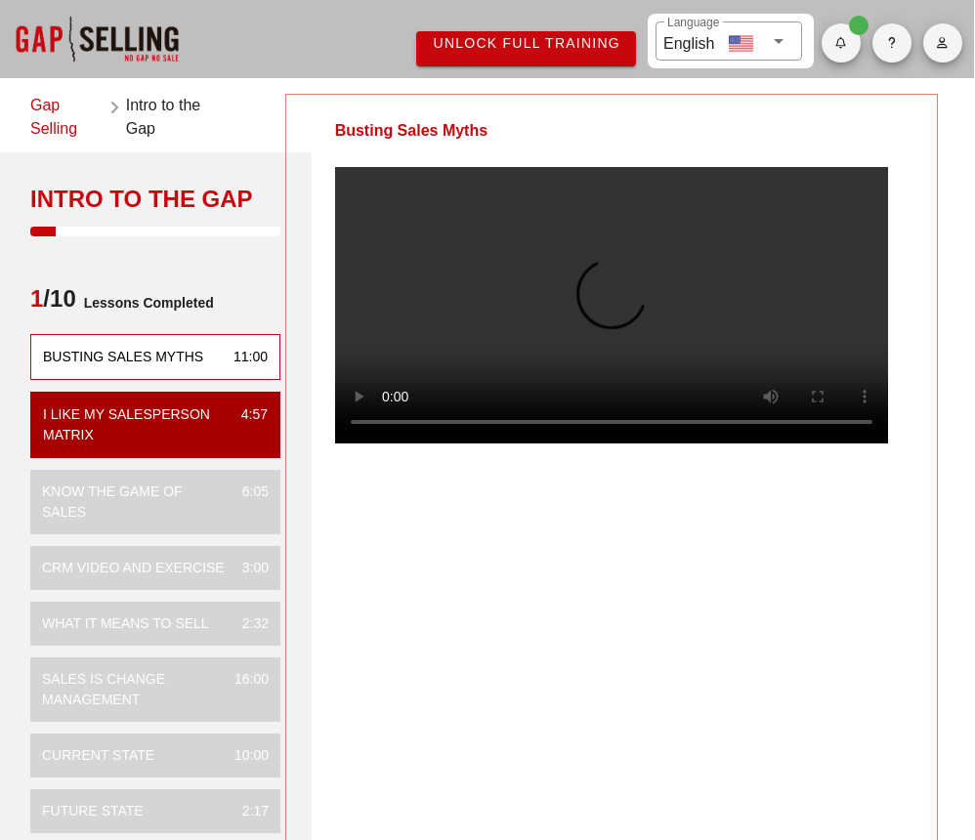
scroll to position [3, 1]
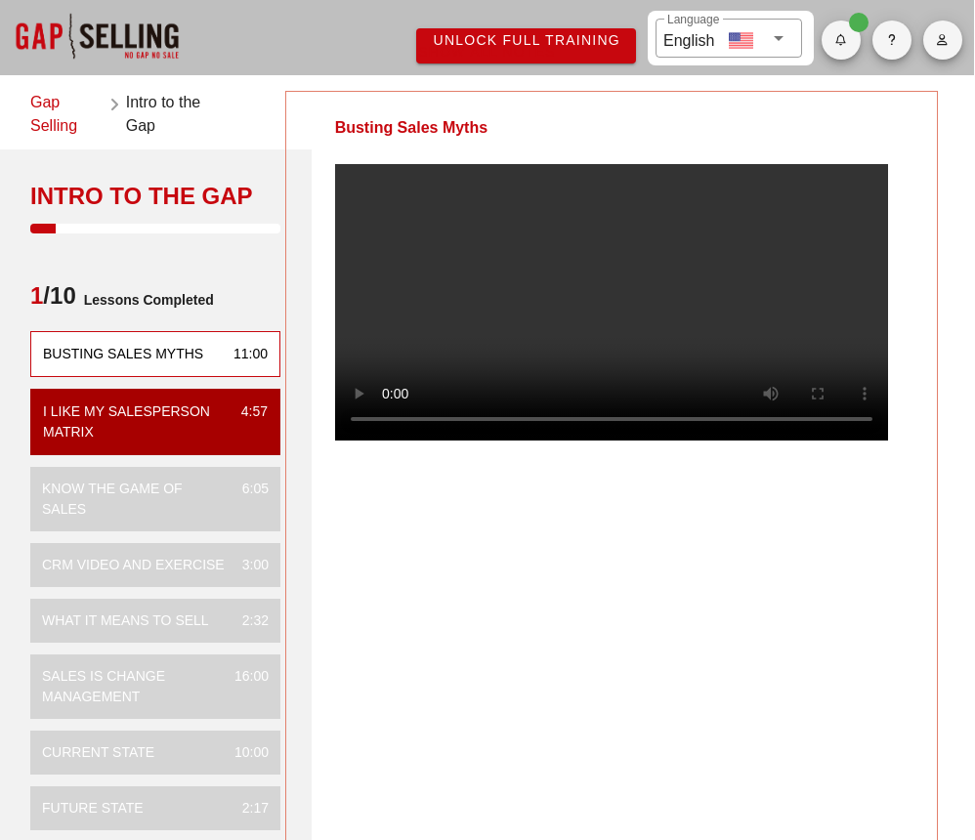
click at [515, 581] on div "Busting Sales Myths" at bounding box center [611, 469] width 652 height 756
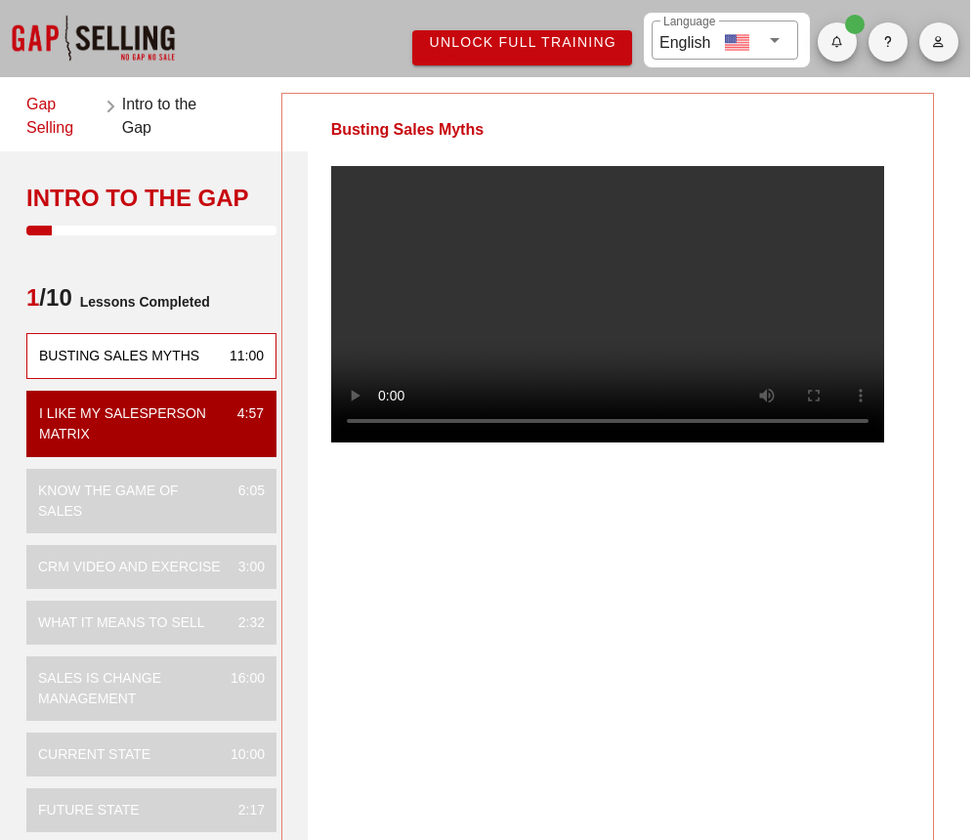
click at [709, 535] on div "Busting Sales Myths" at bounding box center [607, 471] width 652 height 756
click at [385, 442] on video at bounding box center [607, 304] width 553 height 276
click at [386, 442] on video at bounding box center [607, 304] width 553 height 276
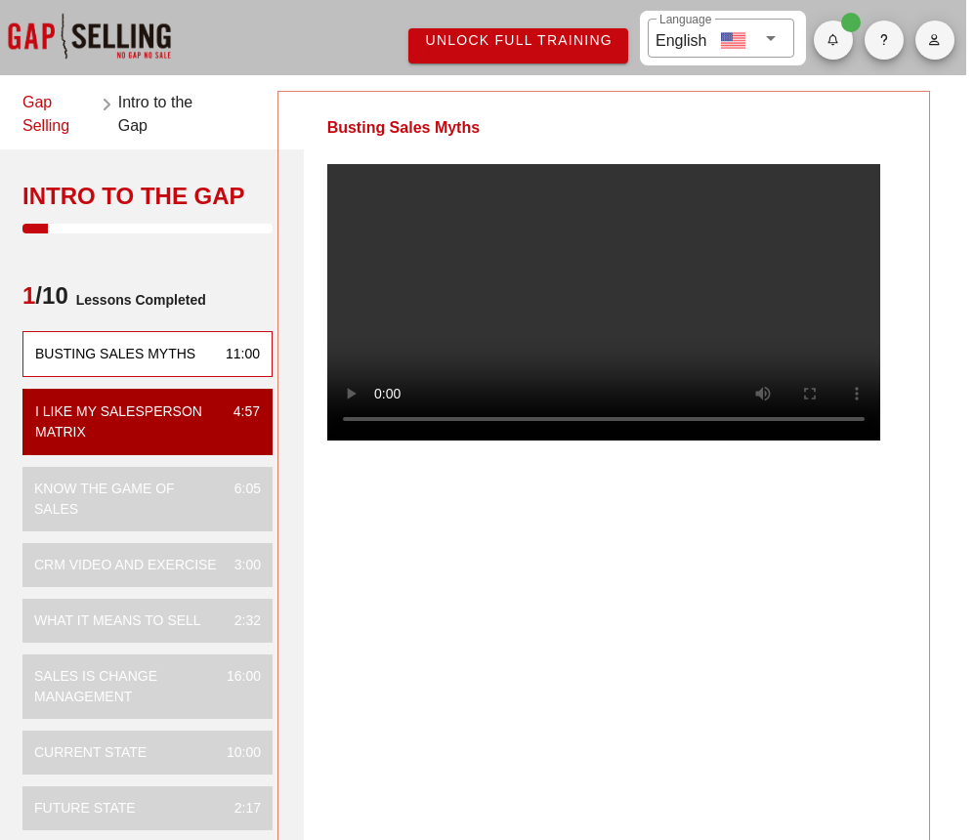
click at [927, 42] on span "button" at bounding box center [934, 40] width 39 height 12
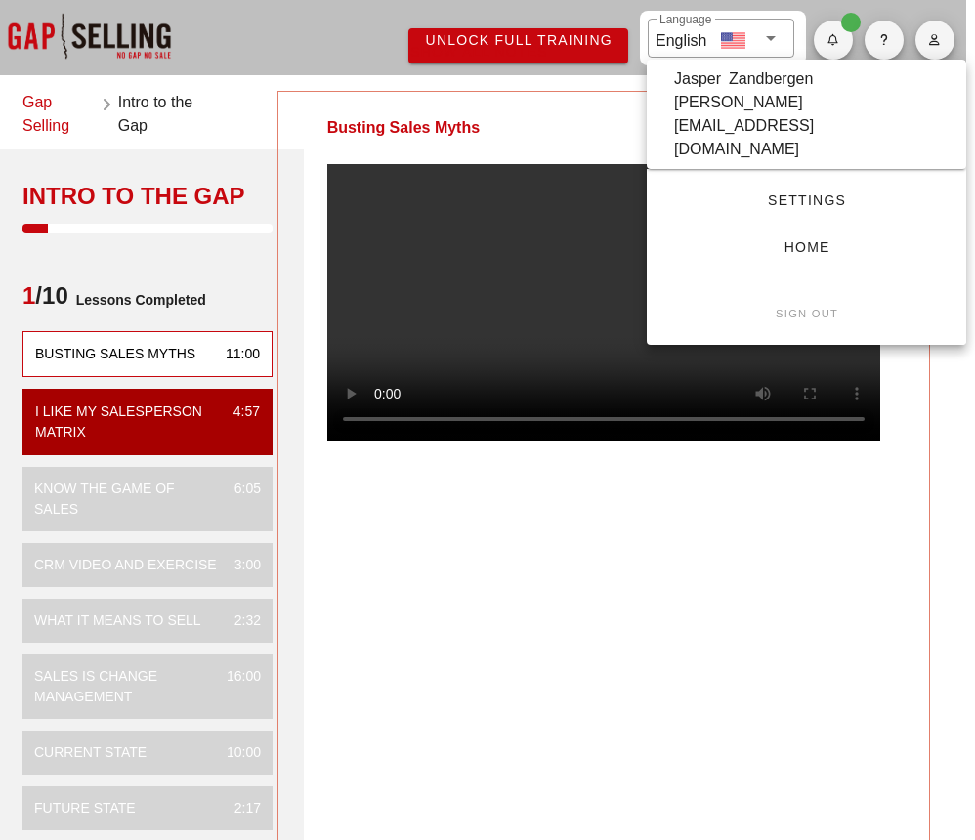
click at [322, 58] on div "Unlock Full Training ​ Language English" at bounding box center [478, 36] width 975 height 78
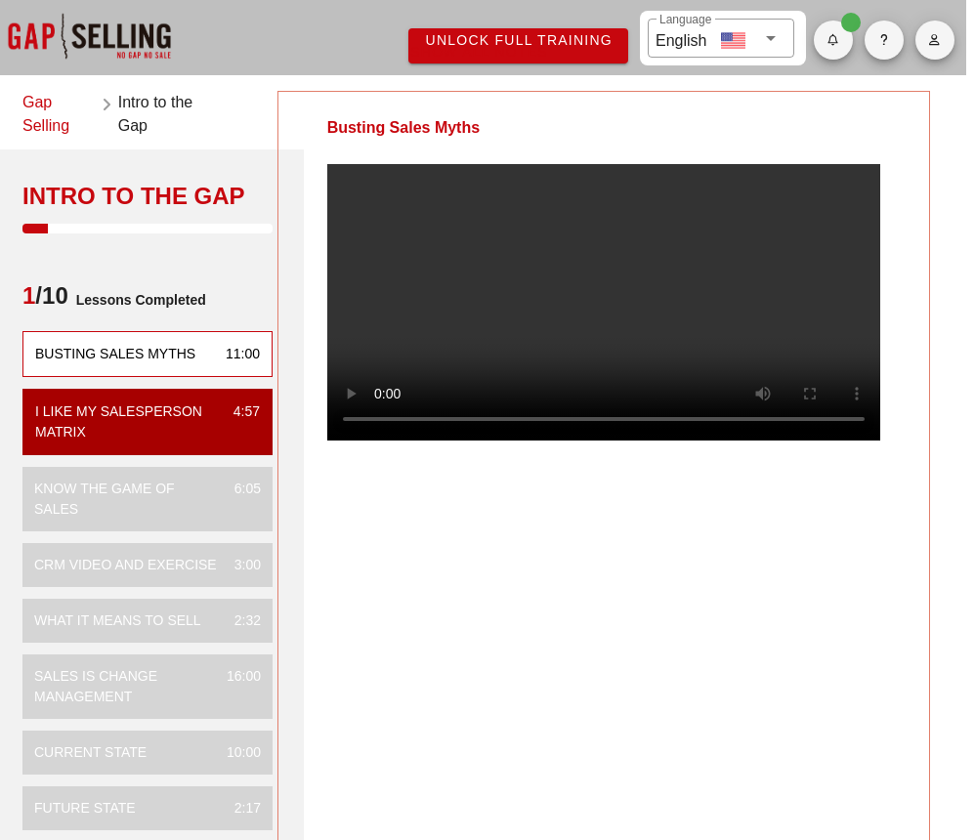
click at [560, 440] on video at bounding box center [603, 302] width 553 height 276
click at [381, 440] on video at bounding box center [603, 302] width 553 height 276
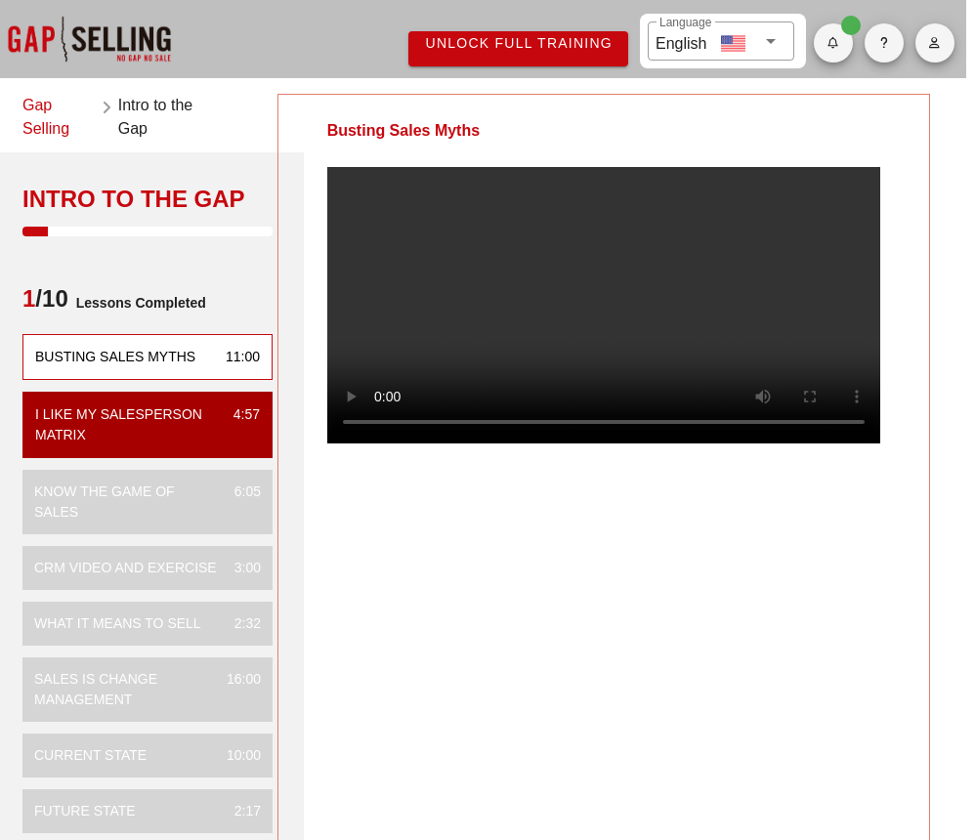
scroll to position [0, 9]
click at [389, 443] on video at bounding box center [603, 305] width 553 height 276
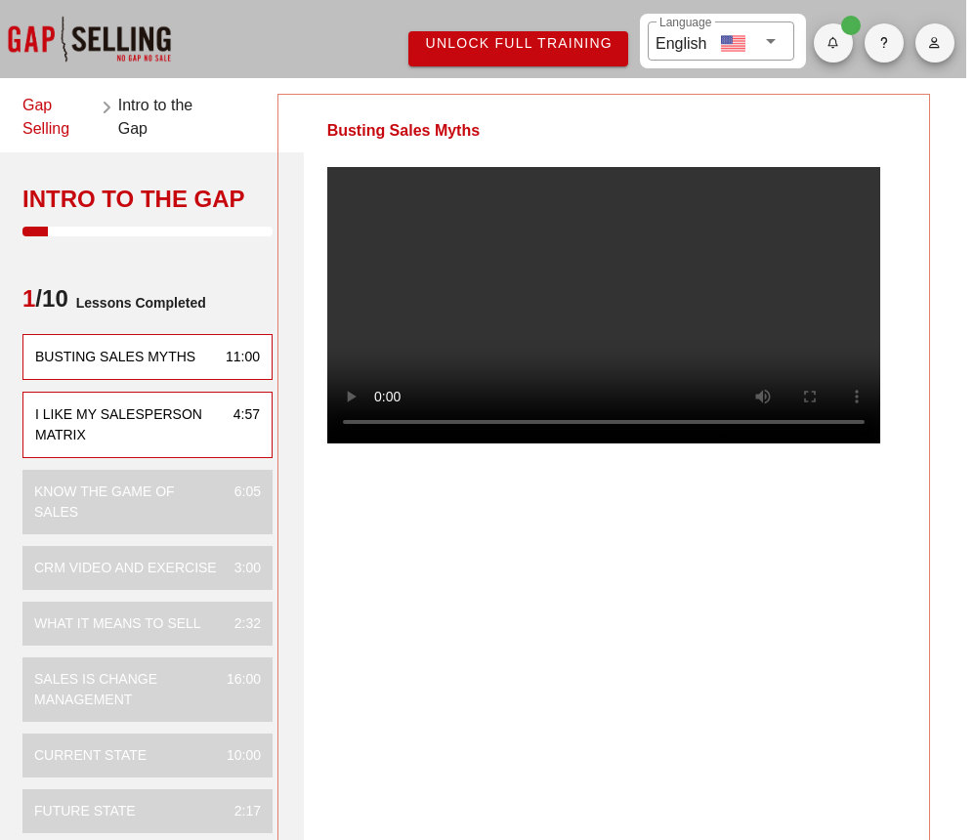
drag, startPoint x: 387, startPoint y: 461, endPoint x: 121, endPoint y: 446, distance: 266.0
click at [387, 443] on video at bounding box center [603, 305] width 553 height 276
click at [110, 446] on div "I Like My Salesperson Matrix 4:57" at bounding box center [147, 425] width 250 height 66
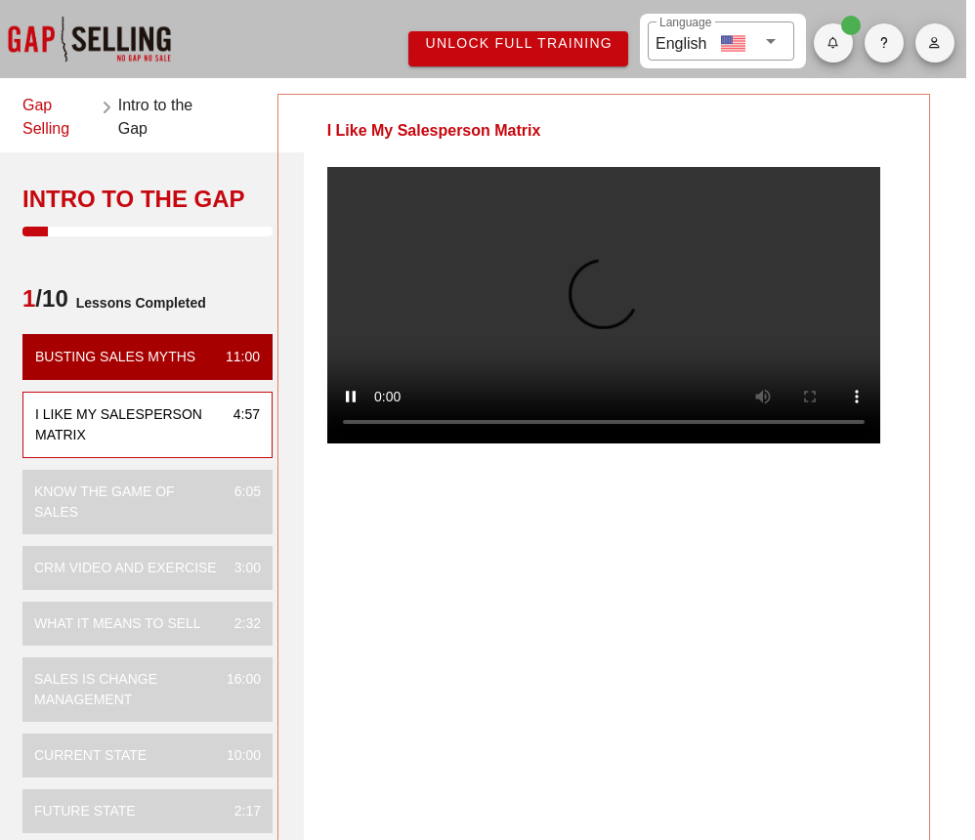
scroll to position [0, 0]
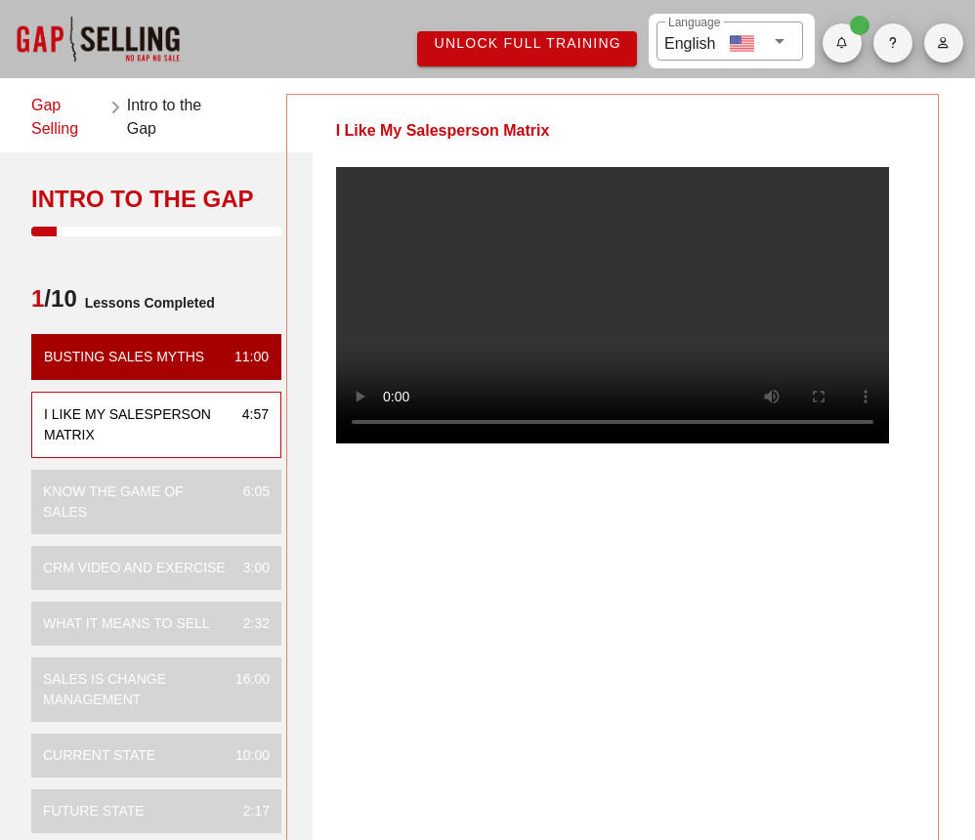
click at [503, 376] on video at bounding box center [612, 305] width 553 height 276
click at [384, 443] on video at bounding box center [612, 305] width 553 height 276
click at [393, 443] on video at bounding box center [612, 305] width 553 height 276
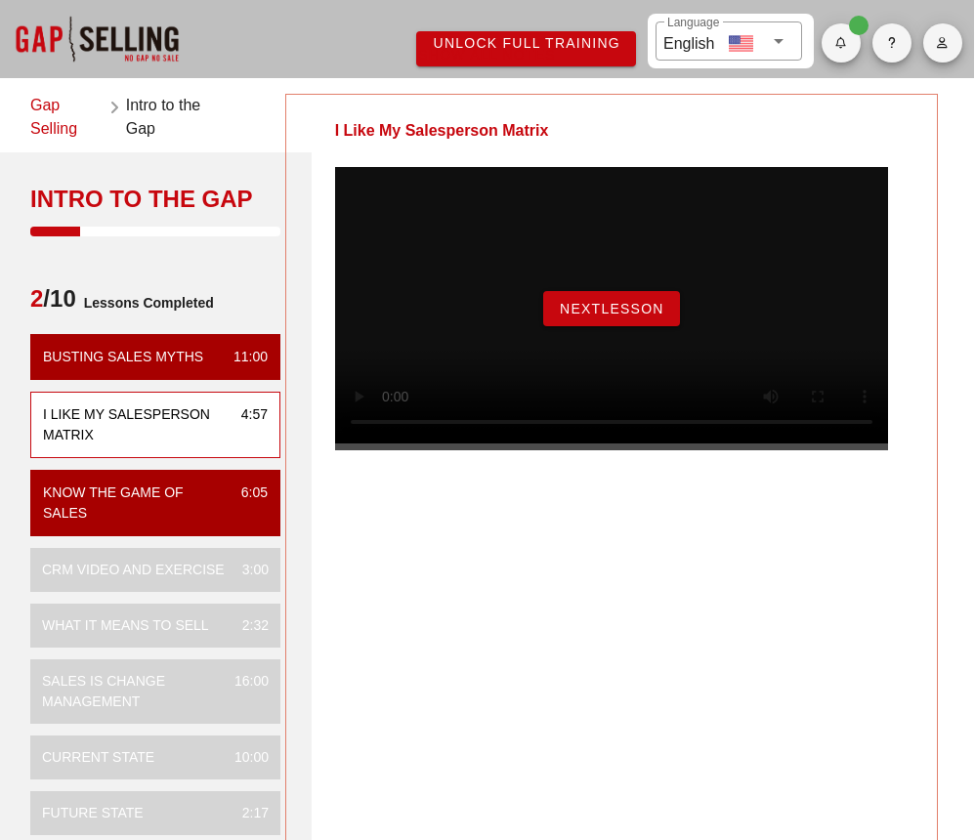
click at [599, 316] on span "NextLesson" at bounding box center [611, 309] width 105 height 16
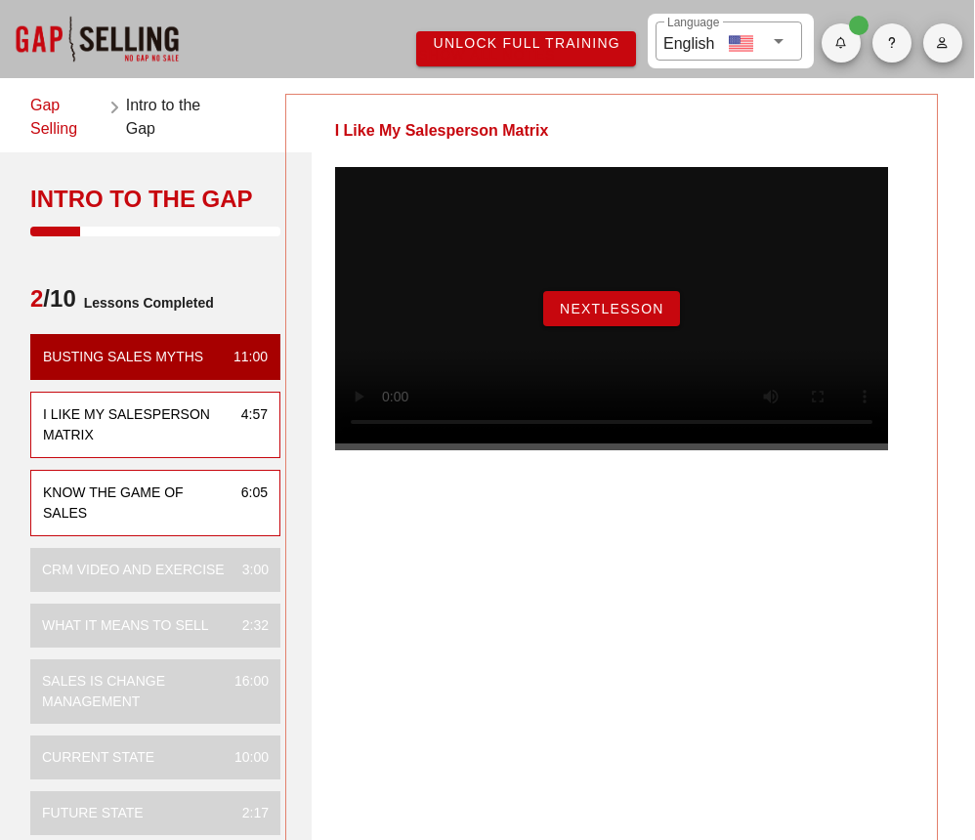
scroll to position [0, 0]
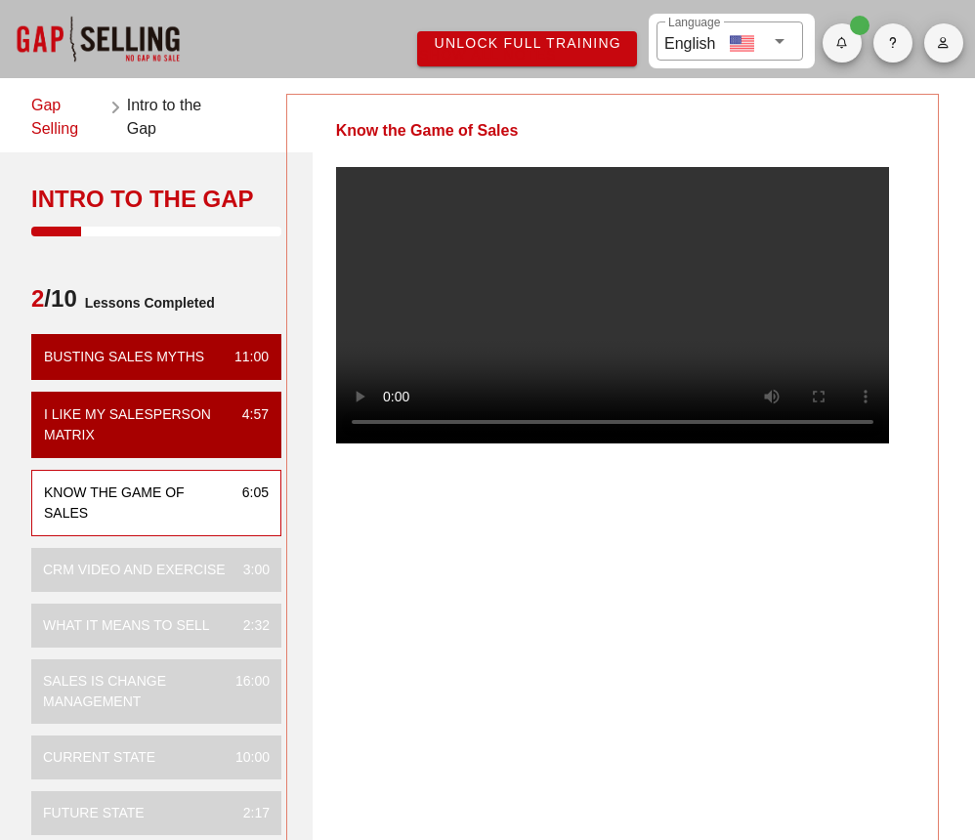
click at [358, 198] on video at bounding box center [612, 305] width 553 height 276
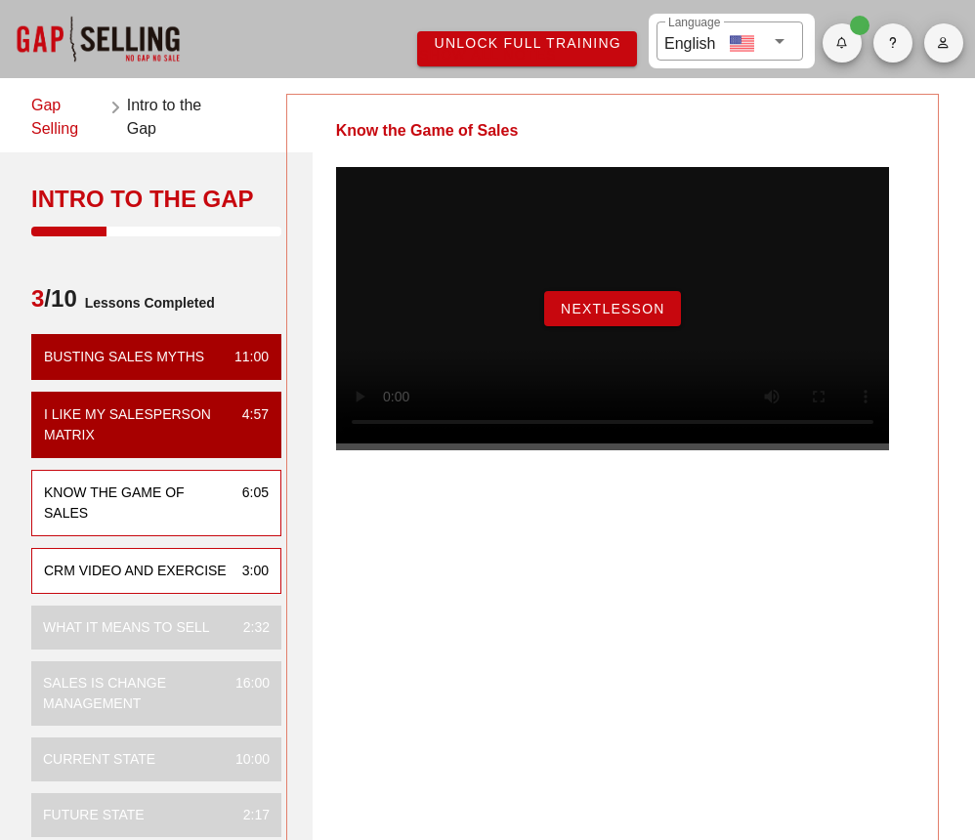
click at [74, 581] on div "CRM VIDEO and EXERCISE" at bounding box center [135, 571] width 183 height 21
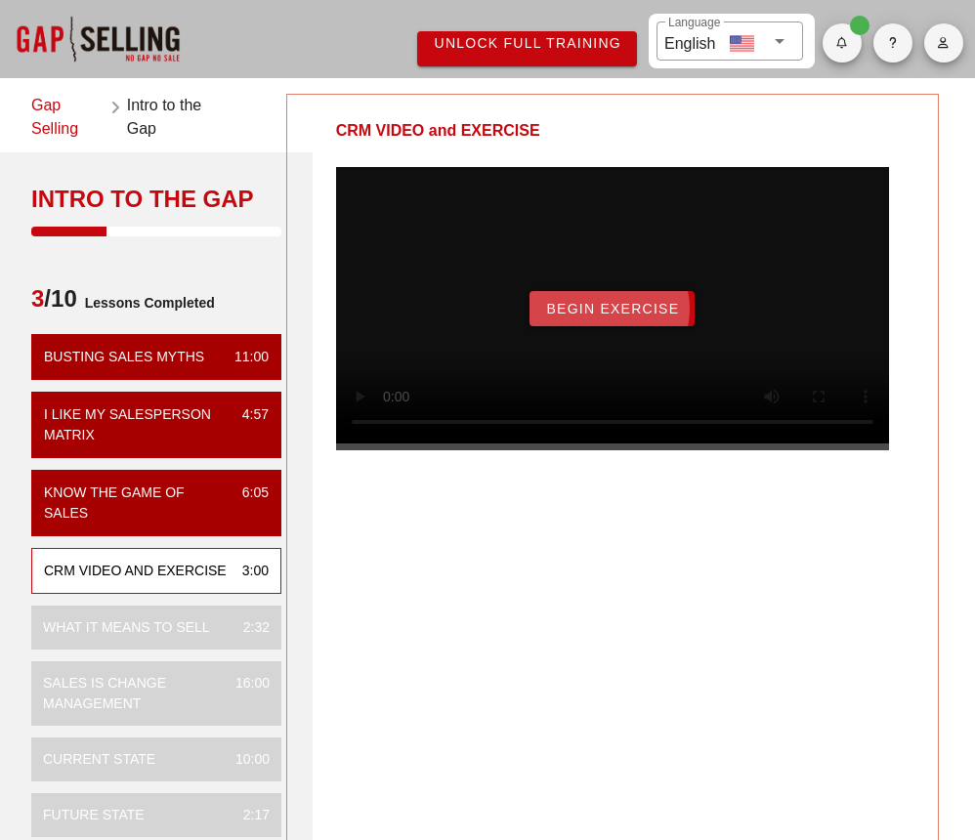
click at [596, 316] on span "Begin Exercise" at bounding box center [612, 309] width 134 height 16
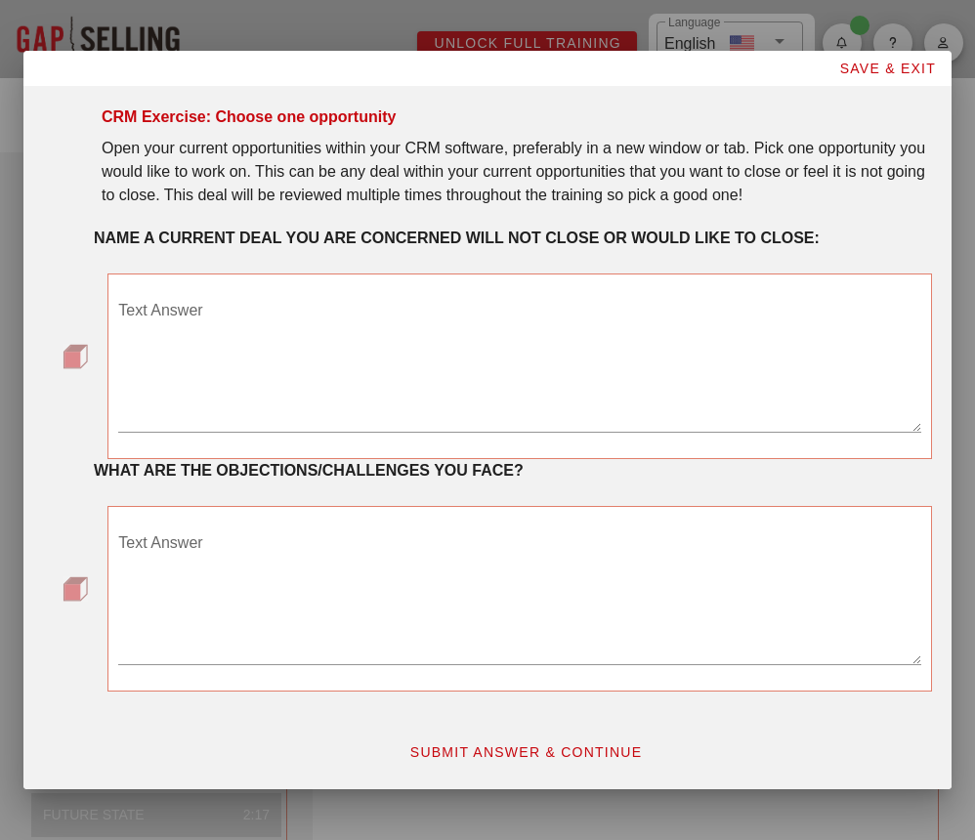
click at [403, 303] on textarea "Text Answer" at bounding box center [519, 363] width 803 height 137
click at [312, 319] on textarea "Text Answer" at bounding box center [519, 363] width 803 height 137
click at [265, 305] on textarea "Text Answer" at bounding box center [519, 363] width 803 height 137
type textarea "MARIN"
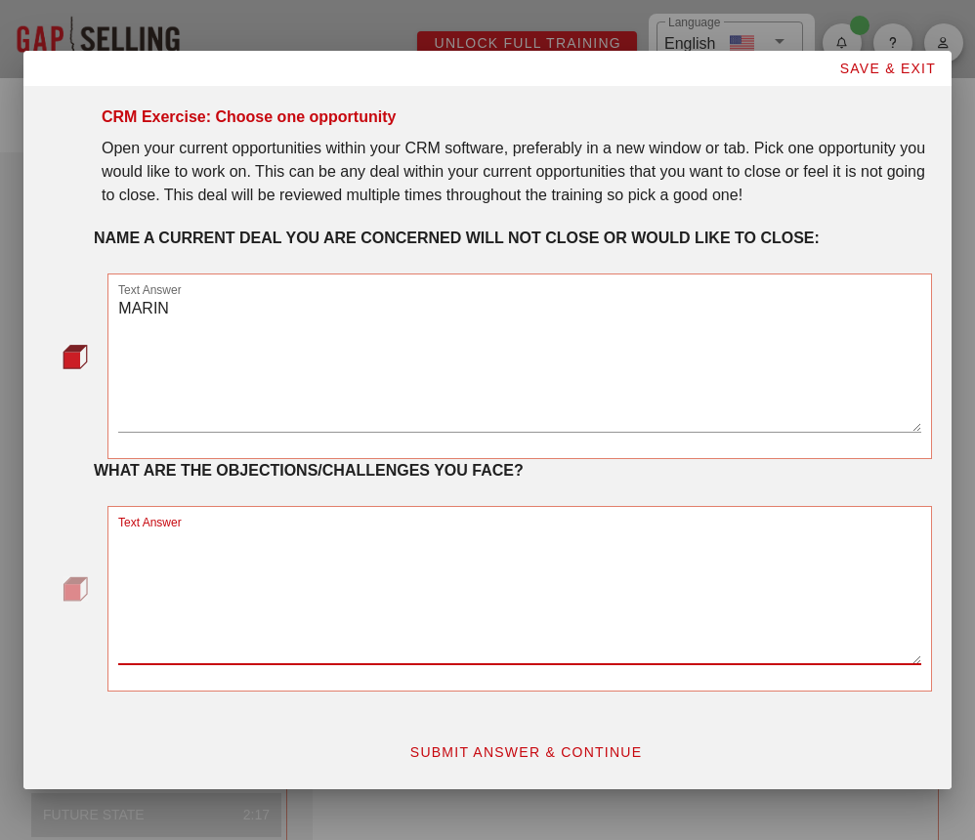
click at [171, 559] on textarea "Text Answer" at bounding box center [519, 595] width 803 height 137
type textarea "Pricing limitations"
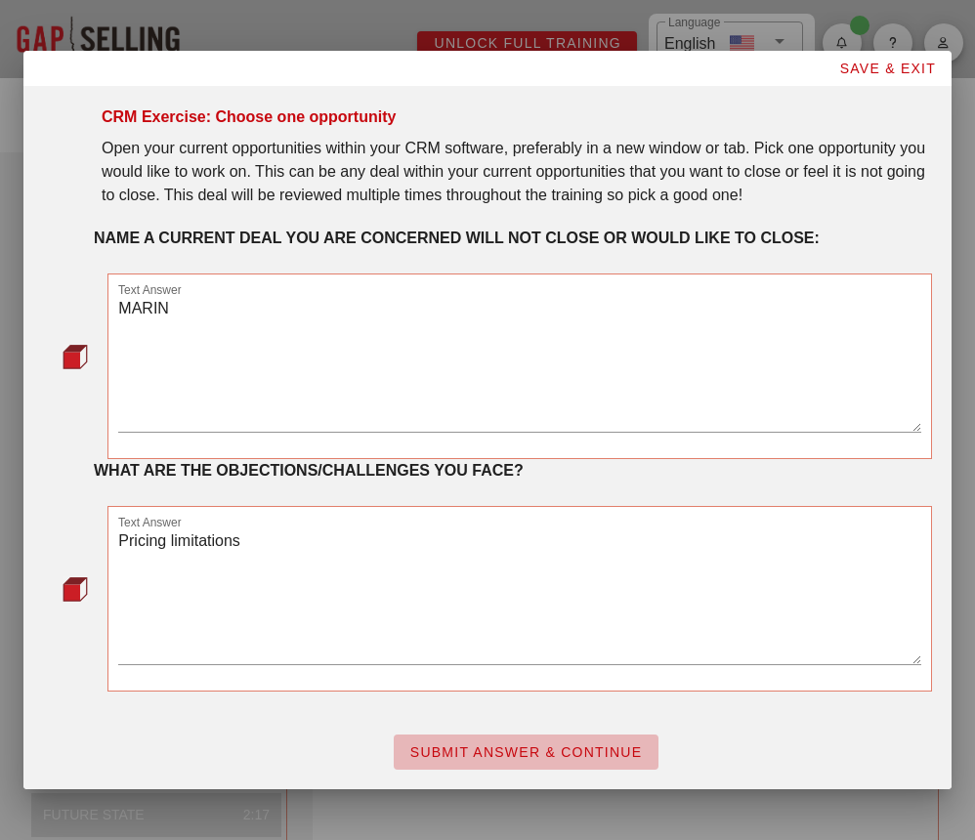
click at [460, 741] on button "SUBMIT ANSWER & CONTINUE" at bounding box center [526, 751] width 265 height 35
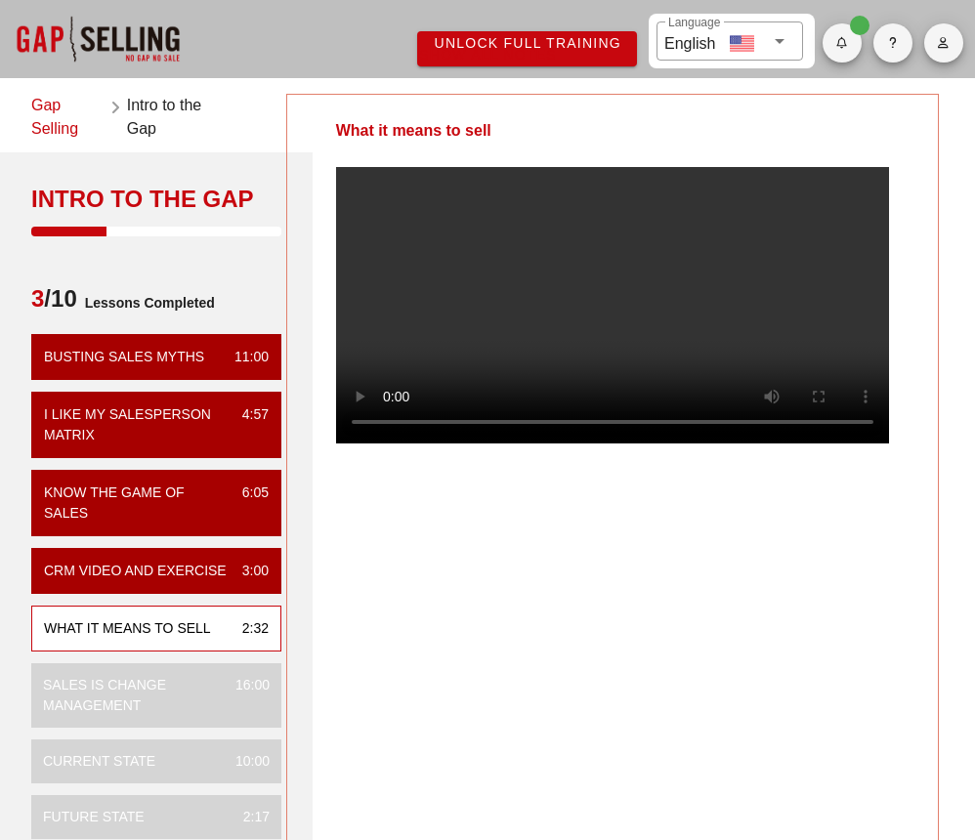
click at [502, 443] on video at bounding box center [612, 305] width 553 height 276
click at [394, 443] on video at bounding box center [612, 305] width 553 height 276
click at [550, 375] on video at bounding box center [612, 305] width 553 height 276
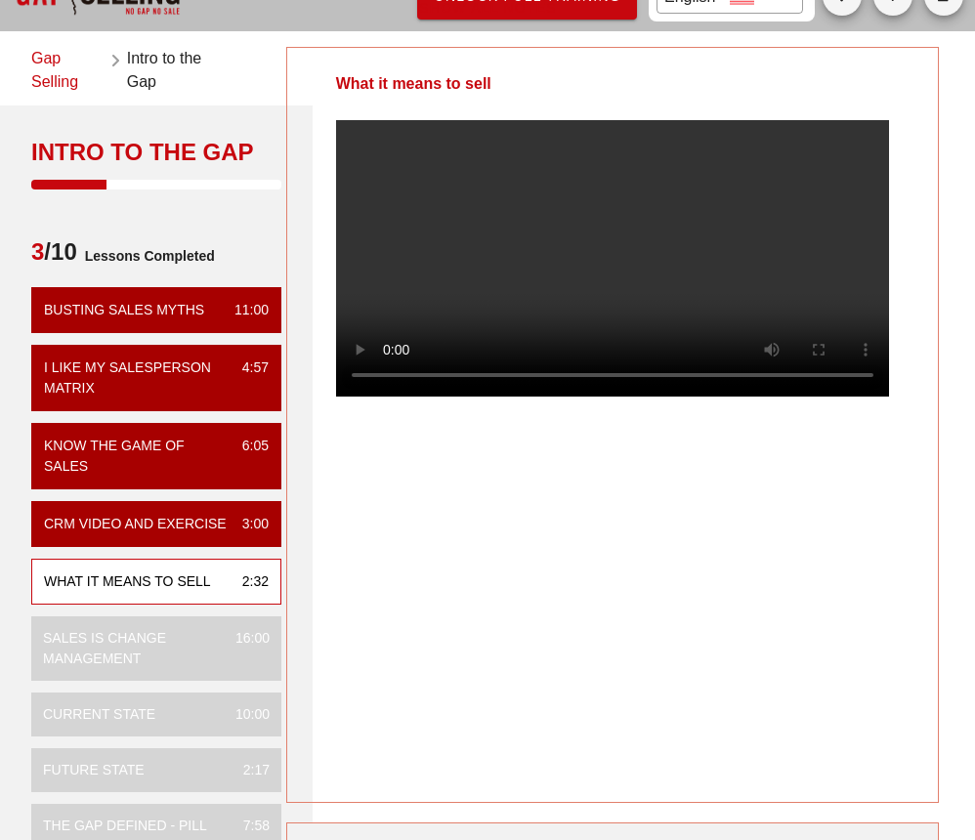
scroll to position [18, 0]
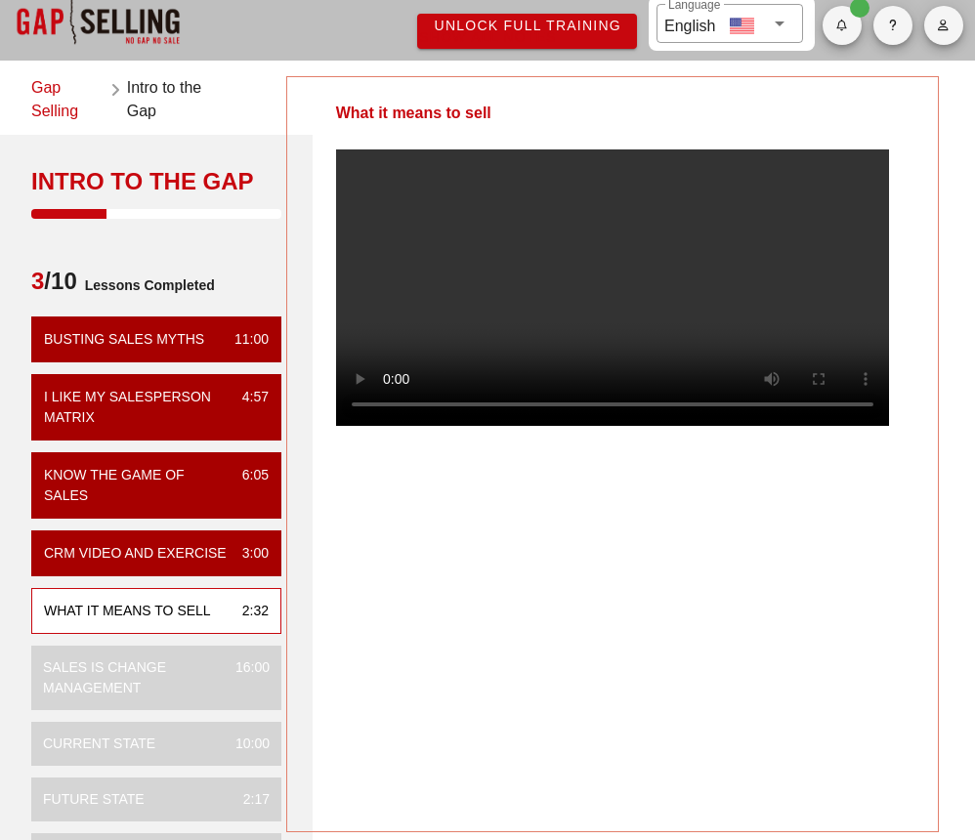
click at [538, 655] on div "What it means to sell" at bounding box center [612, 454] width 652 height 756
click at [393, 426] on video at bounding box center [612, 287] width 553 height 276
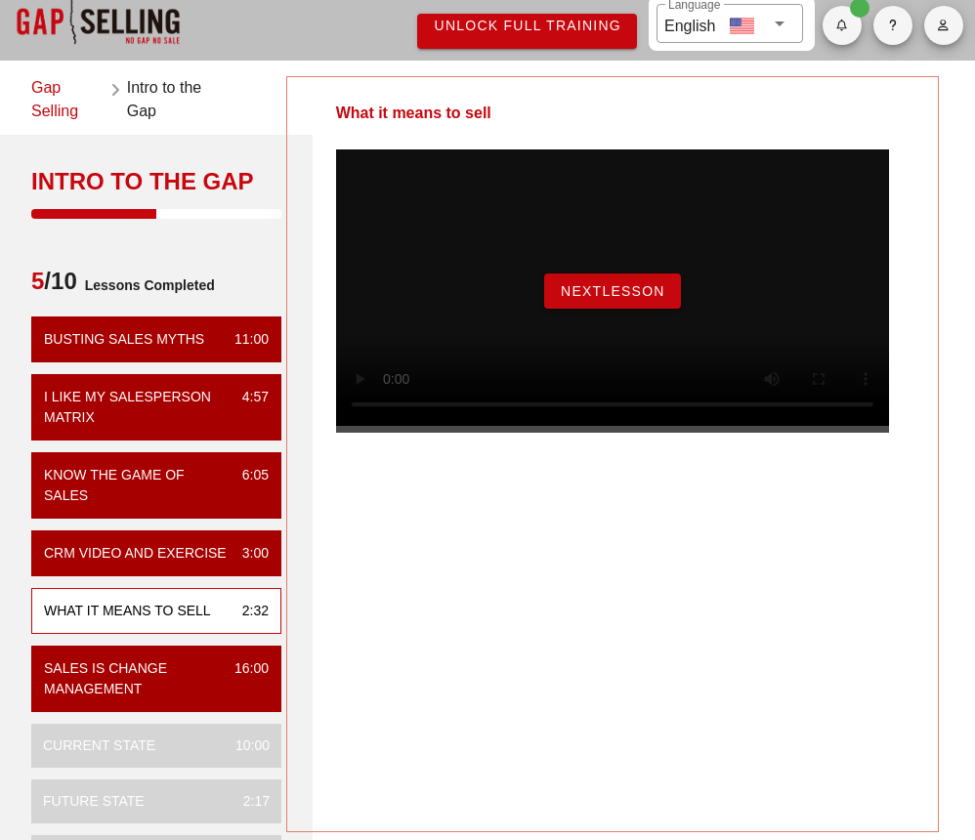
click at [602, 299] on span "NextLesson" at bounding box center [612, 291] width 105 height 16
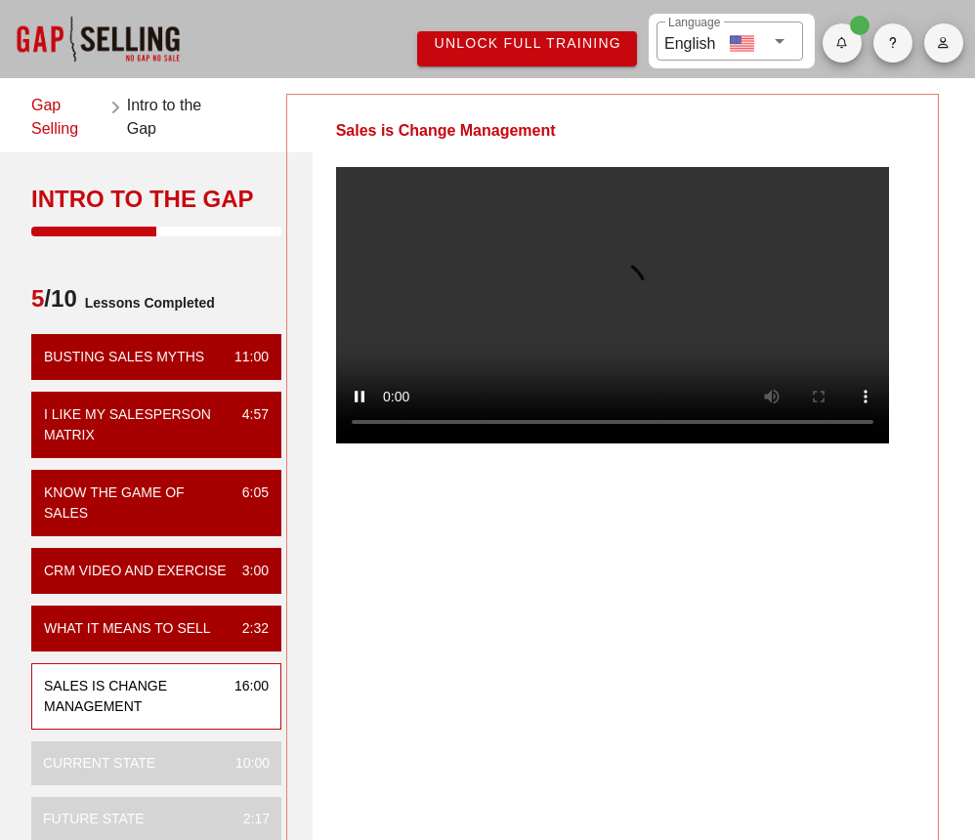
scroll to position [59, 0]
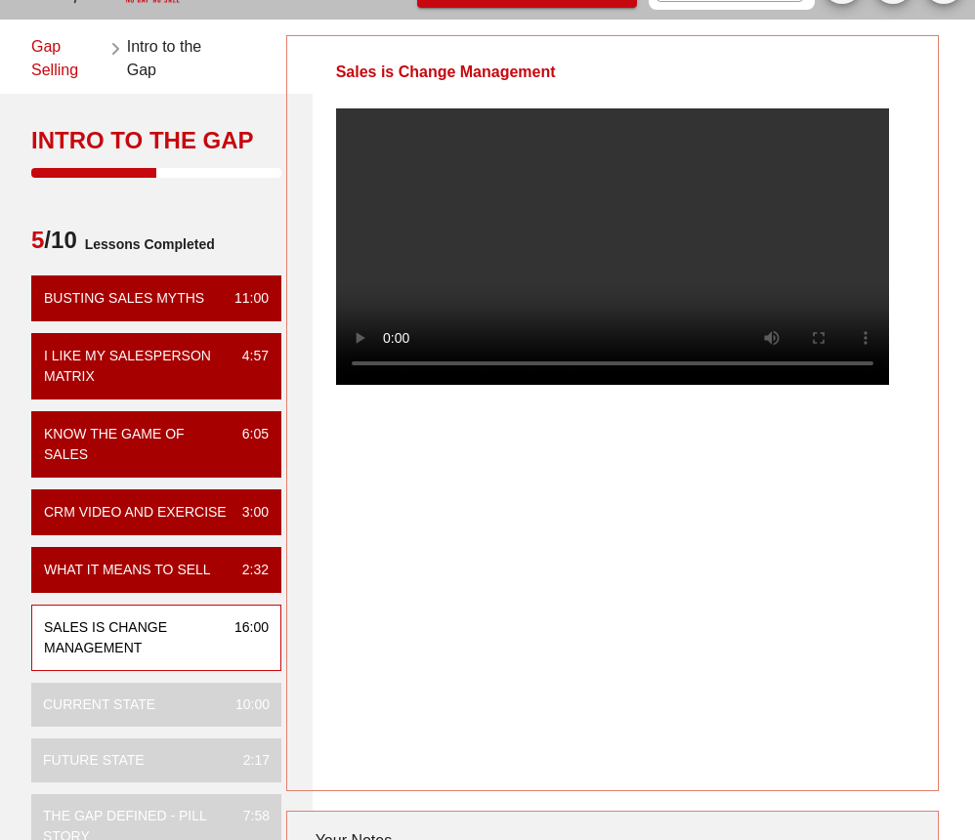
click at [395, 385] on video at bounding box center [612, 246] width 553 height 276
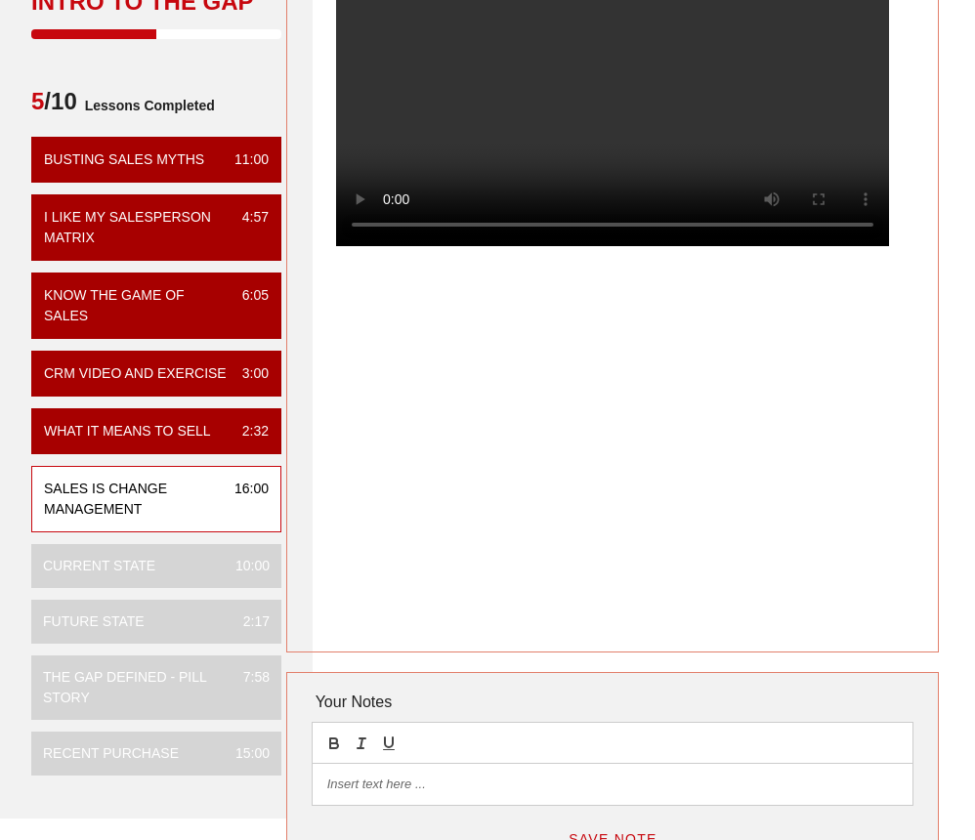
scroll to position [205, 0]
